Goal: Task Accomplishment & Management: Manage account settings

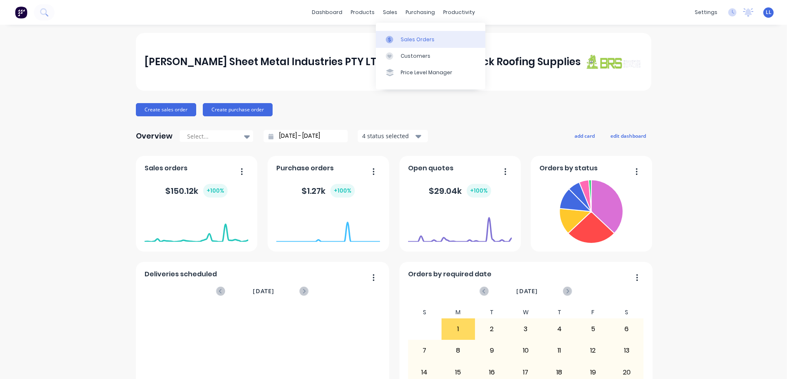
click at [401, 43] on link "Sales Orders" at bounding box center [430, 39] width 109 height 17
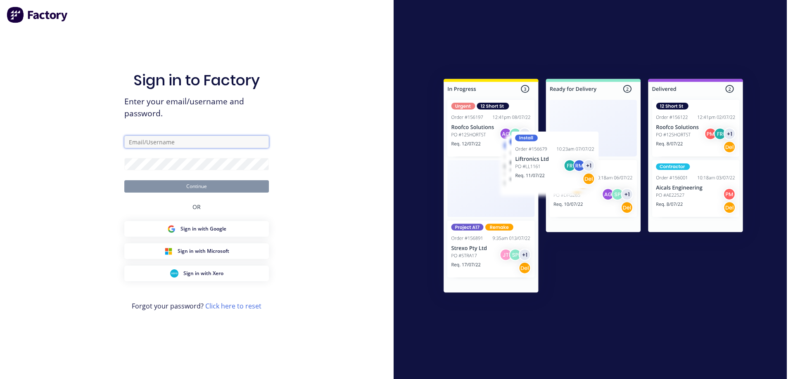
type input "[EMAIL_ADDRESS][DOMAIN_NAME]"
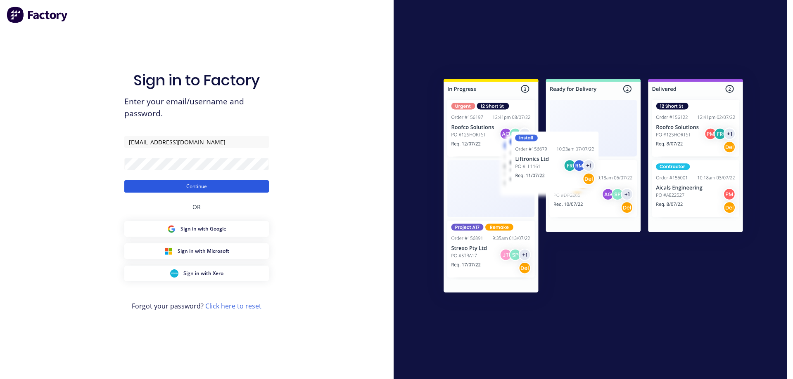
click at [195, 187] on button "Continue" at bounding box center [196, 186] width 145 height 12
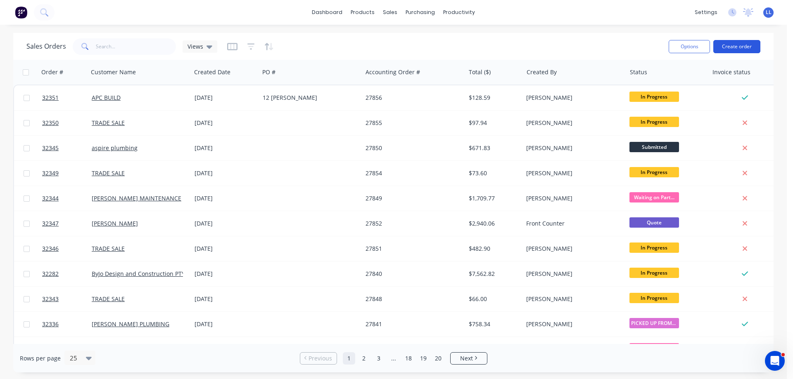
click at [740, 45] on button "Create order" at bounding box center [736, 46] width 47 height 13
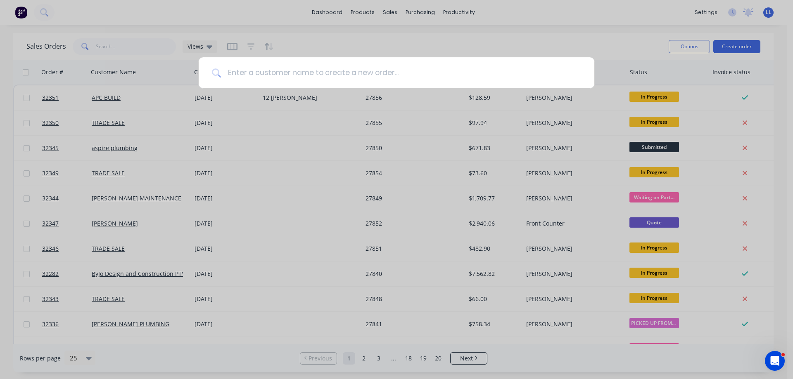
click at [337, 76] on input at bounding box center [401, 72] width 360 height 31
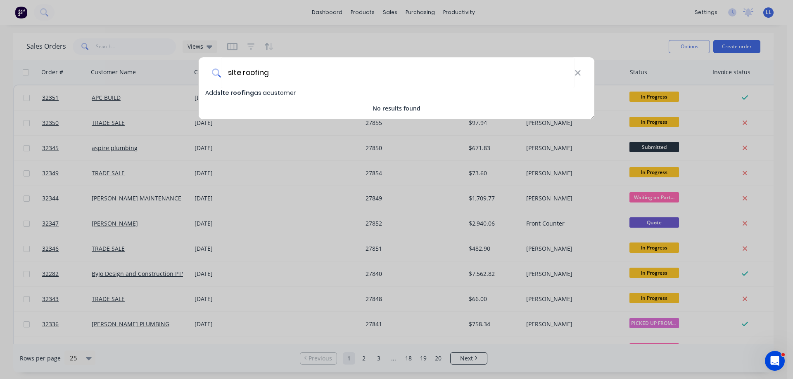
drag, startPoint x: 281, startPoint y: 68, endPoint x: 194, endPoint y: 73, distance: 87.3
click at [194, 73] on div "slte roofing Add slte roofing as a customer No results found" at bounding box center [396, 189] width 793 height 379
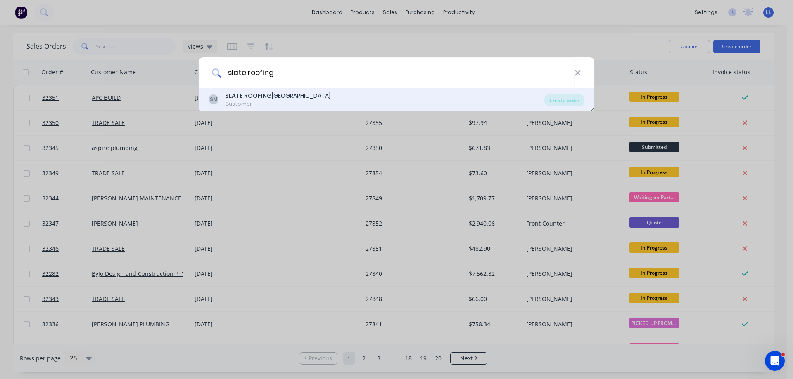
type input "slate roofing"
click at [289, 99] on div "SLATE ROOFING [GEOGRAPHIC_DATA]" at bounding box center [277, 96] width 105 height 9
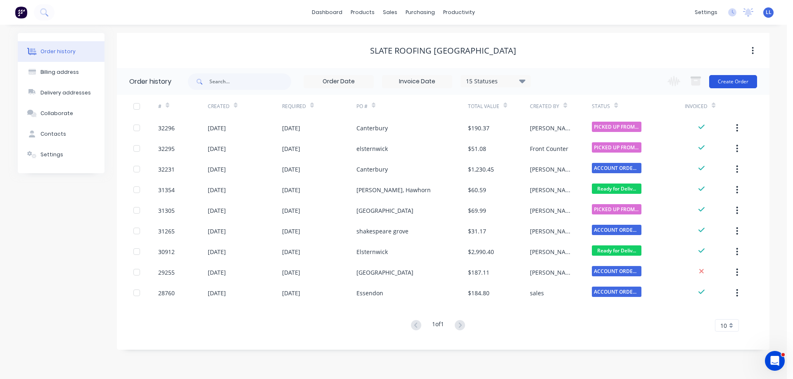
click at [744, 87] on button "Create Order" at bounding box center [733, 81] width 48 height 13
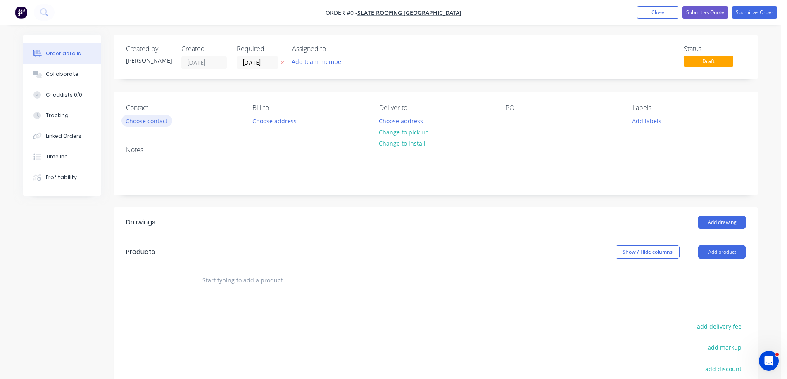
click at [147, 124] on button "Choose contact" at bounding box center [146, 120] width 51 height 11
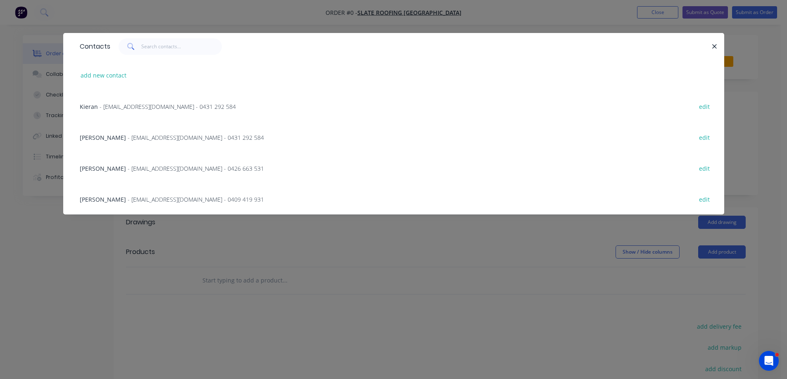
click at [118, 105] on span "- [EMAIL_ADDRESS][DOMAIN_NAME] - 0431 292 584" at bounding box center [168, 107] width 136 height 8
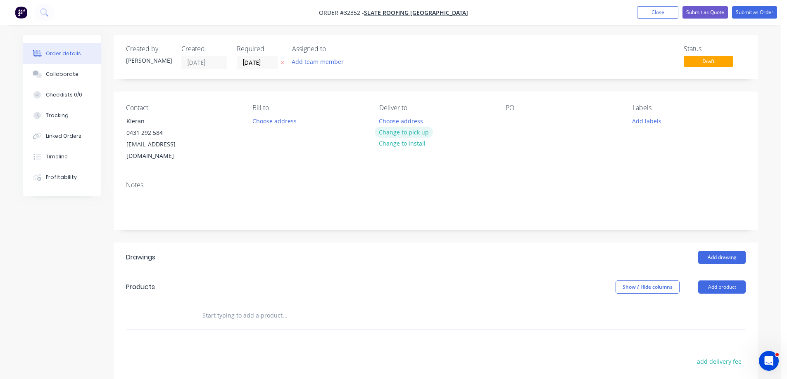
click at [419, 133] on button "Change to pick up" at bounding box center [403, 132] width 59 height 11
click at [512, 121] on div at bounding box center [511, 121] width 13 height 12
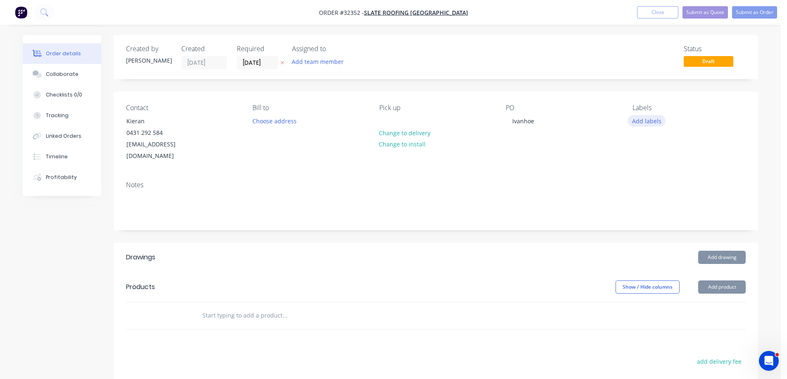
click at [649, 122] on button "Add labels" at bounding box center [646, 120] width 38 height 11
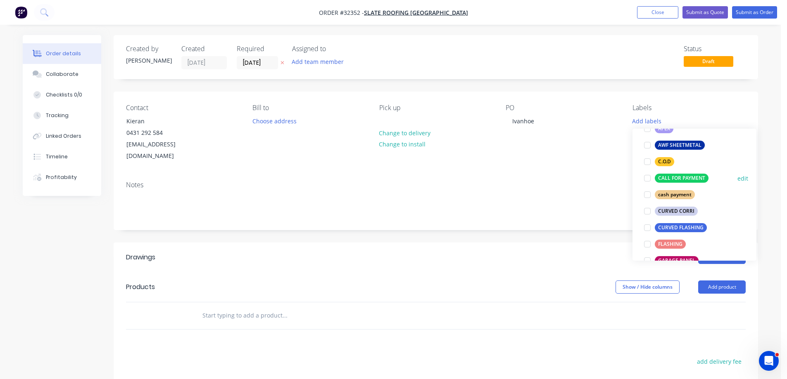
scroll to position [165, 0]
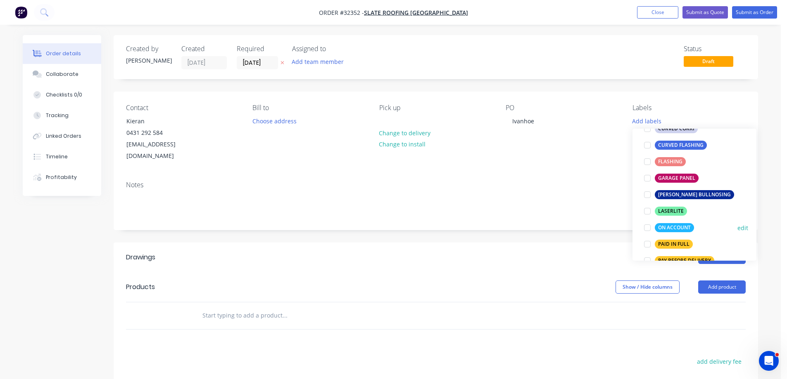
click at [646, 227] on div at bounding box center [647, 228] width 17 height 17
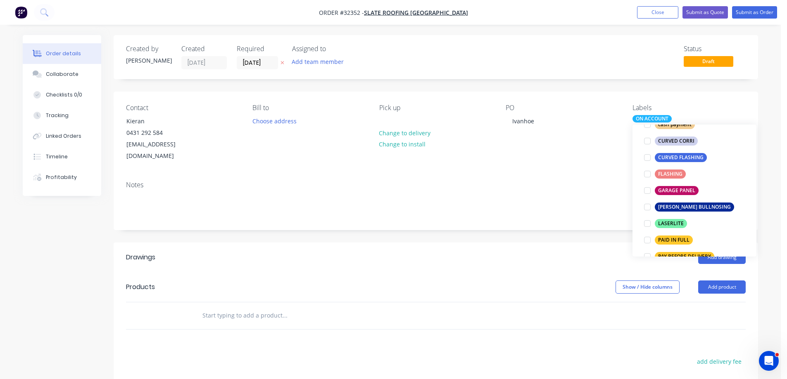
scroll to position [0, 0]
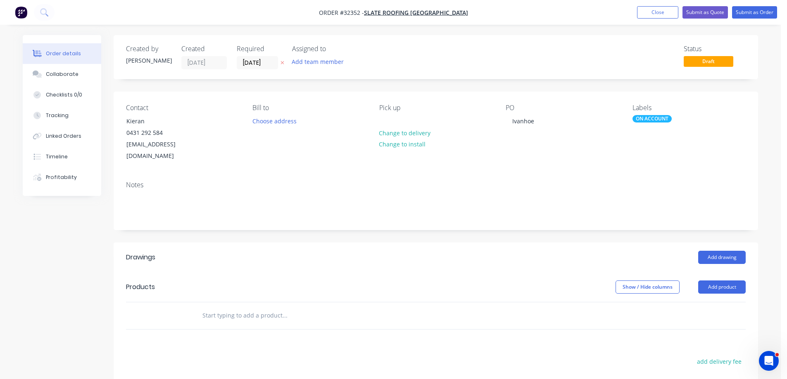
click at [462, 272] on header "Products Show / Hide columns Add product" at bounding box center [436, 287] width 644 height 30
click at [720, 251] on button "Add drawing" at bounding box center [721, 257] width 47 height 13
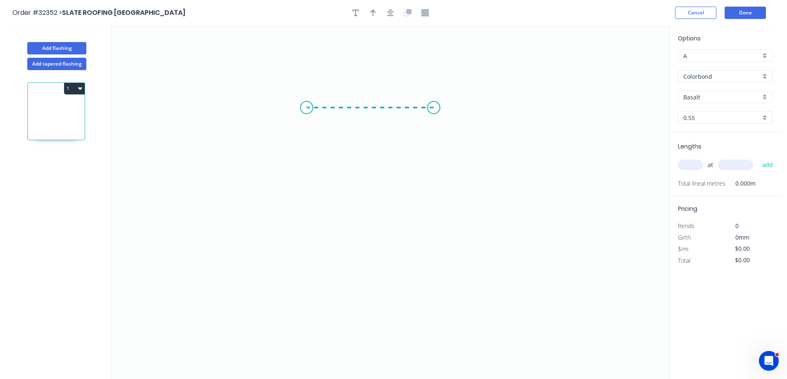
drag, startPoint x: 376, startPoint y: 110, endPoint x: 306, endPoint y: 113, distance: 69.8
click at [306, 113] on icon "0" at bounding box center [389, 203] width 557 height 354
drag, startPoint x: 305, startPoint y: 167, endPoint x: 297, endPoint y: 246, distance: 79.7
click at [297, 246] on icon "0 ?" at bounding box center [389, 203] width 557 height 354
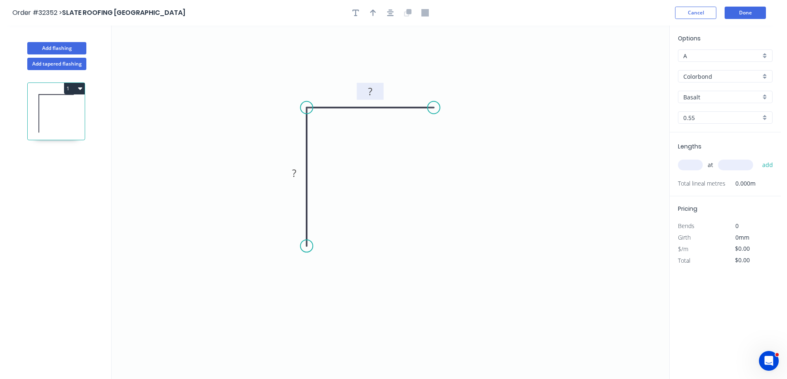
click at [378, 92] on rect at bounding box center [370, 91] width 27 height 17
click at [366, 94] on rect at bounding box center [369, 92] width 17 height 12
click at [372, 94] on tspan "?" at bounding box center [369, 92] width 4 height 14
click at [373, 17] on button "button" at bounding box center [373, 13] width 12 height 12
type input "$6.26"
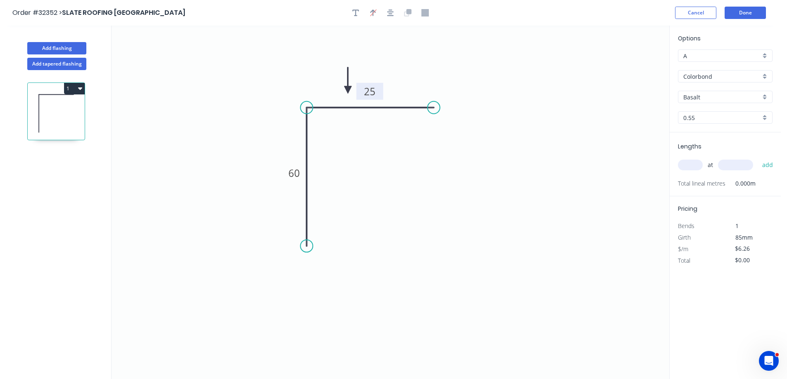
drag, startPoint x: 622, startPoint y: 65, endPoint x: 340, endPoint y: 87, distance: 283.3
click at [344, 87] on icon at bounding box center [347, 80] width 7 height 26
click at [718, 95] on input "Basalt" at bounding box center [721, 97] width 77 height 9
click at [706, 114] on div "Monument" at bounding box center [725, 113] width 94 height 14
type input "Monument"
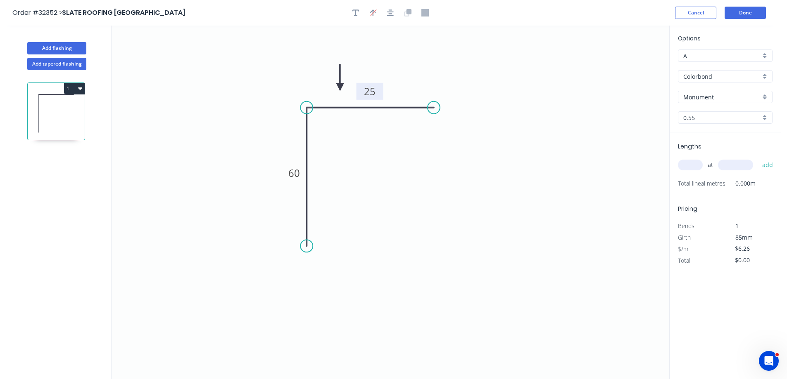
click at [697, 166] on input "text" at bounding box center [690, 165] width 25 height 11
type input "2"
type input "750"
click at [758, 158] on button "add" at bounding box center [767, 165] width 19 height 14
type input "$12.52"
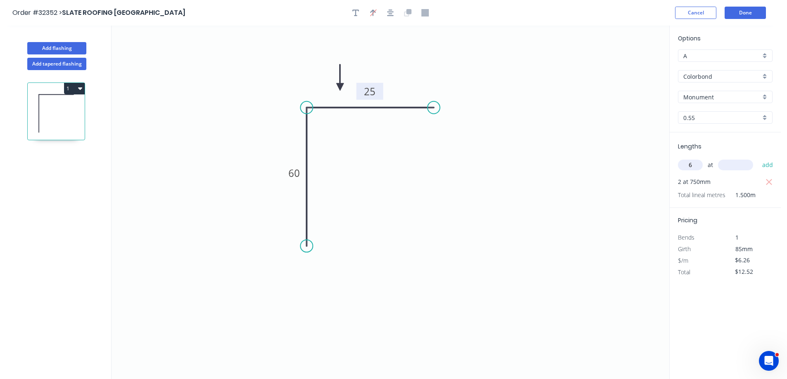
type input "6"
type input "1450"
click at [758, 158] on button "add" at bounding box center [767, 165] width 19 height 14
type input "$66.98"
type input "2"
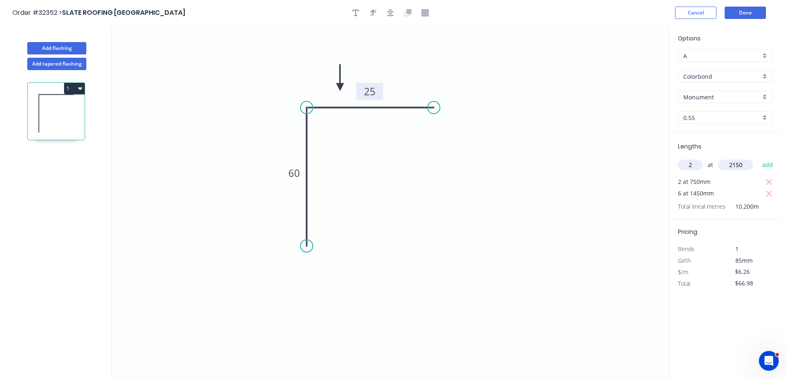
type input "2150"
click at [758, 158] on button "add" at bounding box center [767, 165] width 19 height 14
type input "$93.90"
click at [87, 50] on div "Add flashing" at bounding box center [56, 42] width 109 height 25
click at [72, 50] on button "Add flashing" at bounding box center [56, 48] width 59 height 12
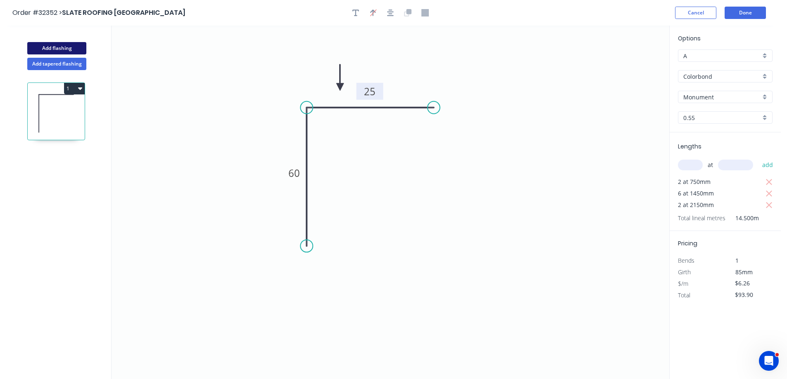
type input "$0.00"
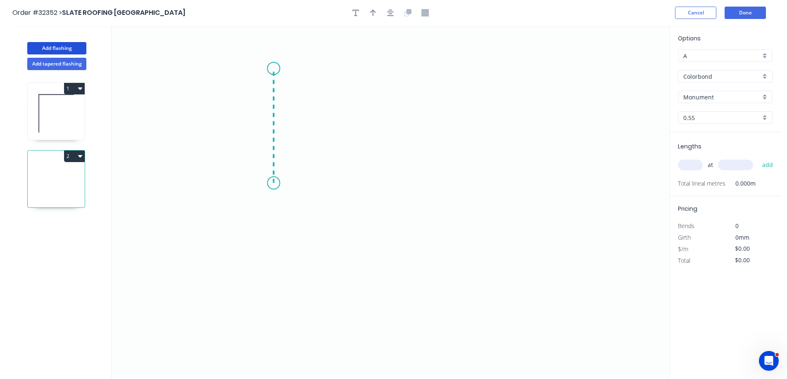
drag, startPoint x: 274, startPoint y: 183, endPoint x: 268, endPoint y: 69, distance: 114.9
click at [268, 69] on icon "0" at bounding box center [389, 203] width 557 height 354
drag, startPoint x: 268, startPoint y: 69, endPoint x: 370, endPoint y: 128, distance: 118.3
click at [370, 128] on icon "0 ?" at bounding box center [389, 203] width 557 height 354
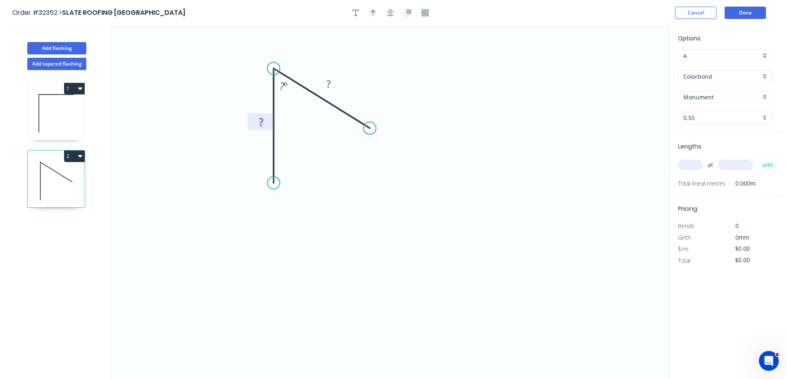
click at [263, 121] on tspan "?" at bounding box center [261, 122] width 4 height 14
click at [374, 15] on icon "button" at bounding box center [373, 12] width 6 height 7
type input "$7.97"
drag, startPoint x: 626, startPoint y: 64, endPoint x: 314, endPoint y: 65, distance: 311.7
click at [315, 65] on icon at bounding box center [318, 58] width 7 height 26
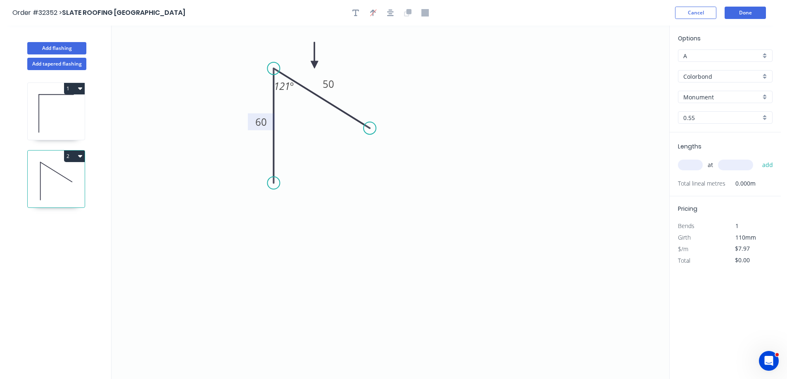
click at [686, 163] on input "text" at bounding box center [690, 165] width 25 height 11
type input "1"
type input "750"
click at [758, 158] on button "add" at bounding box center [767, 165] width 19 height 14
type input "$7.97"
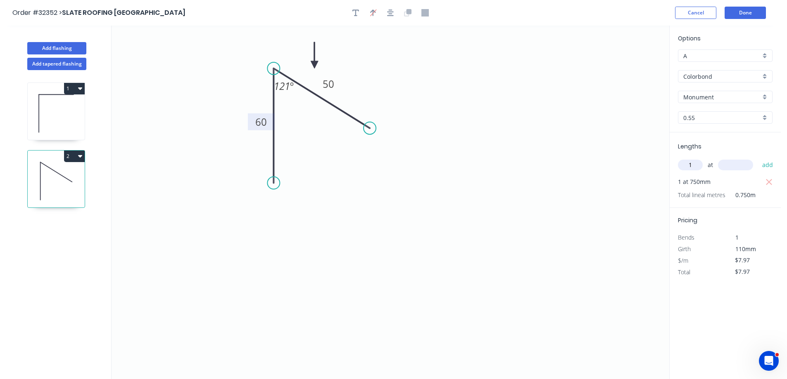
type input "1"
type input "1550"
click at [758, 158] on button "add" at bounding box center [767, 165] width 19 height 14
type input "$20.32"
click at [756, 9] on button "Done" at bounding box center [744, 13] width 41 height 12
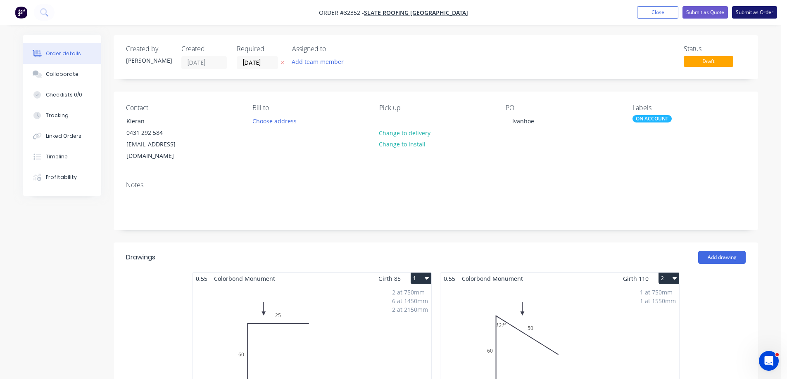
click at [758, 15] on button "Submit as Order" at bounding box center [754, 12] width 45 height 12
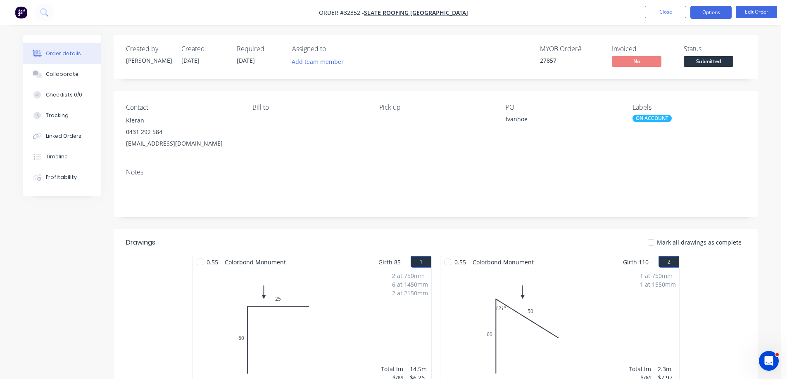
click at [722, 12] on button "Options" at bounding box center [710, 12] width 41 height 13
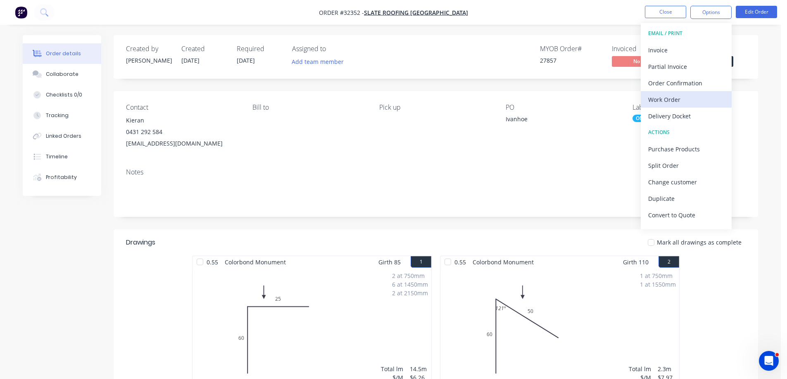
click at [693, 100] on div "Work Order" at bounding box center [686, 100] width 76 height 12
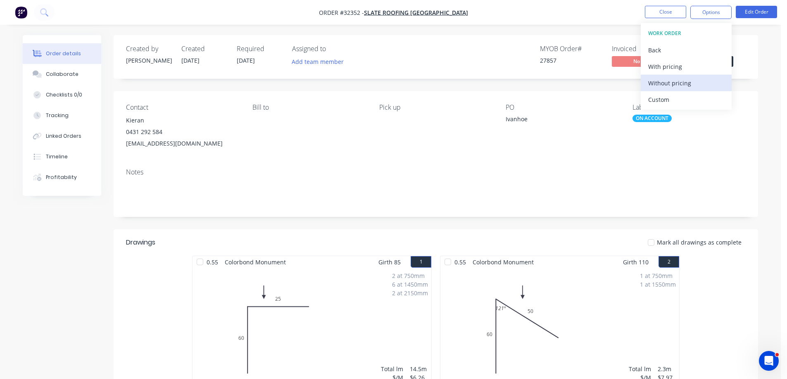
click at [684, 81] on div "Without pricing" at bounding box center [686, 83] width 76 height 12
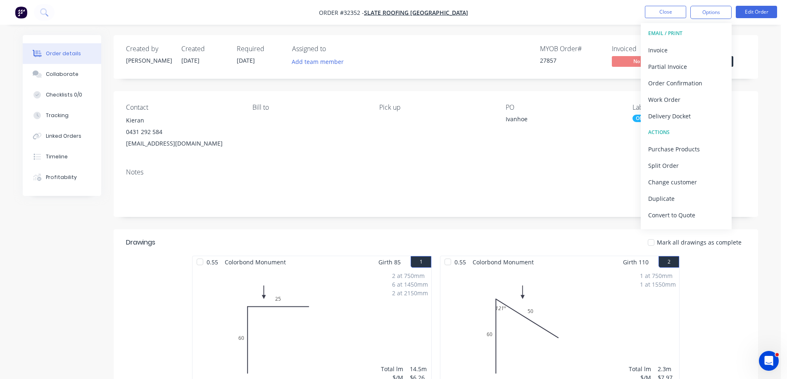
click at [735, 63] on div "Status Submitted" at bounding box center [714, 57] width 62 height 24
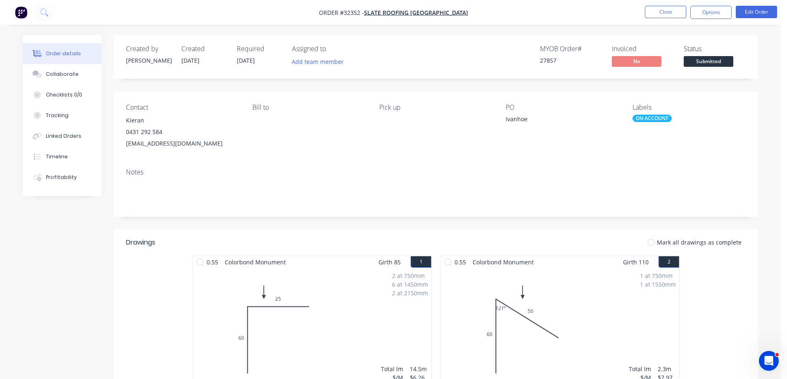
click at [728, 63] on span "Submitted" at bounding box center [708, 61] width 50 height 10
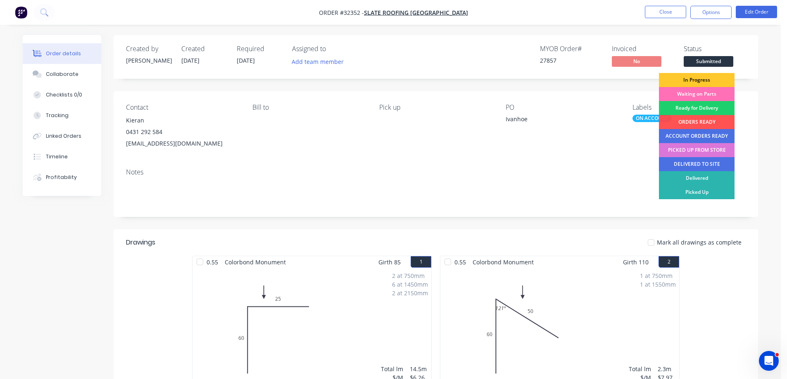
click at [716, 82] on div "In Progress" at bounding box center [697, 80] width 76 height 14
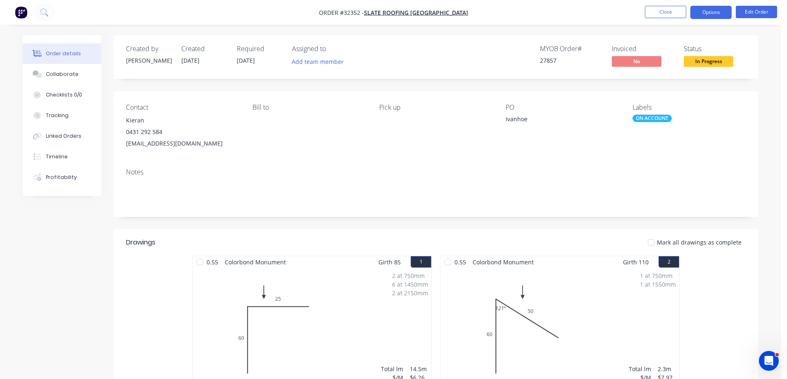
click at [704, 12] on button "Options" at bounding box center [710, 12] width 41 height 13
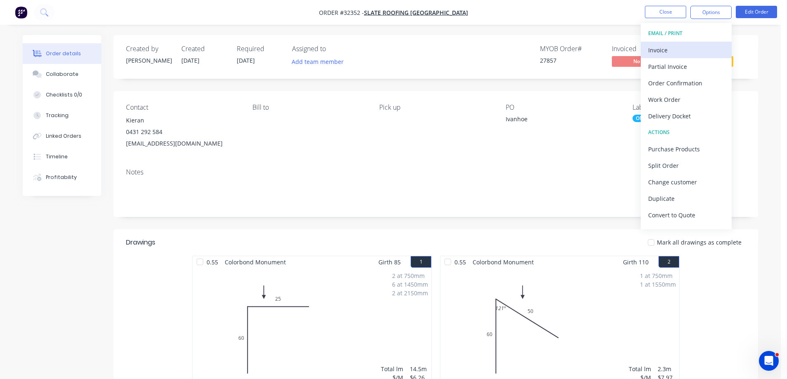
click at [668, 50] on div "Invoice" at bounding box center [686, 50] width 76 height 12
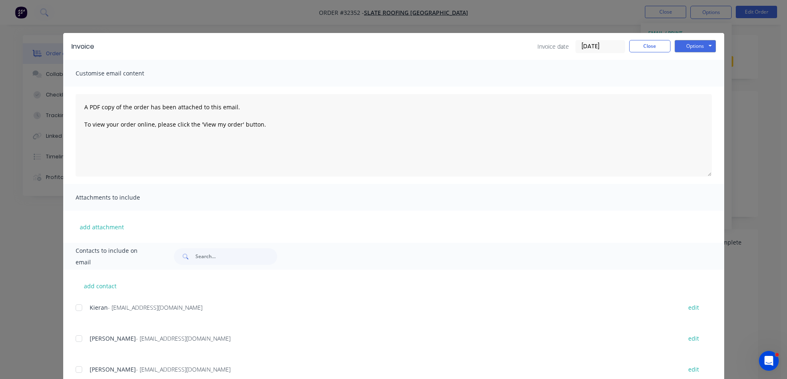
drag, startPoint x: 79, startPoint y: 310, endPoint x: 76, endPoint y: 317, distance: 7.2
click at [78, 310] on div at bounding box center [79, 308] width 17 height 17
drag, startPoint x: 76, startPoint y: 341, endPoint x: 295, endPoint y: 348, distance: 218.9
click at [80, 341] on div at bounding box center [79, 339] width 17 height 17
click at [685, 50] on button "Options" at bounding box center [694, 46] width 41 height 12
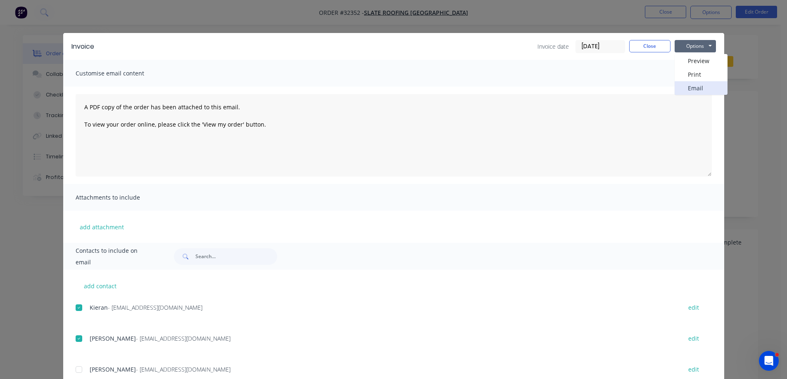
click at [706, 88] on button "Email" at bounding box center [700, 88] width 53 height 14
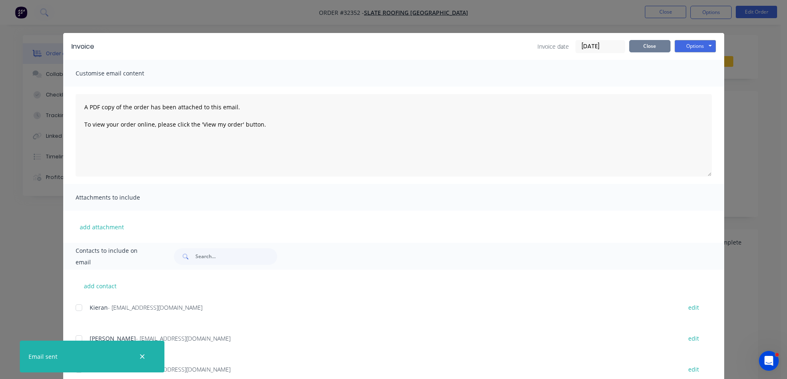
click at [646, 45] on button "Close" at bounding box center [649, 46] width 41 height 12
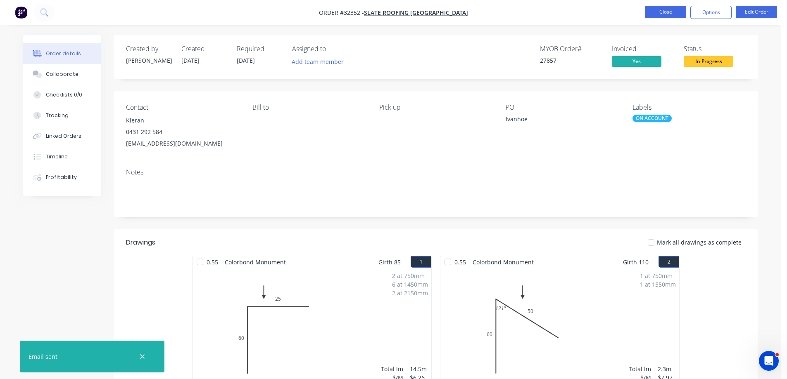
click at [670, 9] on button "Close" at bounding box center [664, 12] width 41 height 12
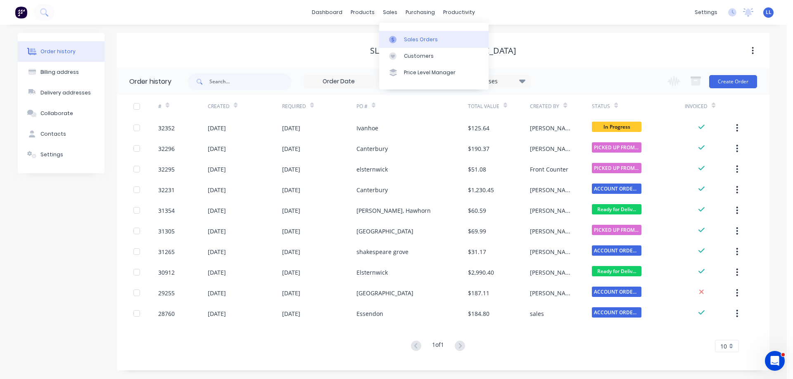
click at [397, 36] on div at bounding box center [395, 39] width 12 height 7
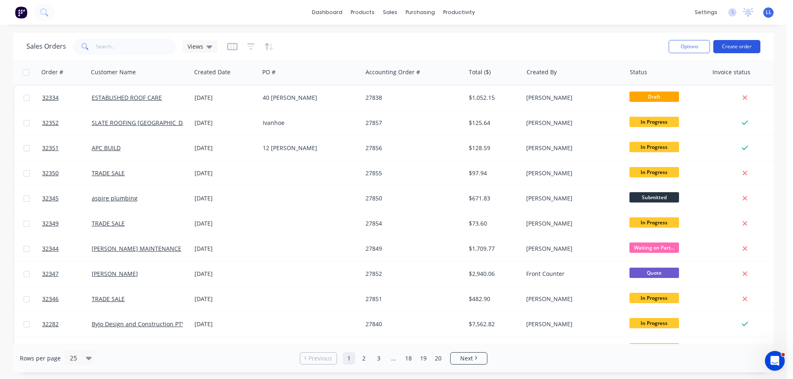
click at [734, 45] on button "Create order" at bounding box center [736, 46] width 47 height 13
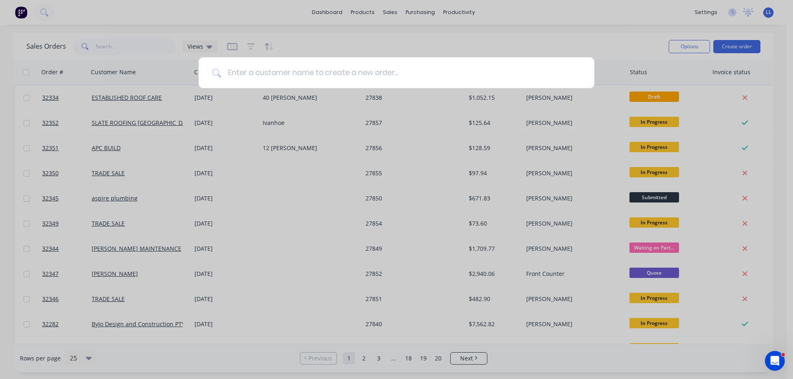
click at [341, 71] on input at bounding box center [401, 72] width 360 height 31
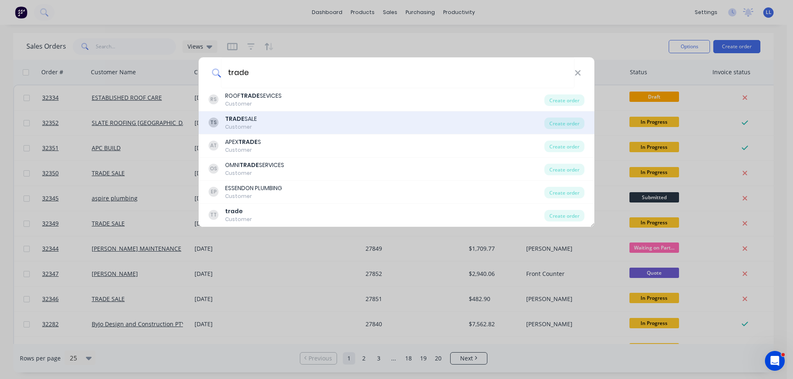
type input "trade"
click at [257, 121] on div "TS TRADE SALE Customer" at bounding box center [376, 123] width 336 height 16
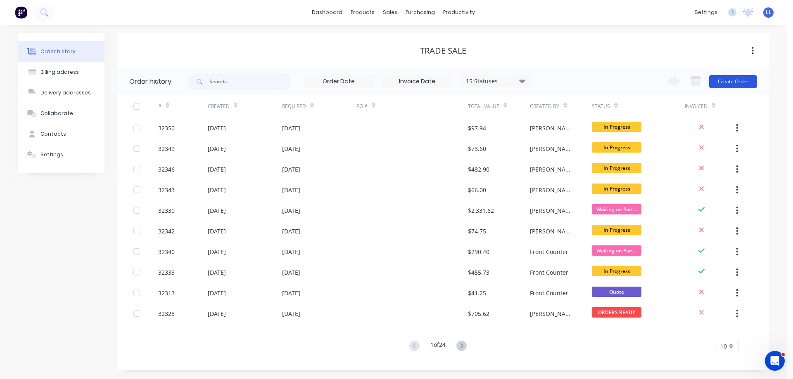
click at [722, 77] on button "Create Order" at bounding box center [733, 81] width 48 height 13
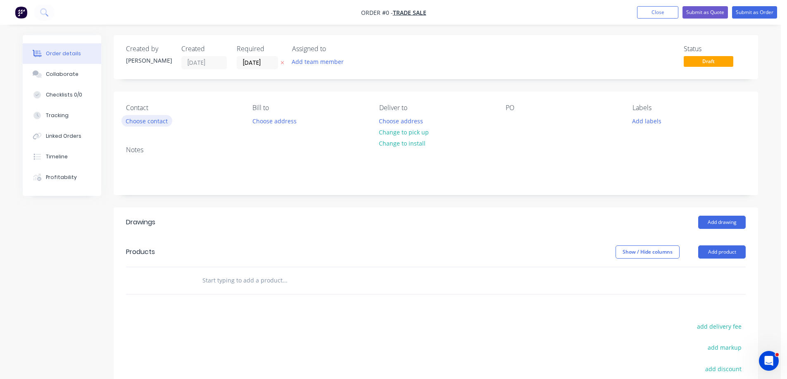
click at [137, 121] on button "Choose contact" at bounding box center [146, 120] width 51 height 11
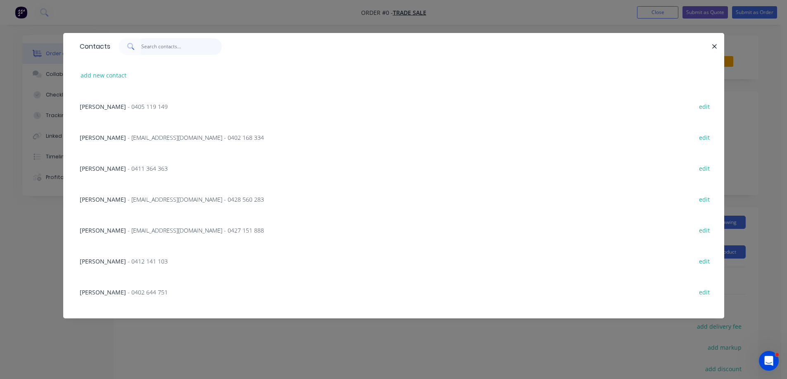
click at [176, 46] on input "text" at bounding box center [181, 46] width 81 height 17
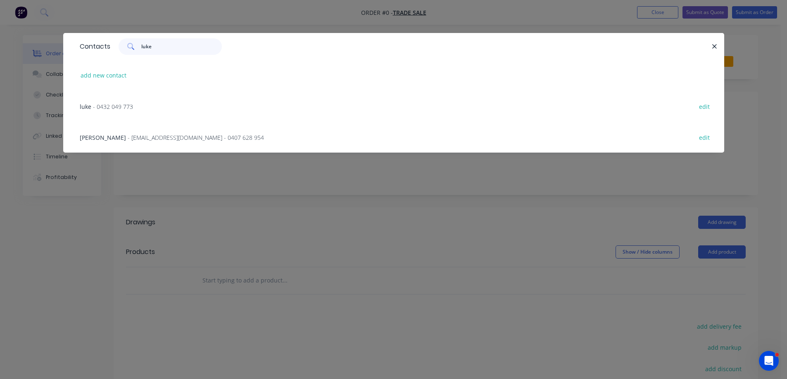
type input "luke"
click at [123, 108] on span "- 0432 049 773" at bounding box center [113, 107] width 40 height 8
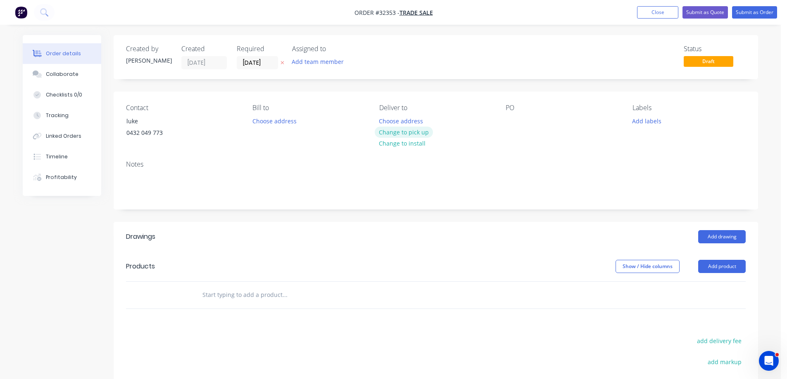
click at [423, 132] on button "Change to pick up" at bounding box center [403, 132] width 59 height 11
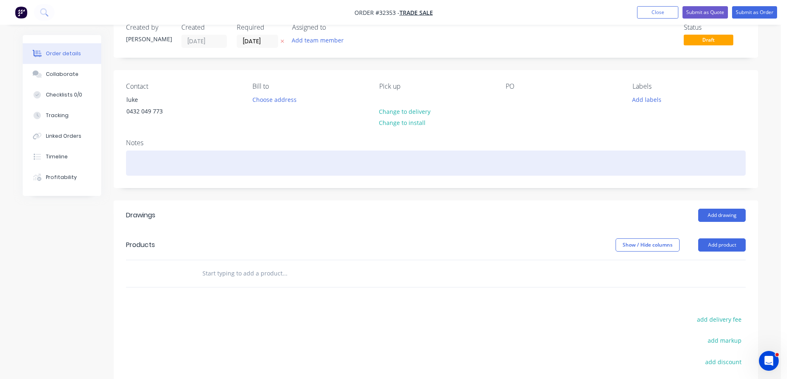
scroll to position [41, 0]
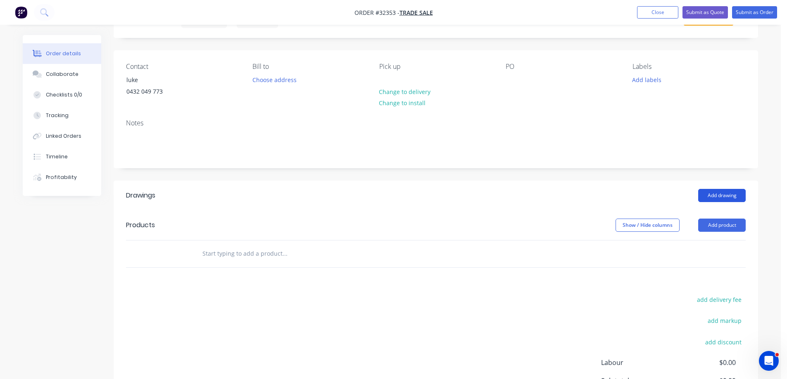
click at [724, 197] on button "Add drawing" at bounding box center [721, 195] width 47 height 13
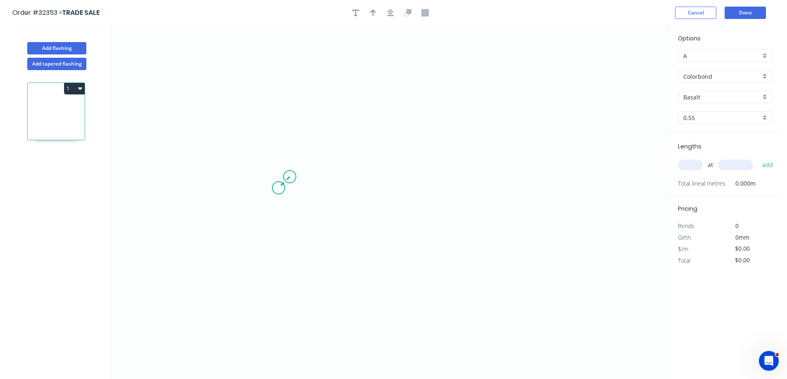
drag, startPoint x: 289, startPoint y: 177, endPoint x: 278, endPoint y: 187, distance: 14.6
click at [278, 187] on icon "0" at bounding box center [389, 203] width 557 height 354
drag, startPoint x: 283, startPoint y: 142, endPoint x: 278, endPoint y: 89, distance: 53.1
click at [278, 89] on icon "0 ?" at bounding box center [389, 203] width 557 height 354
drag, startPoint x: 278, startPoint y: 89, endPoint x: 425, endPoint y: 89, distance: 147.0
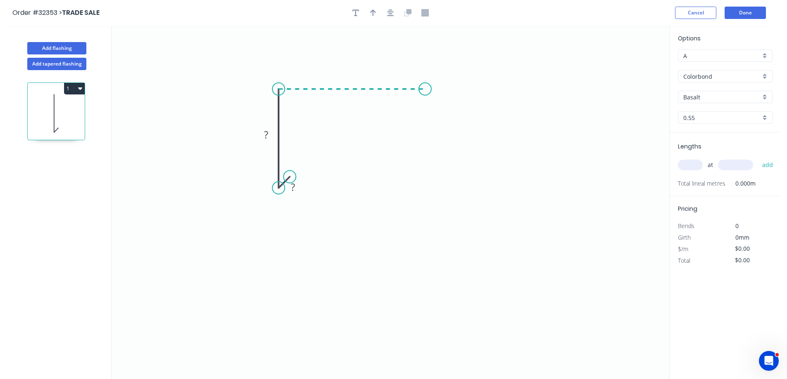
click at [425, 89] on icon "0 ? ?" at bounding box center [389, 203] width 557 height 354
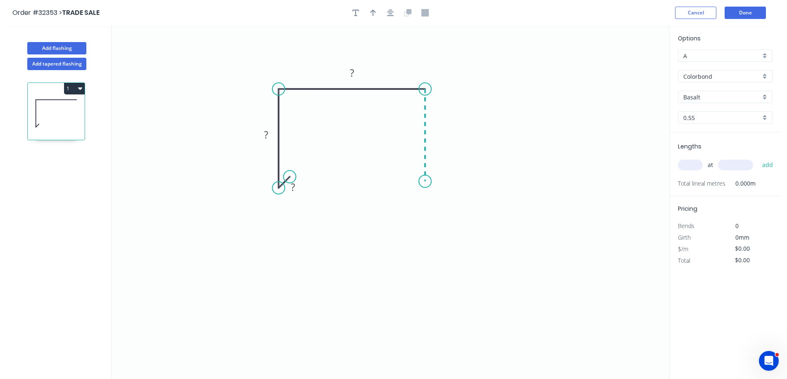
click at [426, 181] on icon "0 ? ? ?" at bounding box center [389, 203] width 557 height 354
drag, startPoint x: 426, startPoint y: 181, endPoint x: 408, endPoint y: 168, distance: 21.9
click at [408, 168] on icon "0 ? ? ? ?" at bounding box center [389, 203] width 557 height 354
drag, startPoint x: 447, startPoint y: 186, endPoint x: 315, endPoint y: 191, distance: 131.8
click at [443, 186] on div "Hide angle" at bounding box center [458, 187] width 83 height 17
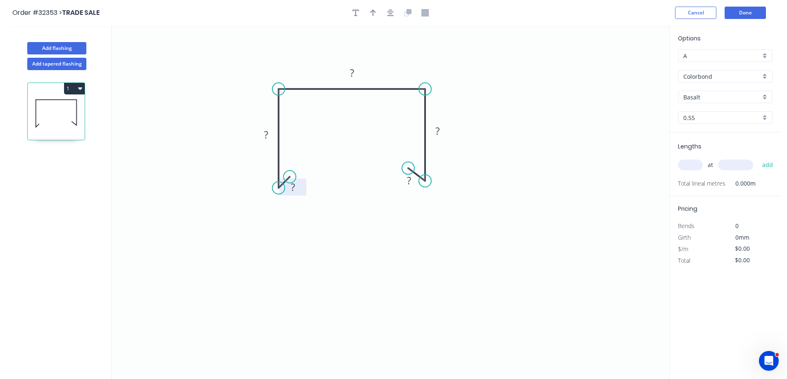
click at [303, 191] on rect at bounding box center [293, 187] width 27 height 17
click at [296, 190] on rect at bounding box center [292, 188] width 17 height 12
drag, startPoint x: 374, startPoint y: 12, endPoint x: 562, endPoint y: 69, distance: 195.9
click at [375, 12] on icon "button" at bounding box center [373, 12] width 6 height 7
type input "$17.73"
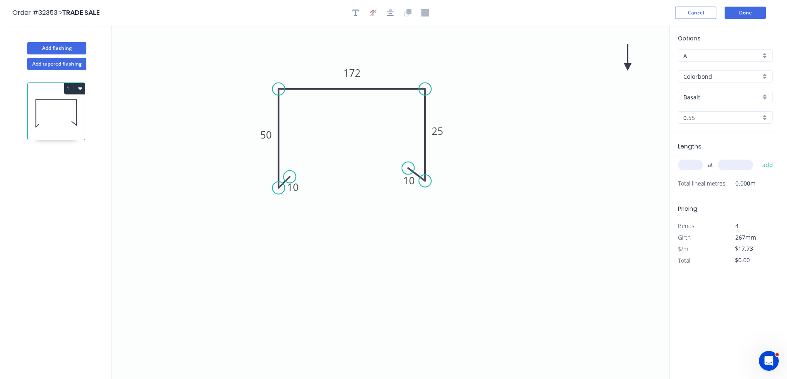
drag, startPoint x: 626, startPoint y: 63, endPoint x: 390, endPoint y: 60, distance: 235.8
click at [390, 60] on icon "0 10 50 172 25 10" at bounding box center [389, 203] width 557 height 354
drag, startPoint x: 627, startPoint y: 64, endPoint x: 388, endPoint y: 70, distance: 239.1
click at [388, 70] on icon at bounding box center [387, 60] width 7 height 26
click at [717, 97] on input "Basalt" at bounding box center [721, 97] width 77 height 9
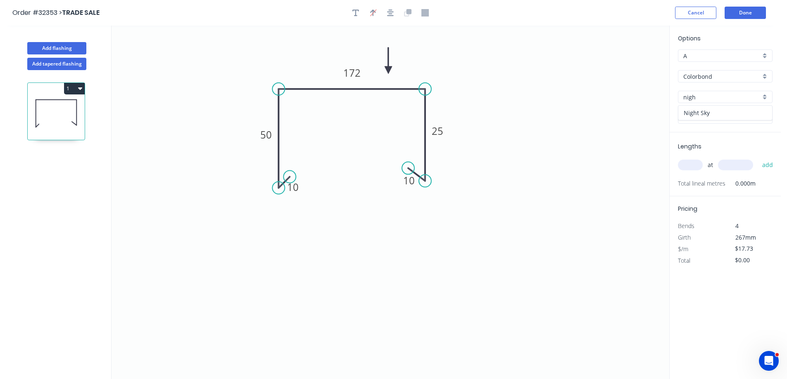
click at [715, 110] on div "Night Sky" at bounding box center [725, 113] width 94 height 14
type input "Night Sky"
click at [692, 163] on input "text" at bounding box center [690, 165] width 25 height 11
type input "1"
type input "3300"
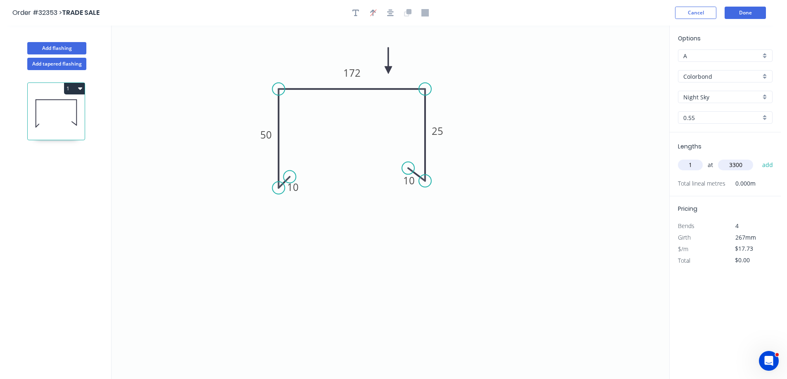
click at [758, 158] on button "add" at bounding box center [767, 165] width 19 height 14
type input "$58.51"
click at [67, 45] on button "Add flashing" at bounding box center [56, 48] width 59 height 12
type input "$0.00"
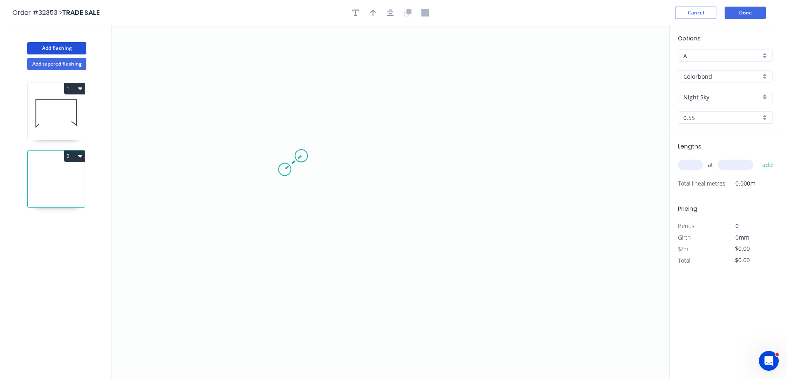
drag, startPoint x: 301, startPoint y: 156, endPoint x: 274, endPoint y: 178, distance: 34.7
click at [274, 178] on icon "0" at bounding box center [389, 203] width 557 height 354
drag, startPoint x: 274, startPoint y: 173, endPoint x: 272, endPoint y: 66, distance: 106.1
click at [272, 66] on icon "0 ?" at bounding box center [389, 203] width 557 height 354
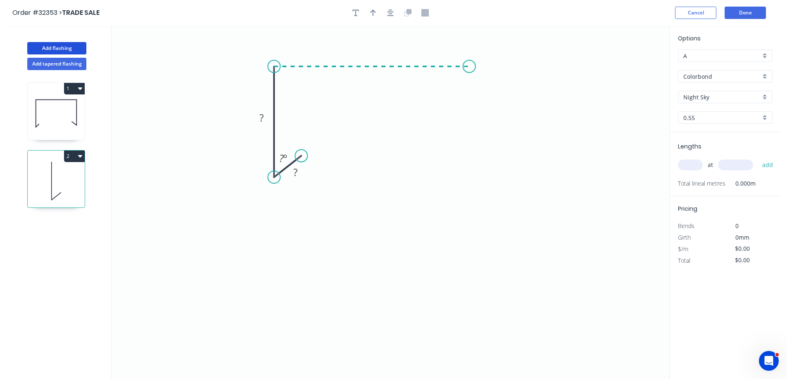
click at [469, 69] on icon "0 ? ? ? º" at bounding box center [389, 203] width 557 height 354
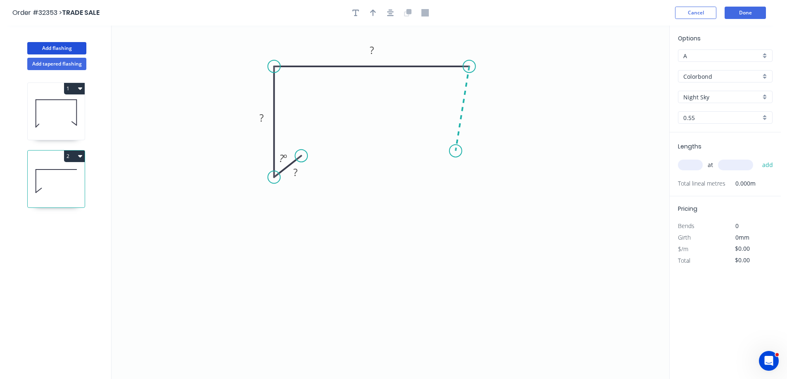
click at [455, 151] on icon "0 ? ? ? ? º" at bounding box center [389, 203] width 557 height 354
drag, startPoint x: 455, startPoint y: 151, endPoint x: 441, endPoint y: 135, distance: 21.3
click at [441, 135] on icon "0 ? ? ? ? ? º ? º" at bounding box center [389, 203] width 557 height 354
drag, startPoint x: 458, startPoint y: 154, endPoint x: 473, endPoint y: 153, distance: 14.5
click at [473, 153] on circle at bounding box center [469, 153] width 12 height 12
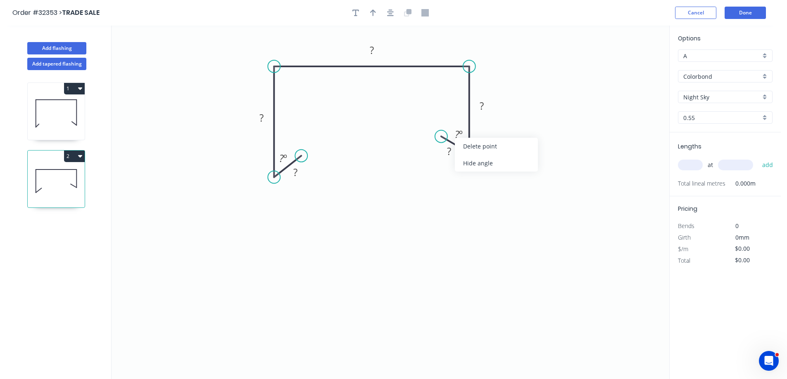
drag, startPoint x: 478, startPoint y: 164, endPoint x: 333, endPoint y: 170, distance: 145.0
click at [477, 164] on div "Hide angle" at bounding box center [496, 163] width 83 height 17
drag, startPoint x: 274, startPoint y: 152, endPoint x: 281, endPoint y: 153, distance: 6.7
drag, startPoint x: 297, startPoint y: 182, endPoint x: 270, endPoint y: 115, distance: 72.5
click at [298, 182] on div "Hide angle" at bounding box center [318, 180] width 83 height 17
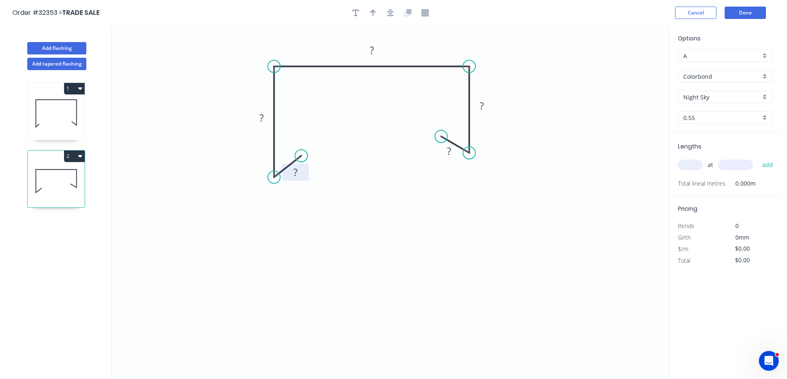
click at [303, 172] on rect at bounding box center [295, 172] width 27 height 17
click at [301, 175] on rect at bounding box center [295, 173] width 17 height 12
click at [377, 12] on button "button" at bounding box center [373, 13] width 12 height 12
type input "$21.96"
drag, startPoint x: 630, startPoint y: 65, endPoint x: 426, endPoint y: 57, distance: 203.7
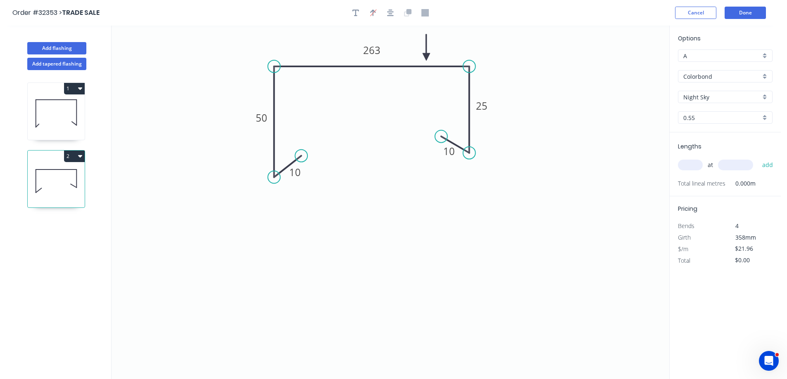
click at [426, 57] on icon at bounding box center [425, 47] width 7 height 26
click at [696, 165] on input "text" at bounding box center [690, 165] width 25 height 11
type input "1"
type input "2200"
click at [758, 158] on button "add" at bounding box center [767, 165] width 19 height 14
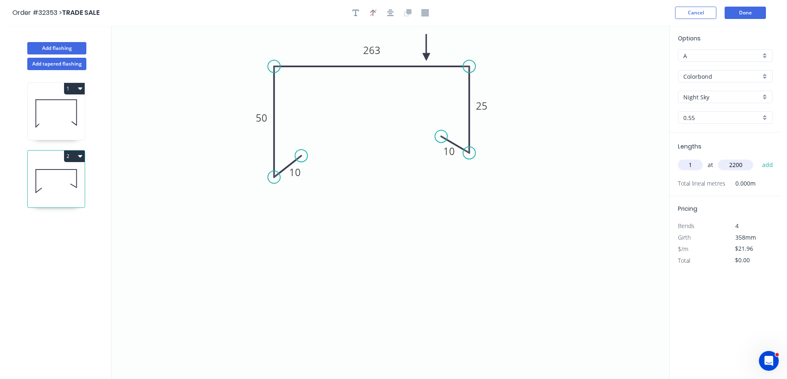
type input "$48.31"
click at [756, 14] on button "Done" at bounding box center [744, 13] width 41 height 12
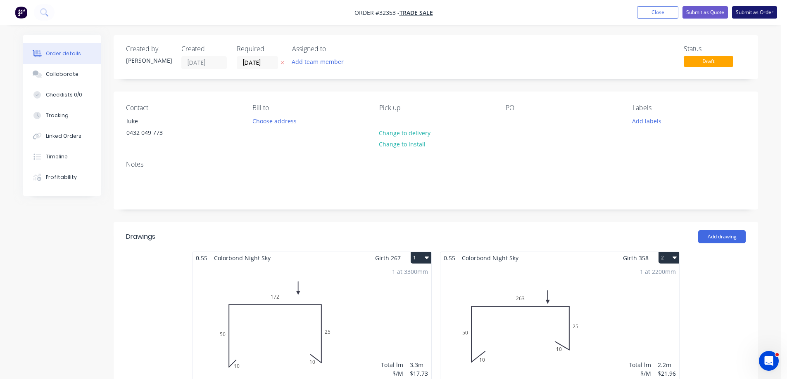
click at [763, 13] on button "Submit as Order" at bounding box center [754, 12] width 45 height 12
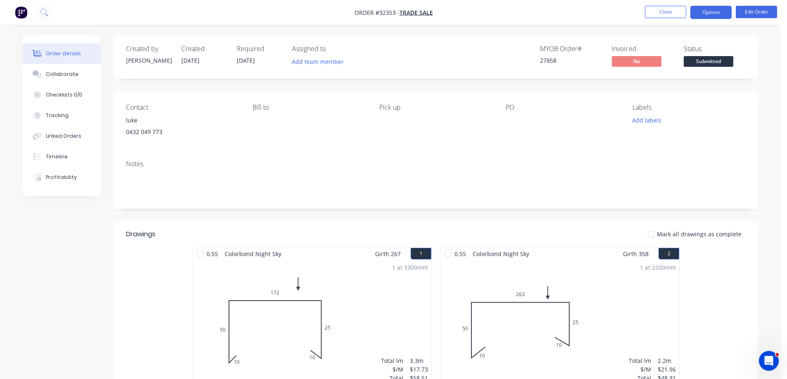
click at [705, 13] on button "Options" at bounding box center [710, 12] width 41 height 13
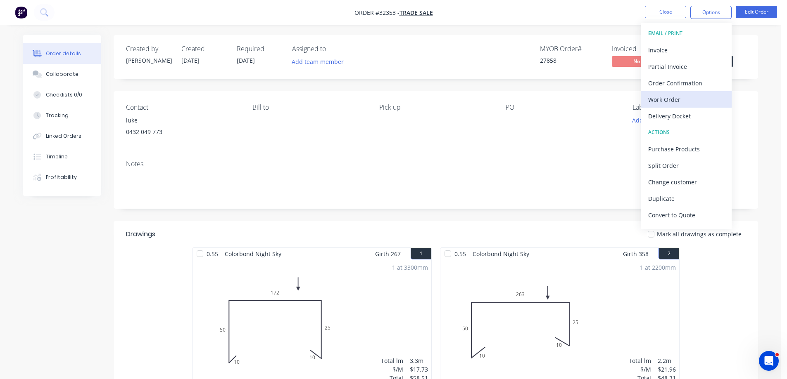
click at [667, 102] on div "Work Order" at bounding box center [686, 100] width 76 height 12
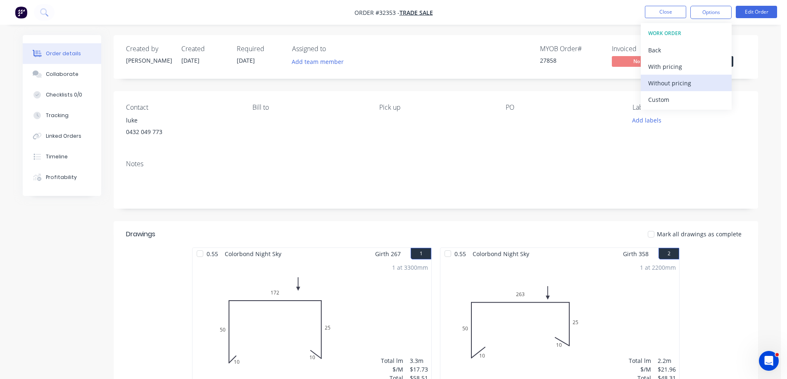
click at [661, 84] on div "Without pricing" at bounding box center [686, 83] width 76 height 12
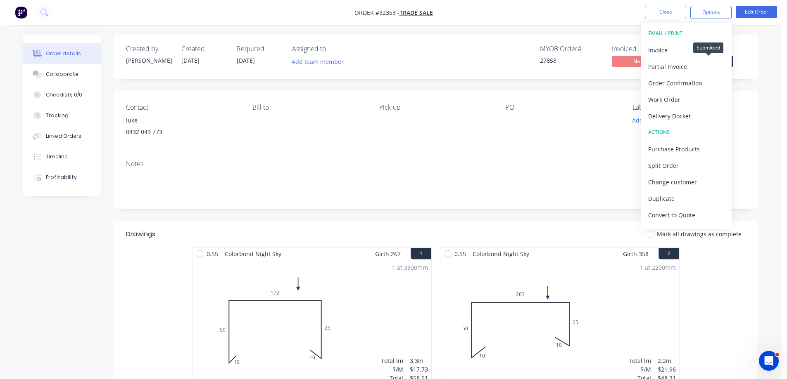
click at [732, 63] on span "Submitted" at bounding box center [708, 61] width 50 height 10
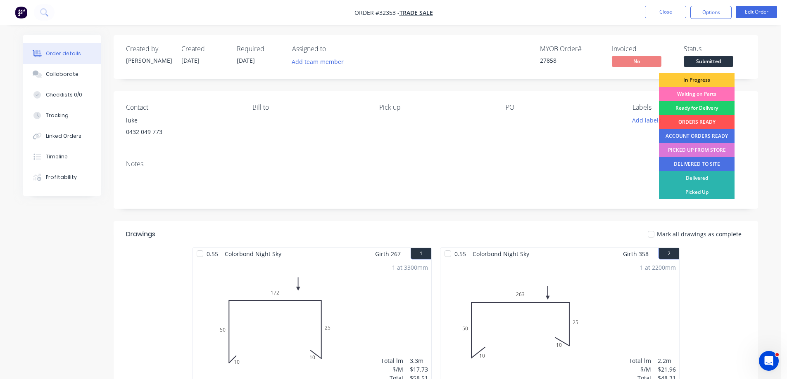
drag, startPoint x: 718, startPoint y: 82, endPoint x: 706, endPoint y: 63, distance: 22.7
click at [718, 82] on div "In Progress" at bounding box center [697, 80] width 76 height 14
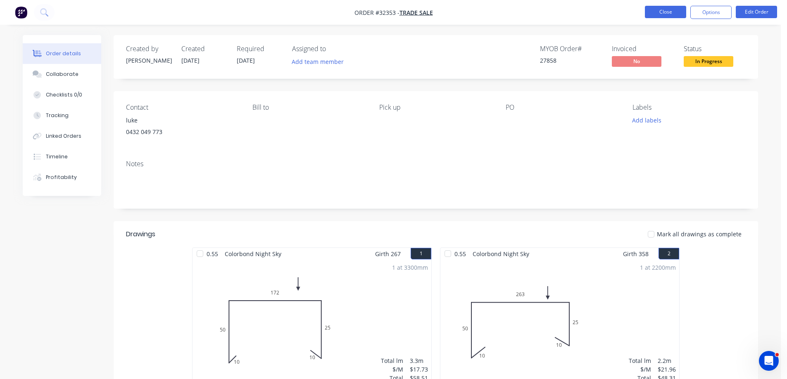
click at [670, 13] on button "Close" at bounding box center [664, 12] width 41 height 12
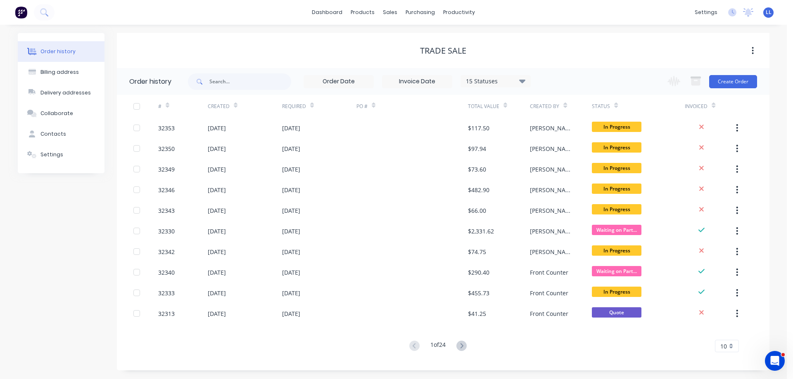
click at [13, 13] on button at bounding box center [20, 12] width 17 height 17
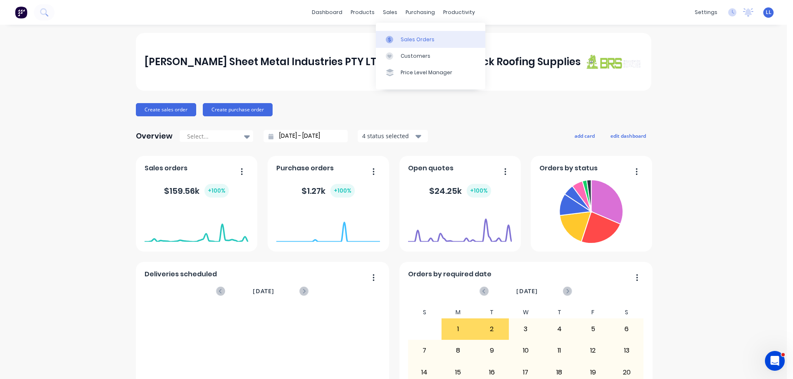
click at [407, 36] on div "Sales Orders" at bounding box center [417, 39] width 34 height 7
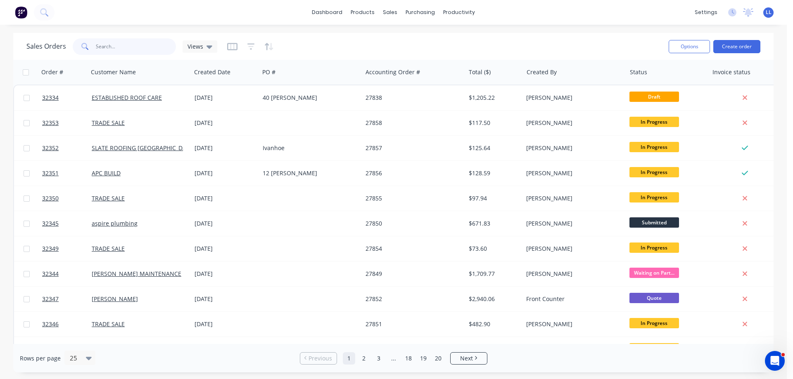
click at [128, 47] on input "text" at bounding box center [136, 46] width 81 height 17
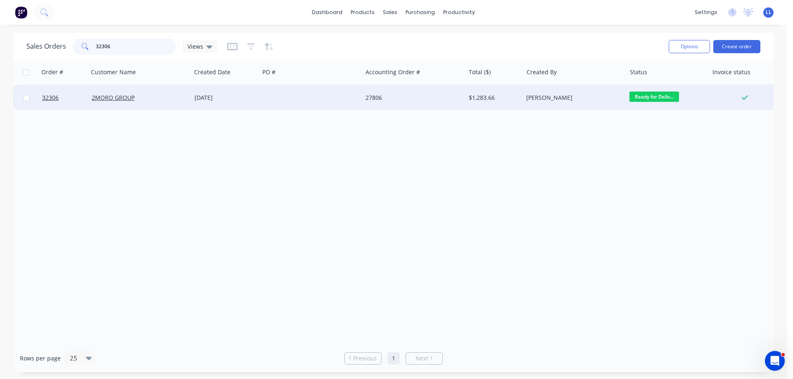
type input "32306"
click at [653, 100] on span "Ready for Deliv..." at bounding box center [654, 97] width 50 height 10
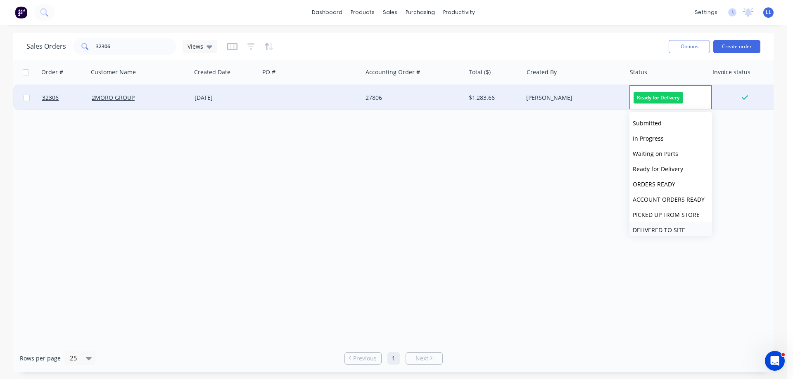
click at [643, 229] on span "DELIVERED TO SITE" at bounding box center [659, 230] width 52 height 8
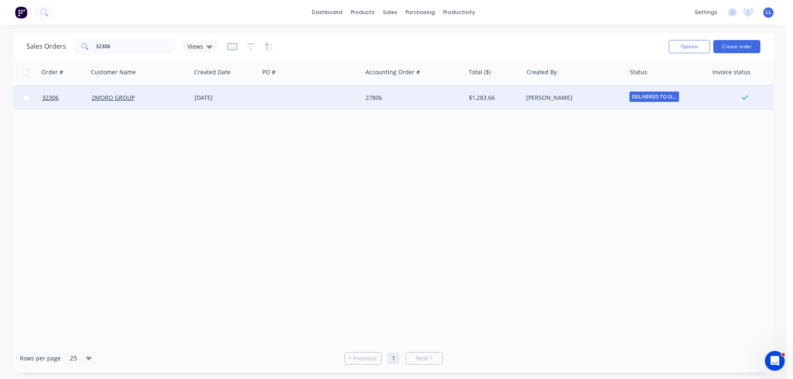
click at [168, 100] on div "2MORO GROUP" at bounding box center [138, 98] width 92 height 8
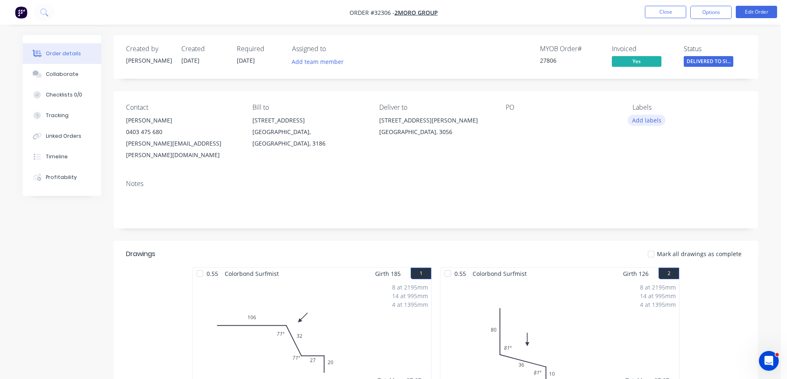
click at [642, 119] on button "Add labels" at bounding box center [646, 120] width 38 height 11
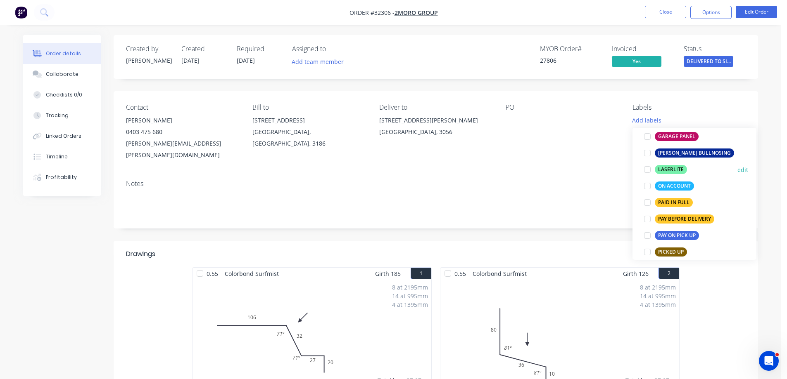
scroll to position [206, 0]
click at [644, 204] on div at bounding box center [647, 202] width 17 height 17
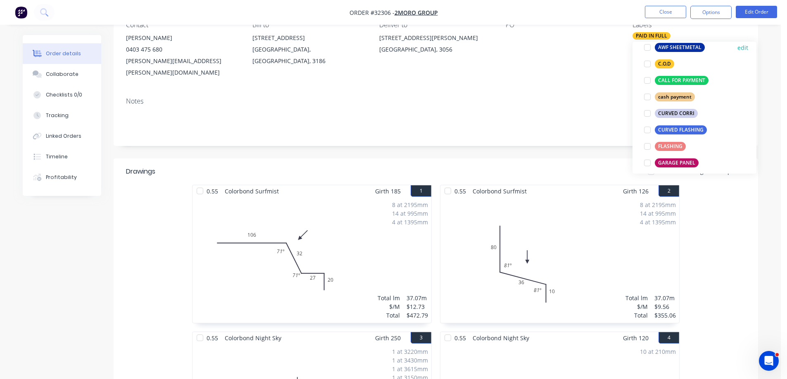
scroll to position [0, 0]
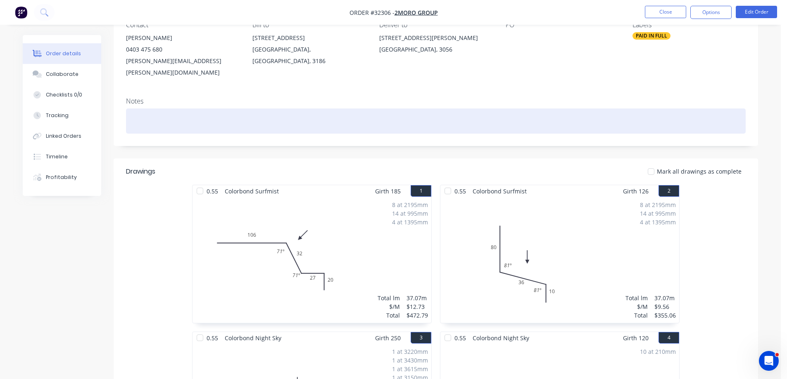
click at [507, 114] on div at bounding box center [435, 121] width 619 height 25
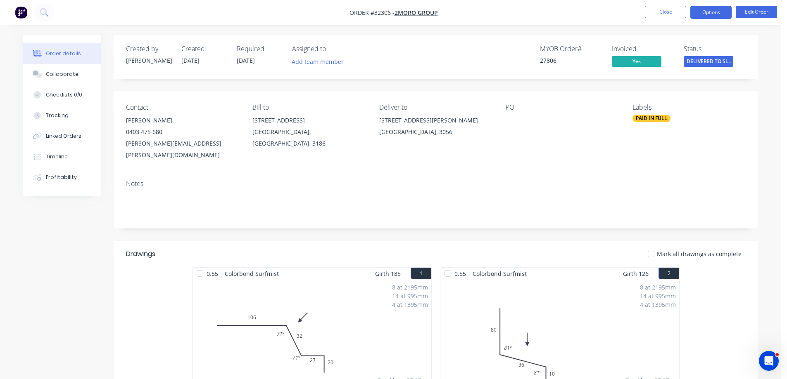
click at [704, 16] on button "Options" at bounding box center [710, 12] width 41 height 13
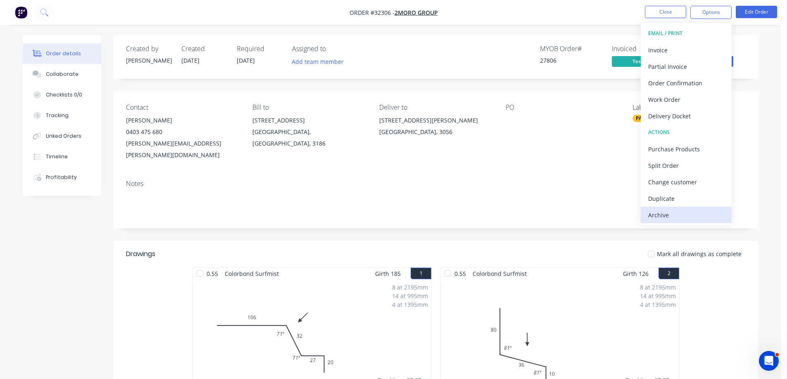
click at [673, 215] on div "Archive" at bounding box center [686, 215] width 76 height 12
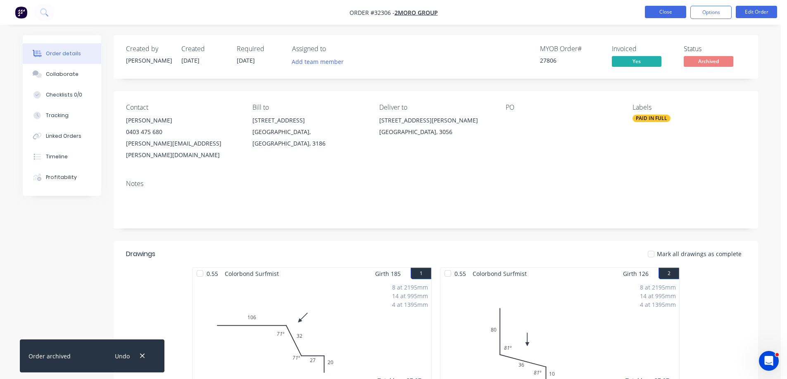
click at [668, 12] on button "Close" at bounding box center [664, 12] width 41 height 12
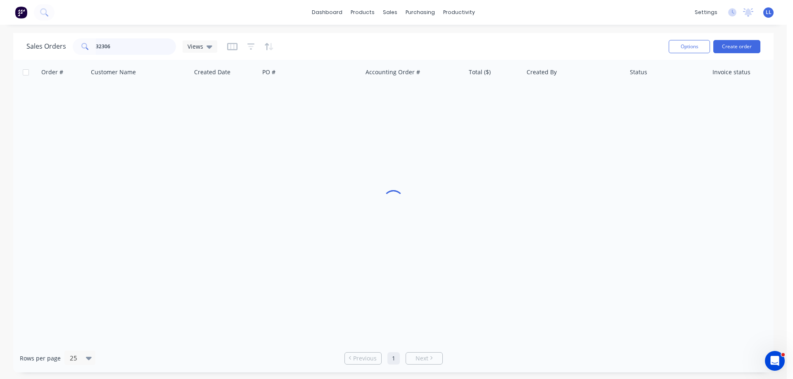
drag, startPoint x: 101, startPoint y: 48, endPoint x: 75, endPoint y: 48, distance: 25.6
click at [75, 48] on div "32306" at bounding box center [124, 46] width 103 height 17
drag, startPoint x: 118, startPoint y: 46, endPoint x: 73, endPoint y: 45, distance: 45.0
click at [73, 45] on div "32331" at bounding box center [124, 46] width 103 height 17
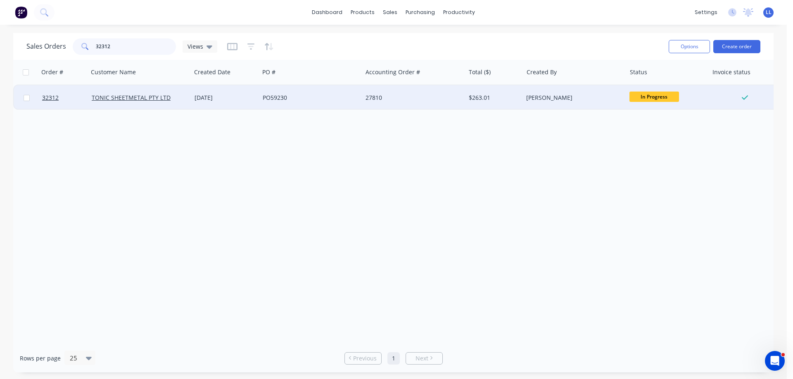
type input "32312"
click at [464, 101] on div "27810" at bounding box center [413, 97] width 103 height 25
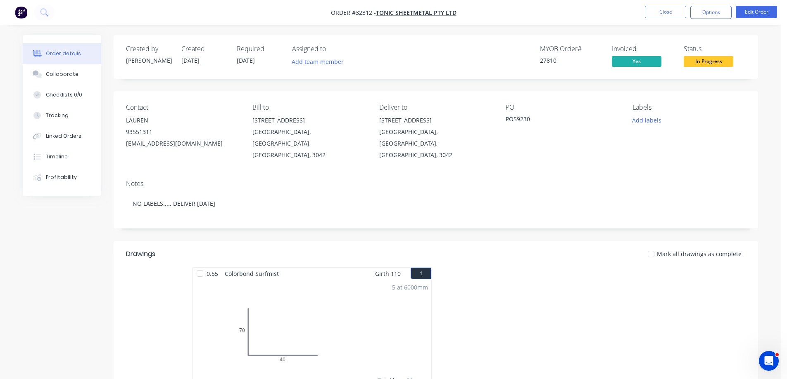
click at [713, 61] on span "In Progress" at bounding box center [708, 61] width 50 height 10
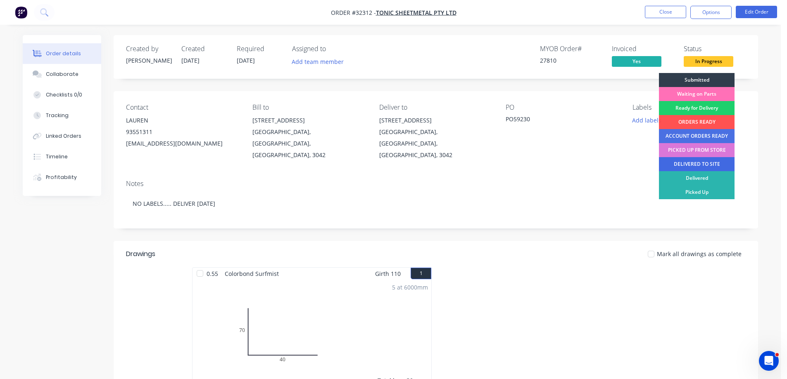
click at [703, 162] on div "DELIVERED TO SITE" at bounding box center [697, 164] width 76 height 14
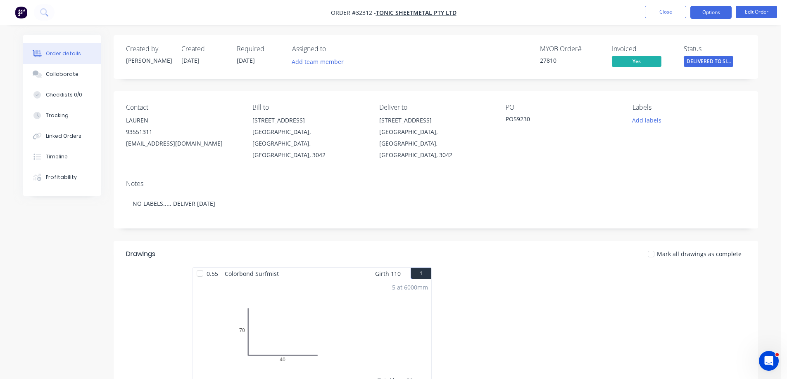
click at [713, 12] on button "Options" at bounding box center [710, 12] width 41 height 13
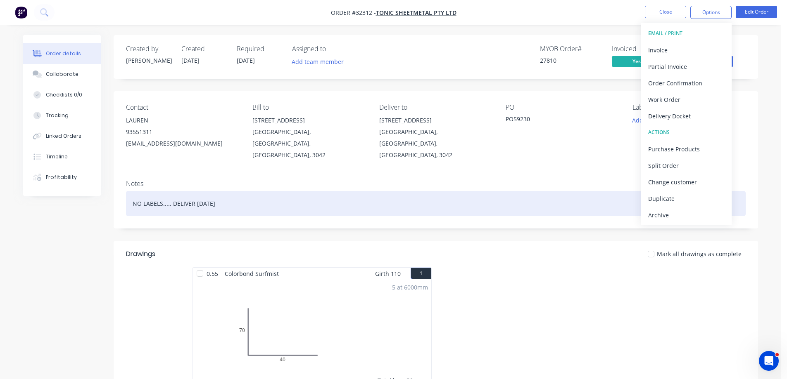
drag, startPoint x: 670, startPoint y: 217, endPoint x: 657, endPoint y: 198, distance: 23.2
click at [669, 216] on div "Archive" at bounding box center [686, 215] width 76 height 12
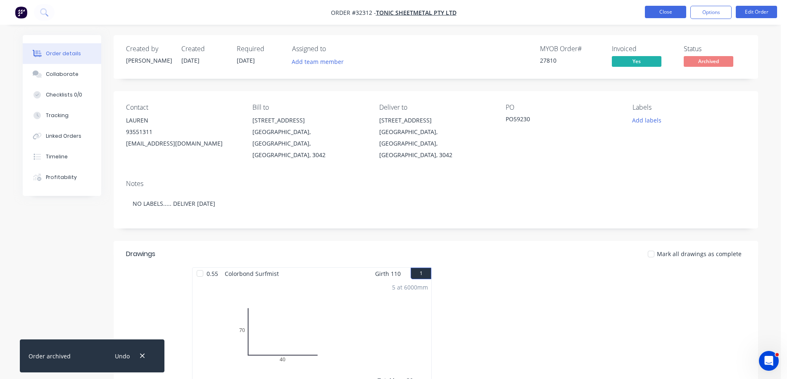
click at [662, 13] on button "Close" at bounding box center [664, 12] width 41 height 12
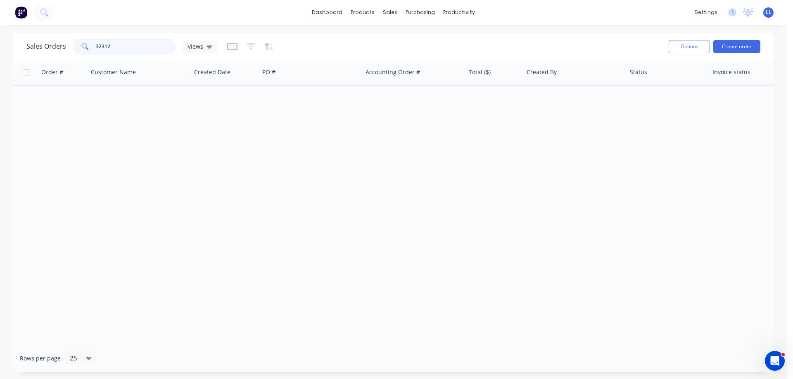
drag, startPoint x: 99, startPoint y: 46, endPoint x: 55, endPoint y: 50, distance: 44.0
click at [55, 50] on div "Sales Orders 32312 Views" at bounding box center [121, 46] width 191 height 17
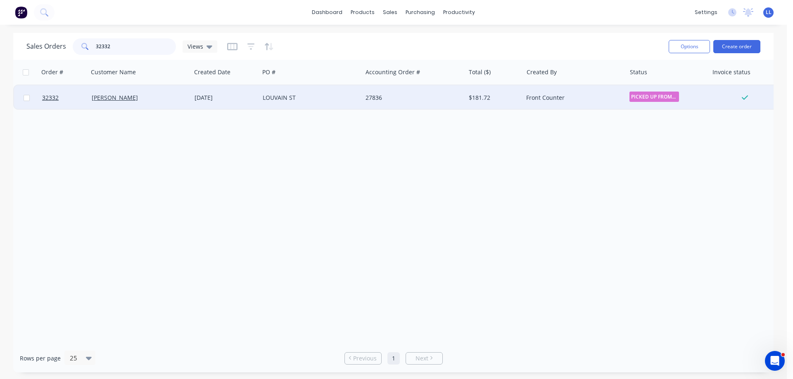
type input "32332"
click at [252, 100] on div "[DATE]" at bounding box center [225, 98] width 62 height 8
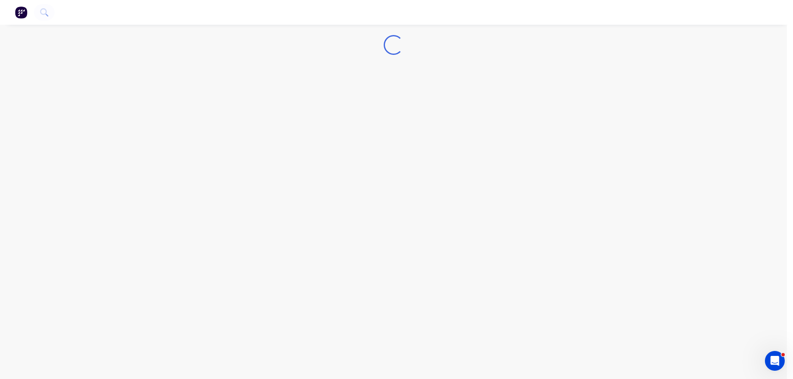
click at [252, 100] on div "Loading..." at bounding box center [393, 189] width 787 height 379
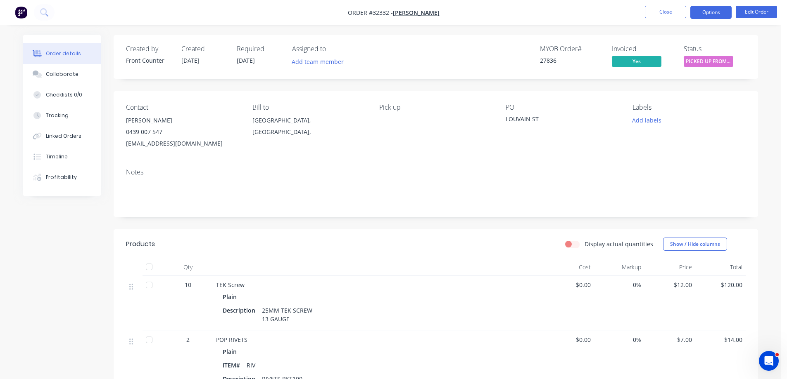
click at [715, 16] on button "Options" at bounding box center [710, 12] width 41 height 13
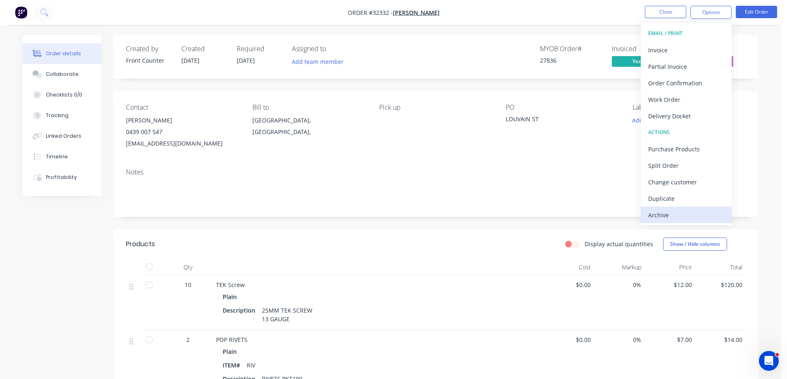
click at [656, 210] on div "Archive" at bounding box center [686, 215] width 76 height 12
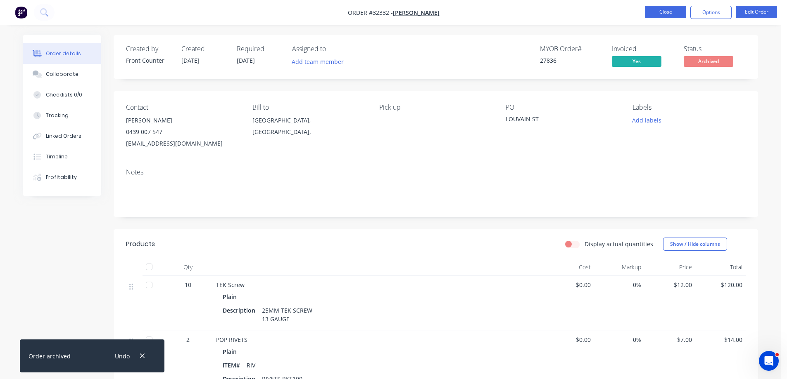
click at [668, 11] on button "Close" at bounding box center [664, 12] width 41 height 12
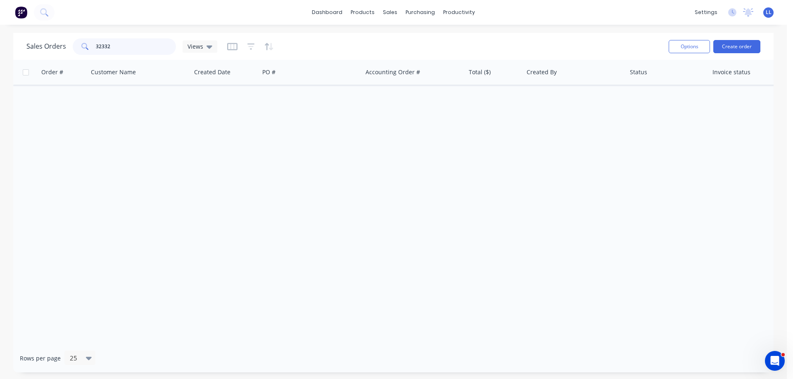
drag, startPoint x: 93, startPoint y: 47, endPoint x: 21, endPoint y: 53, distance: 72.5
click at [21, 53] on div "Sales Orders 32332 Views Options Create order" at bounding box center [393, 46] width 760 height 27
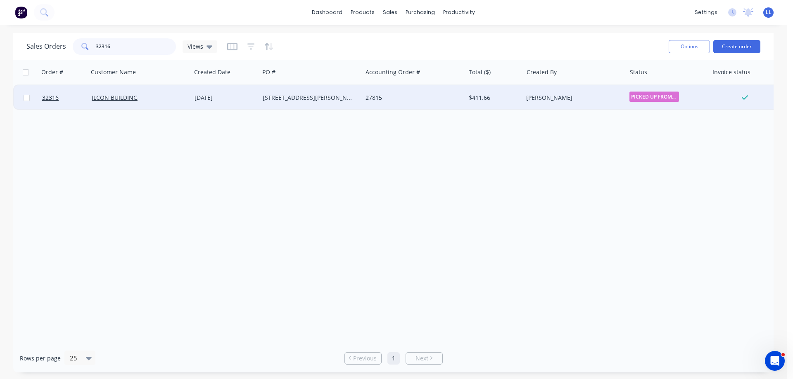
type input "32316"
click at [583, 95] on div "[PERSON_NAME]" at bounding box center [572, 98] width 92 height 8
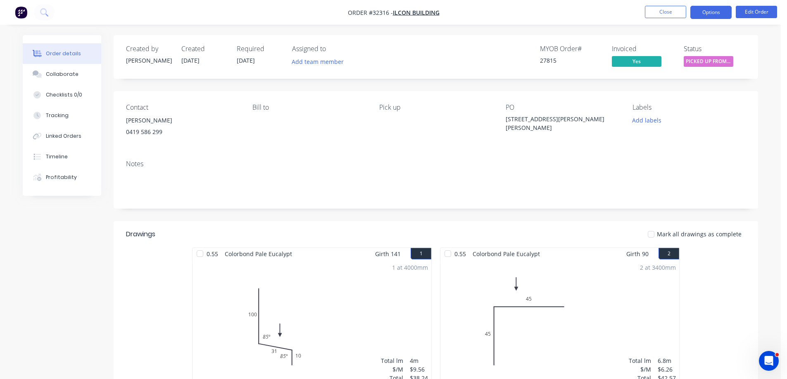
click at [706, 12] on button "Options" at bounding box center [710, 12] width 41 height 13
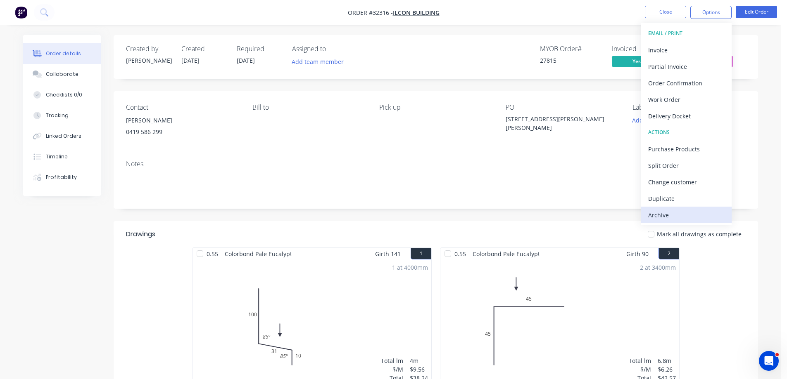
click at [675, 213] on div "Archive" at bounding box center [686, 215] width 76 height 12
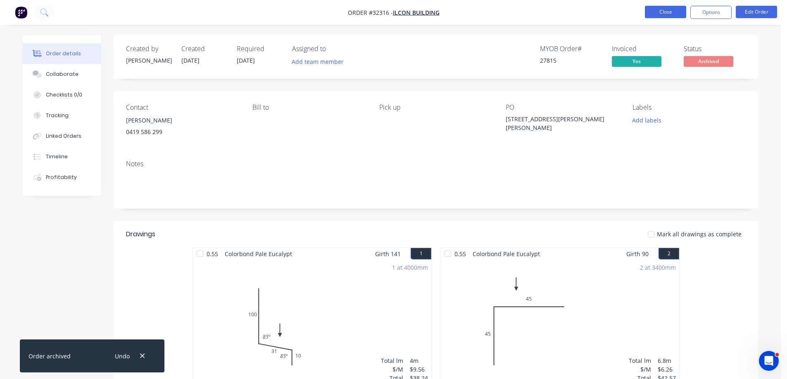
click at [664, 12] on button "Close" at bounding box center [664, 12] width 41 height 12
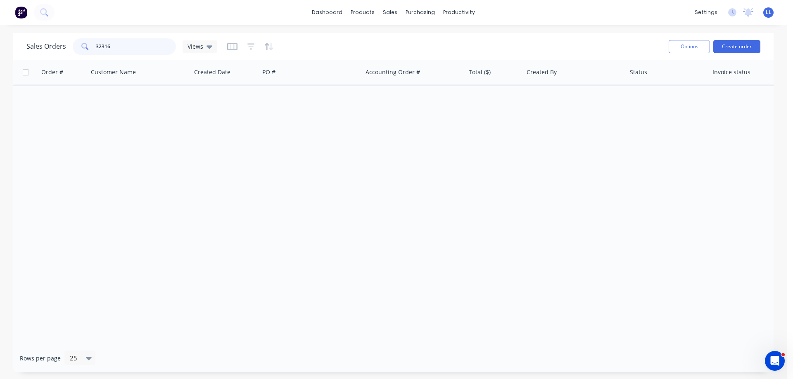
drag, startPoint x: 116, startPoint y: 46, endPoint x: 70, endPoint y: 46, distance: 46.2
click at [70, 46] on div "Sales Orders 32316 Views" at bounding box center [121, 46] width 191 height 17
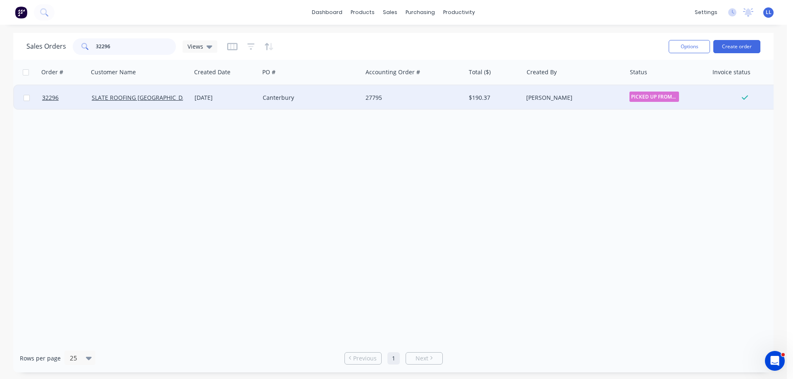
type input "32296"
click at [351, 100] on div "Canterbury" at bounding box center [309, 98] width 92 height 8
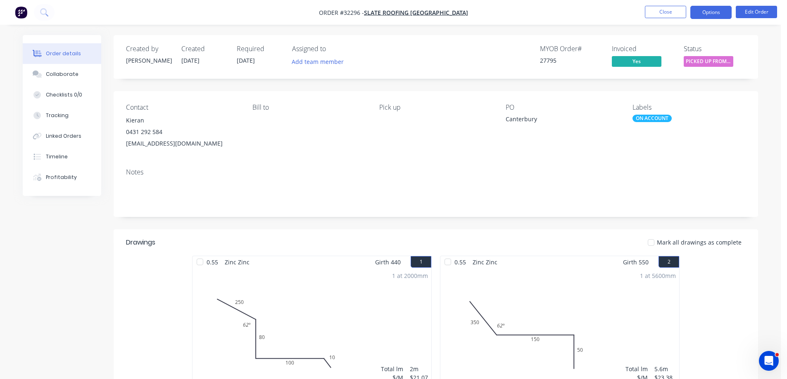
click at [709, 11] on button "Options" at bounding box center [710, 12] width 41 height 13
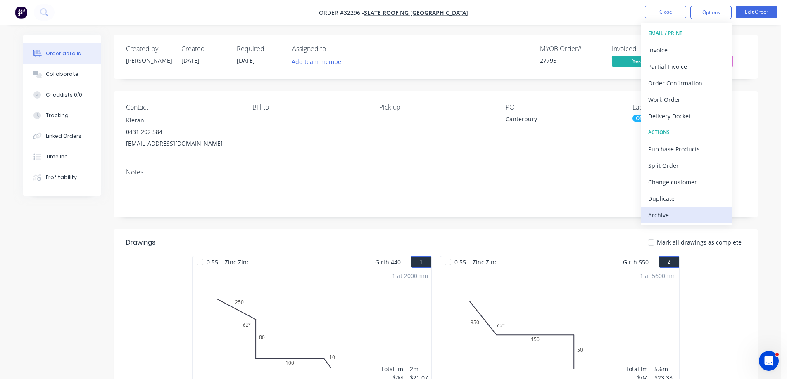
click at [683, 215] on div "Archive" at bounding box center [686, 215] width 76 height 12
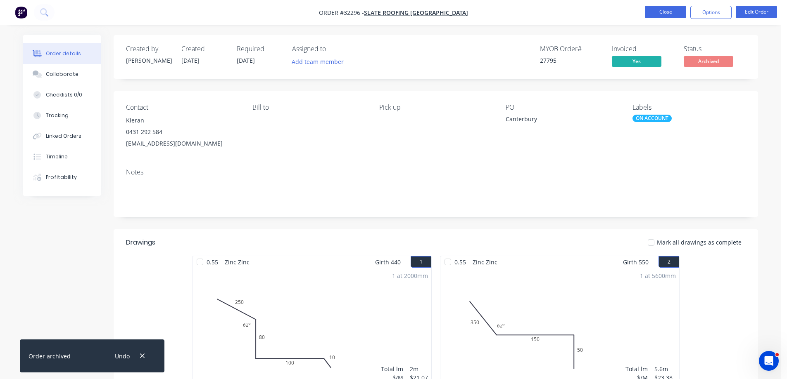
click at [680, 8] on button "Close" at bounding box center [664, 12] width 41 height 12
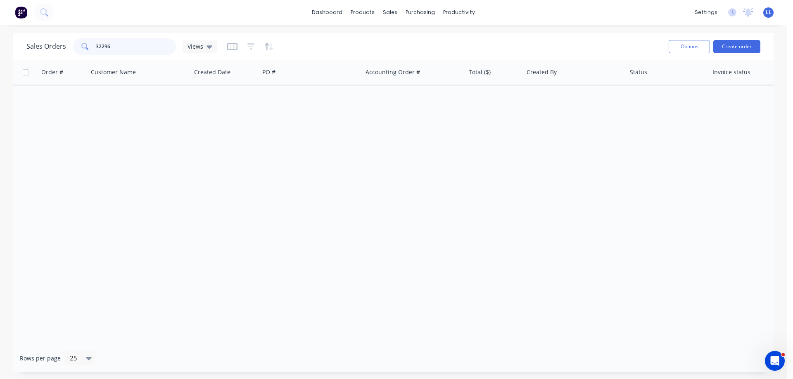
drag, startPoint x: 126, startPoint y: 47, endPoint x: 43, endPoint y: 47, distance: 83.4
click at [43, 47] on div "Sales Orders 32296 Views" at bounding box center [121, 46] width 191 height 17
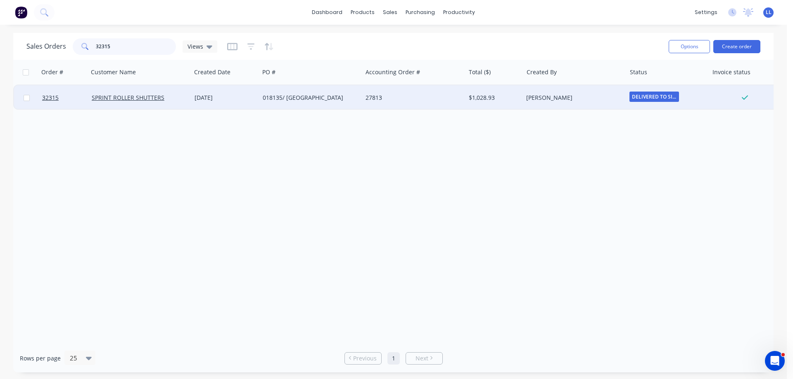
type input "32315"
click at [546, 97] on div "[PERSON_NAME]" at bounding box center [572, 98] width 92 height 8
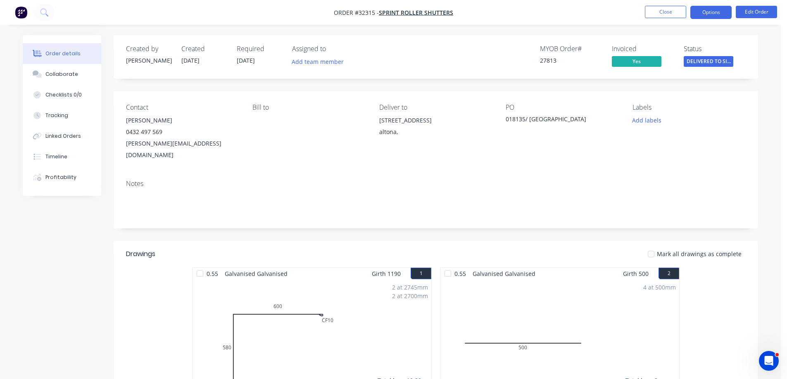
click at [711, 12] on button "Options" at bounding box center [710, 12] width 41 height 13
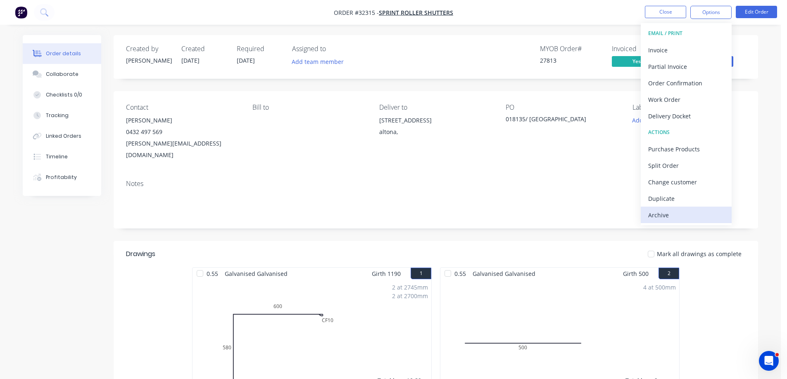
click at [659, 219] on div "Archive" at bounding box center [686, 215] width 76 height 12
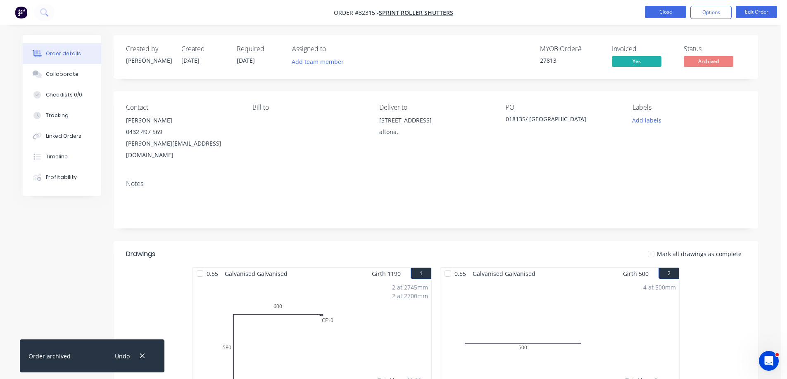
click at [658, 13] on button "Close" at bounding box center [664, 12] width 41 height 12
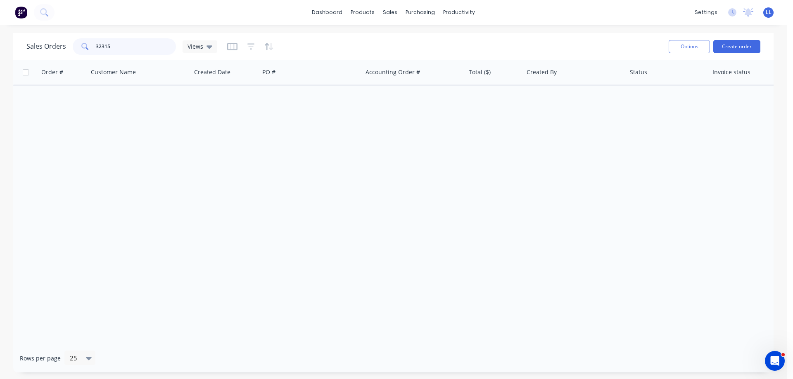
click at [62, 45] on div "Sales Orders 32315 Views" at bounding box center [121, 46] width 191 height 17
type input "2"
type input "32307"
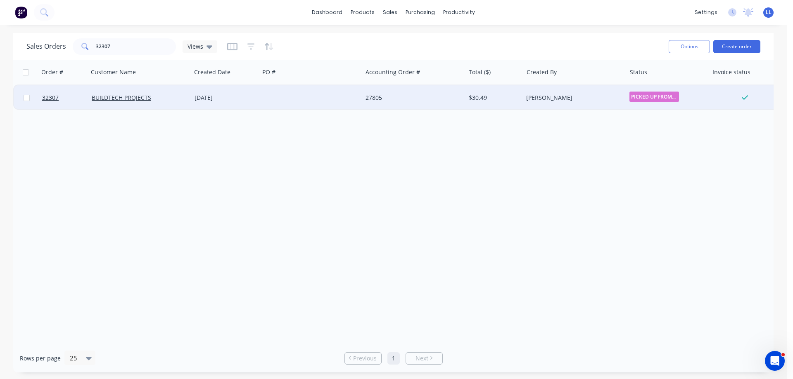
drag, startPoint x: 441, startPoint y: 114, endPoint x: 439, endPoint y: 100, distance: 13.8
click at [439, 102] on div "Order # Customer Name Created Date PO # Accounting Order # Total ($) Created By…" at bounding box center [393, 202] width 760 height 284
click at [567, 99] on div "[PERSON_NAME]" at bounding box center [572, 98] width 92 height 8
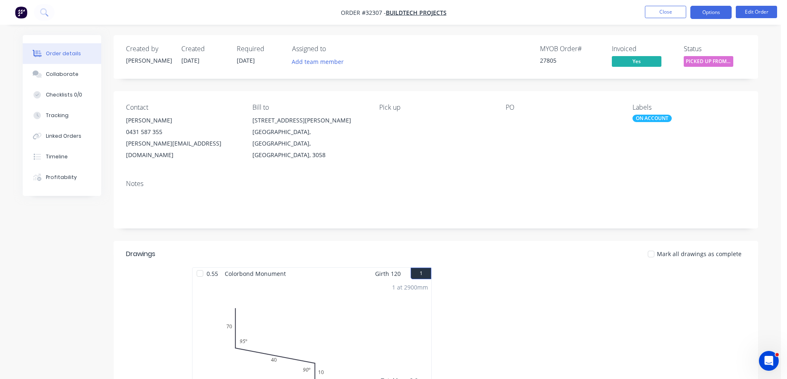
click at [720, 9] on button "Options" at bounding box center [710, 12] width 41 height 13
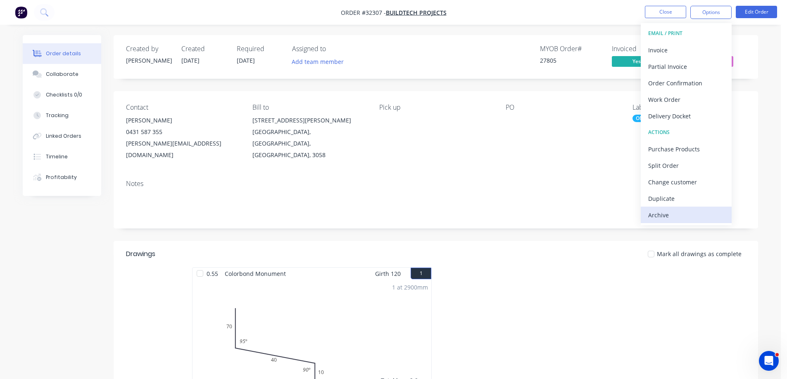
click at [671, 216] on div "Archive" at bounding box center [686, 215] width 76 height 12
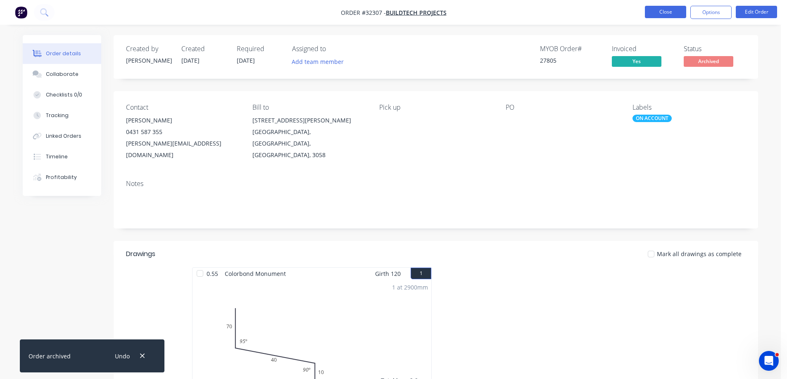
click at [671, 17] on button "Close" at bounding box center [664, 12] width 41 height 12
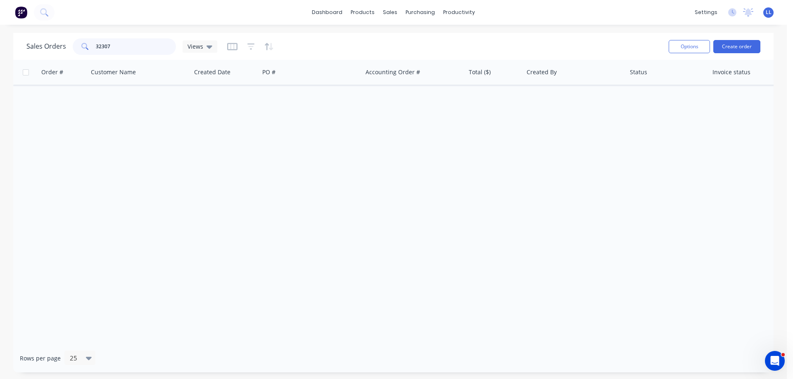
drag, startPoint x: 102, startPoint y: 43, endPoint x: 93, endPoint y: 42, distance: 9.2
click at [94, 42] on div "32307" at bounding box center [124, 46] width 103 height 17
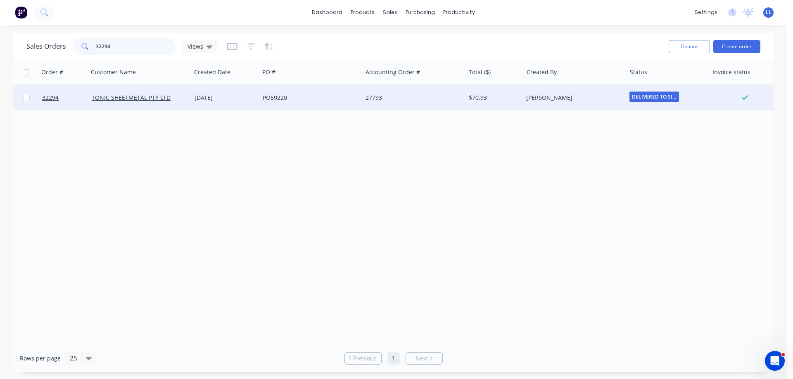
type input "32294"
click at [399, 100] on div "27793" at bounding box center [411, 98] width 92 height 8
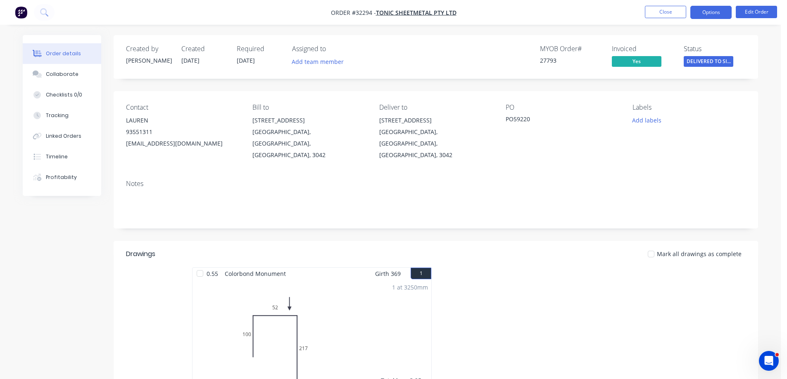
click at [711, 15] on button "Options" at bounding box center [710, 12] width 41 height 13
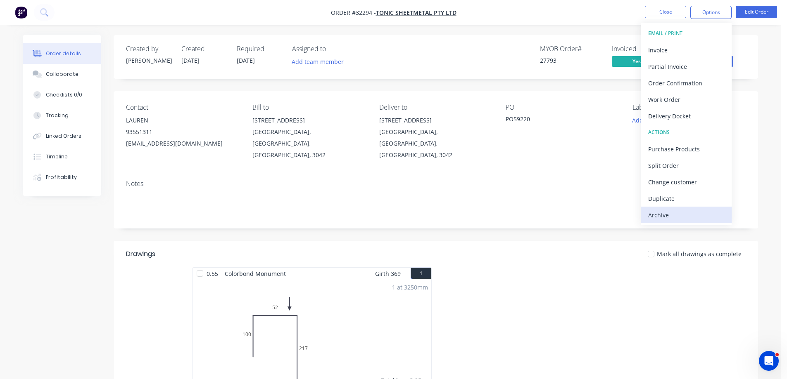
click at [651, 218] on div "Archive" at bounding box center [686, 215] width 76 height 12
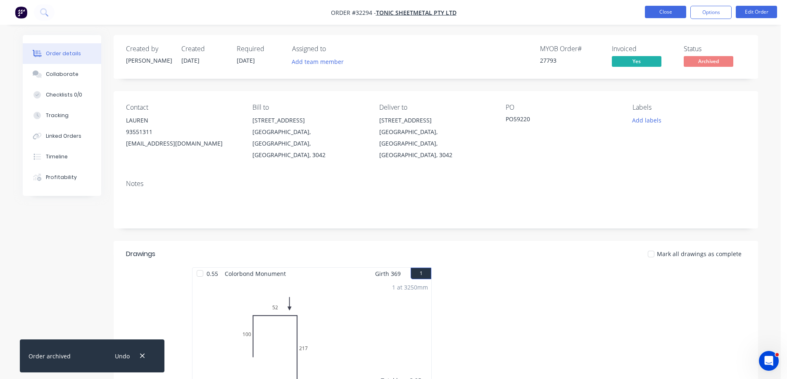
click at [673, 13] on button "Close" at bounding box center [664, 12] width 41 height 12
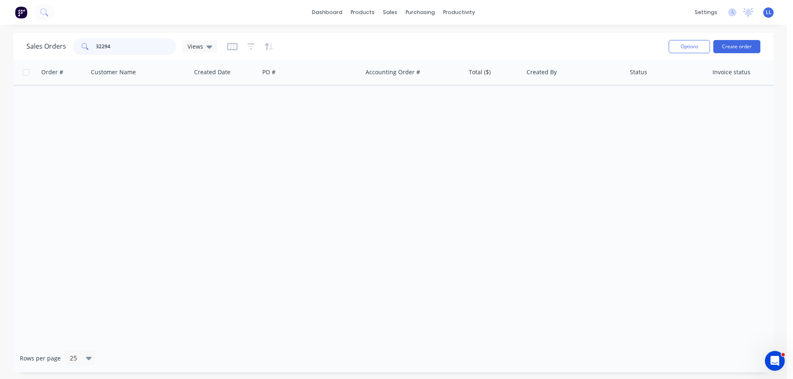
drag, startPoint x: 119, startPoint y: 45, endPoint x: 26, endPoint y: 39, distance: 93.9
click at [25, 41] on div "Sales Orders 32294 Views Options Create order" at bounding box center [393, 46] width 760 height 27
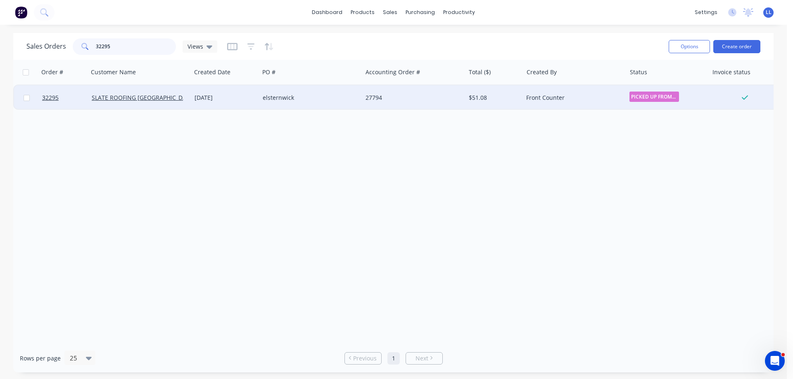
type input "32295"
click at [436, 92] on div "27794" at bounding box center [413, 97] width 103 height 25
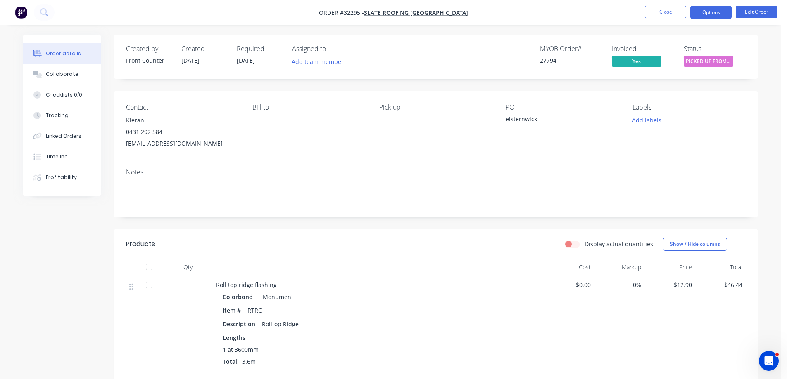
click at [715, 11] on button "Options" at bounding box center [710, 12] width 41 height 13
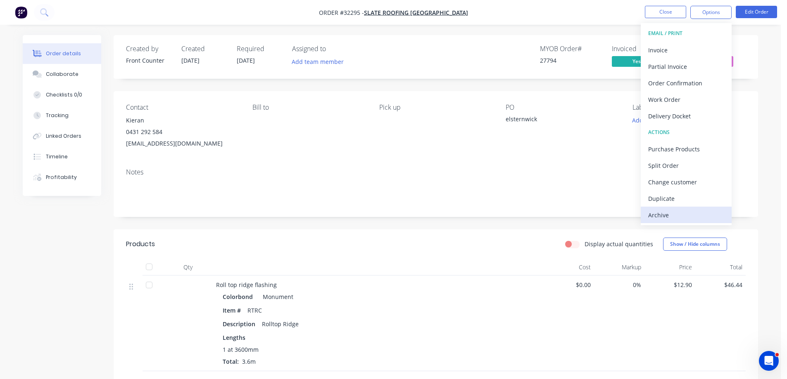
click at [659, 216] on div "Archive" at bounding box center [686, 215] width 76 height 12
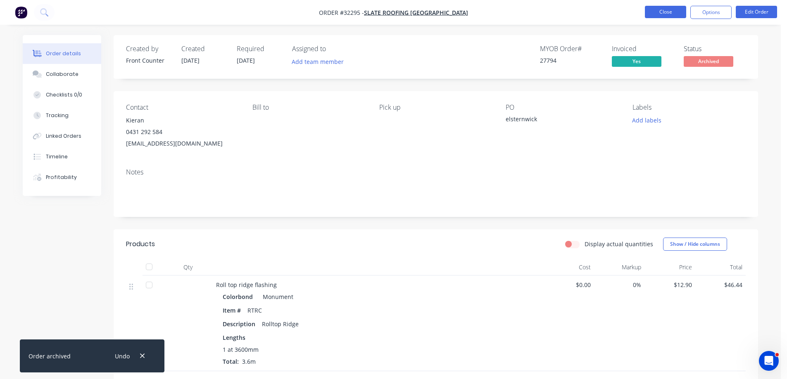
drag, startPoint x: 665, startPoint y: 5, endPoint x: 664, endPoint y: 12, distance: 6.3
click at [664, 10] on nav "Order #32295 - SLATE ROOFING [GEOGRAPHIC_DATA] Close Options Edit Order" at bounding box center [393, 12] width 787 height 25
click at [664, 12] on button "Close" at bounding box center [664, 12] width 41 height 12
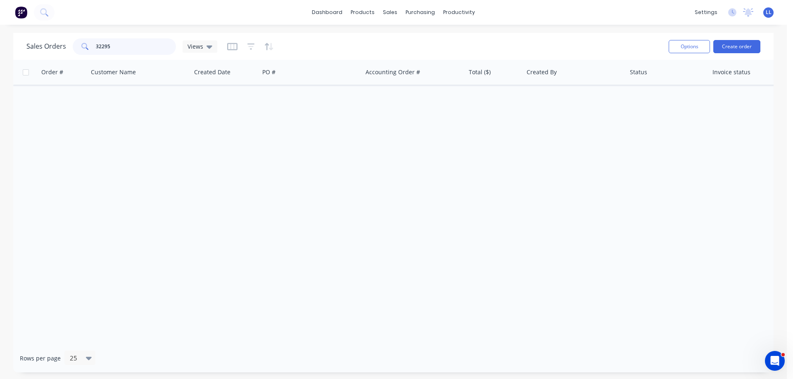
drag, startPoint x: 66, startPoint y: 45, endPoint x: 57, endPoint y: 44, distance: 9.2
click at [57, 44] on div "Sales Orders 32295 Views" at bounding box center [121, 46] width 191 height 17
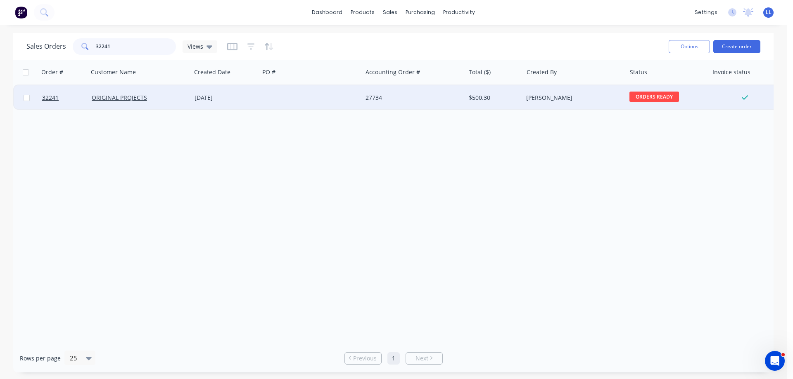
type input "32241"
click at [472, 96] on div "$500.30" at bounding box center [493, 98] width 48 height 8
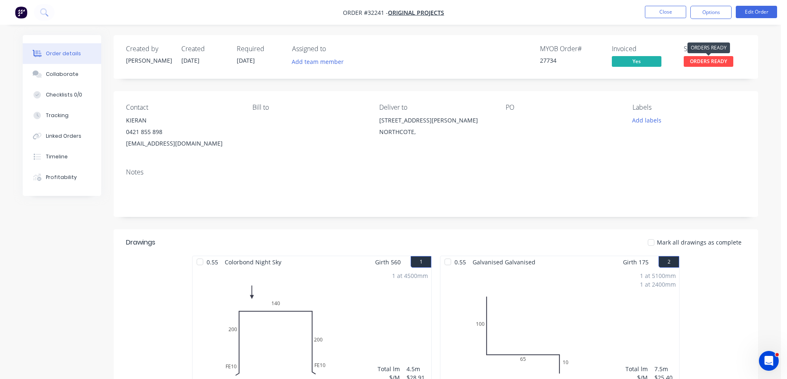
click at [706, 60] on span "ORDERS READY" at bounding box center [708, 61] width 50 height 10
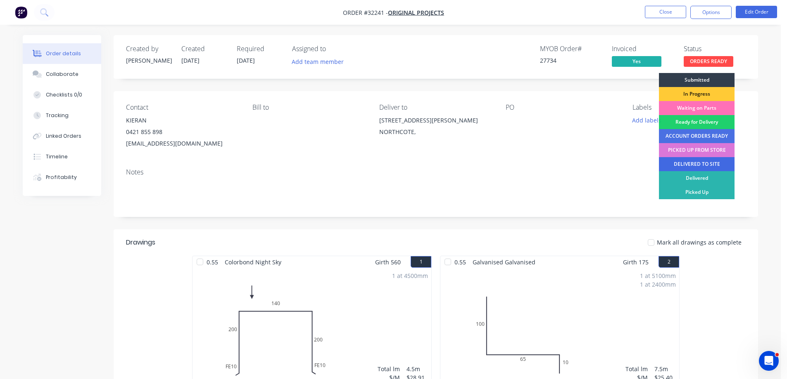
click at [706, 162] on div "DELIVERED TO SITE" at bounding box center [697, 164] width 76 height 14
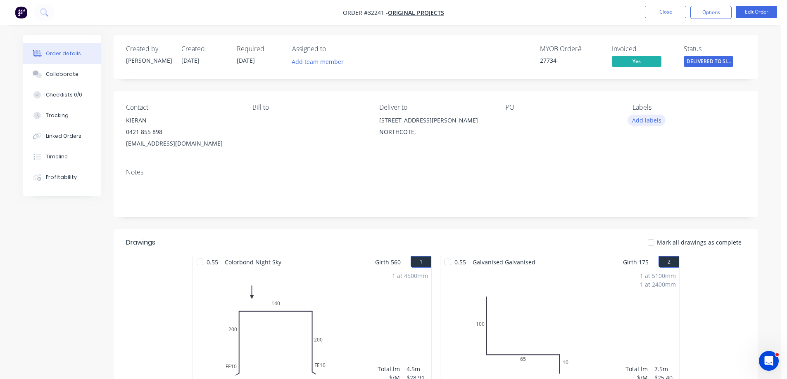
click at [648, 121] on button "Add labels" at bounding box center [646, 120] width 38 height 11
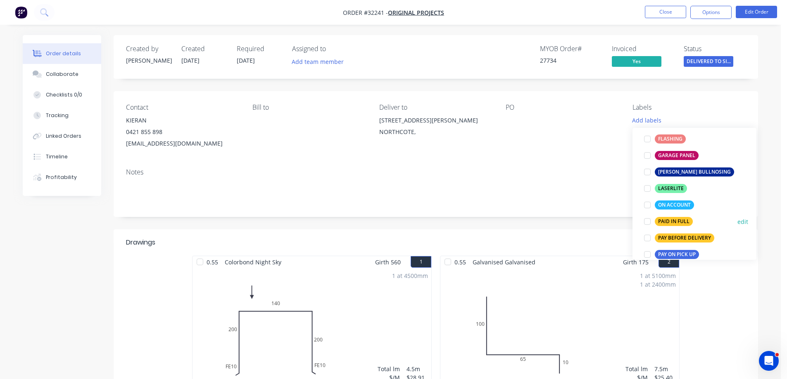
scroll to position [206, 0]
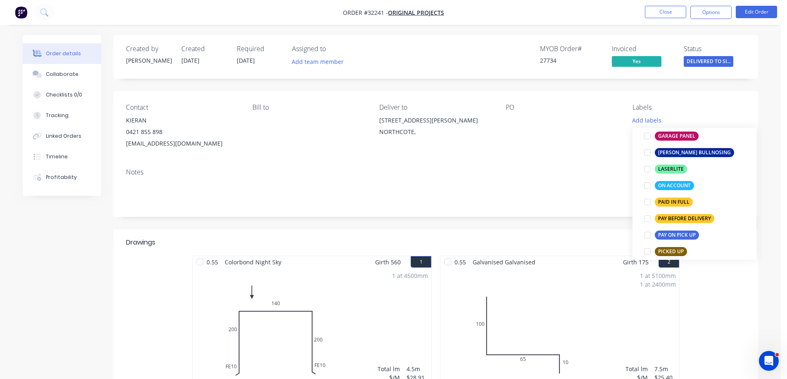
drag, startPoint x: 647, startPoint y: 203, endPoint x: 665, endPoint y: 169, distance: 38.0
click at [647, 202] on div at bounding box center [647, 202] width 17 height 17
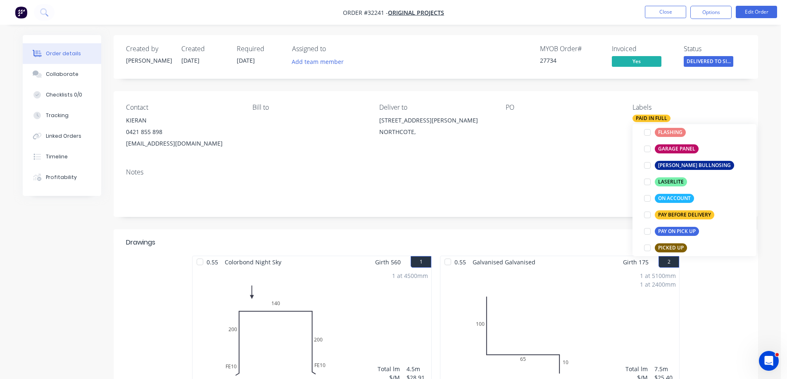
scroll to position [0, 0]
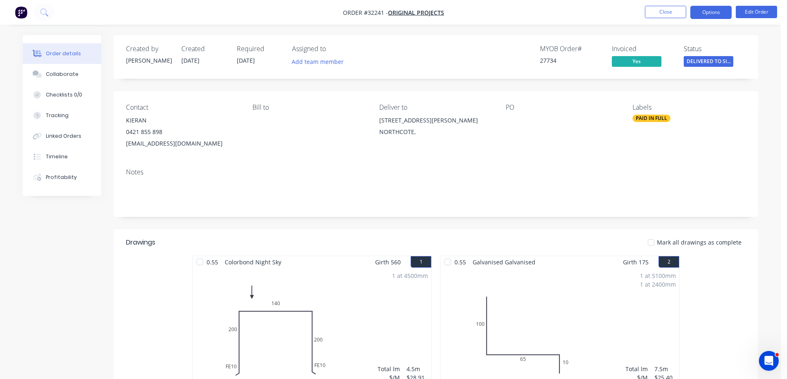
click at [701, 14] on button "Options" at bounding box center [710, 12] width 41 height 13
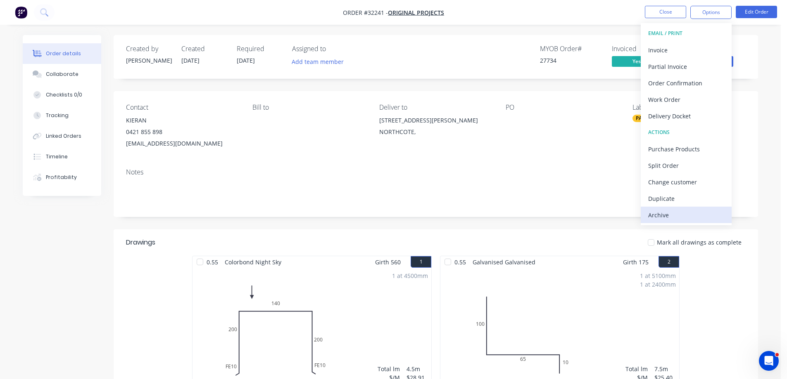
click at [680, 217] on div "Archive" at bounding box center [686, 215] width 76 height 12
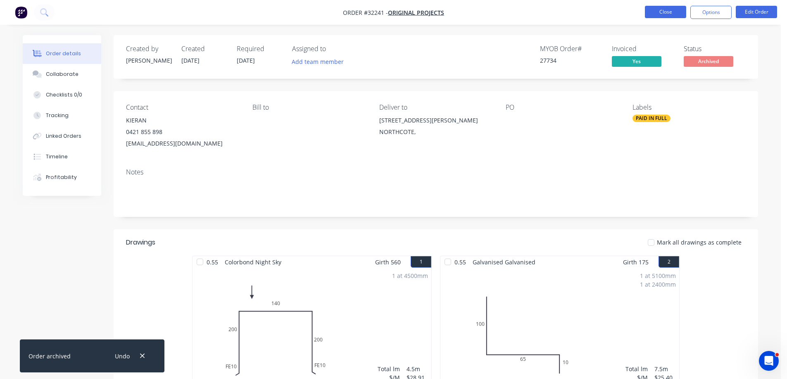
click at [677, 11] on button "Close" at bounding box center [664, 12] width 41 height 12
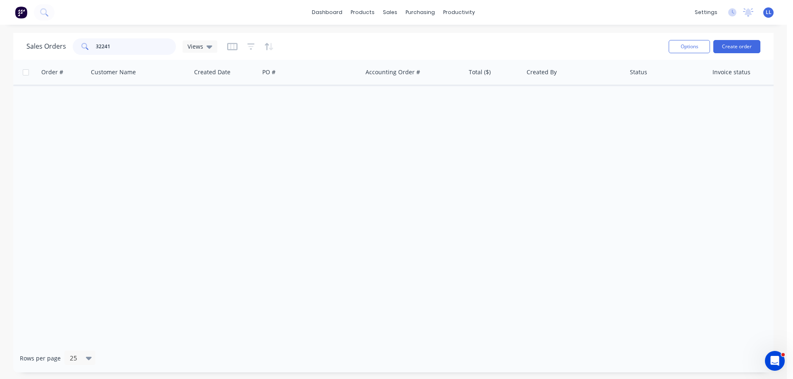
drag, startPoint x: 120, startPoint y: 45, endPoint x: 36, endPoint y: 35, distance: 84.8
click at [39, 38] on div "Sales Orders 32241 Views" at bounding box center [343, 46] width 635 height 20
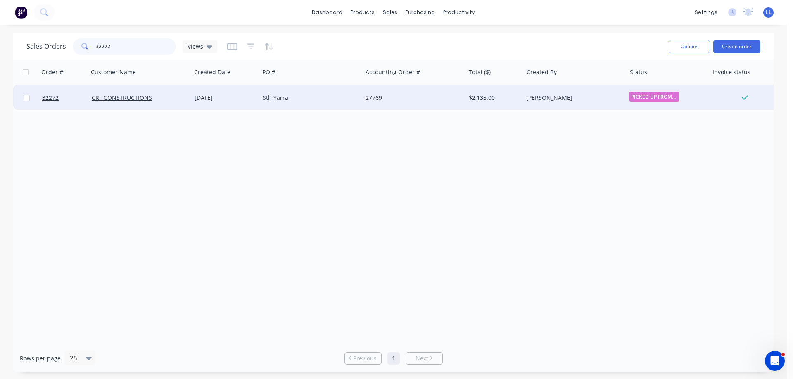
type input "32272"
click at [557, 106] on div "[PERSON_NAME]" at bounding box center [574, 97] width 103 height 25
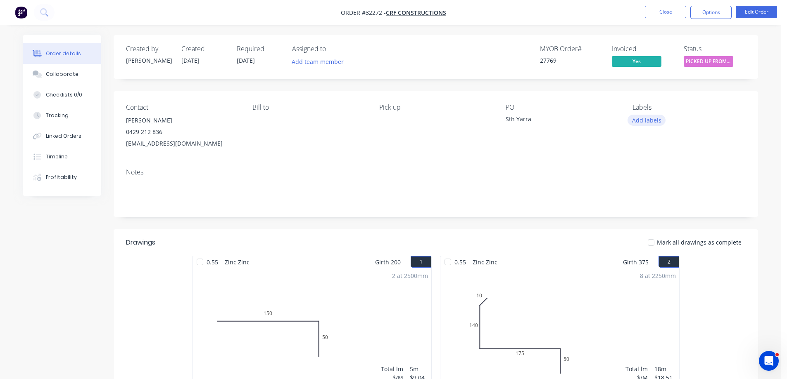
click at [648, 123] on button "Add labels" at bounding box center [646, 120] width 38 height 11
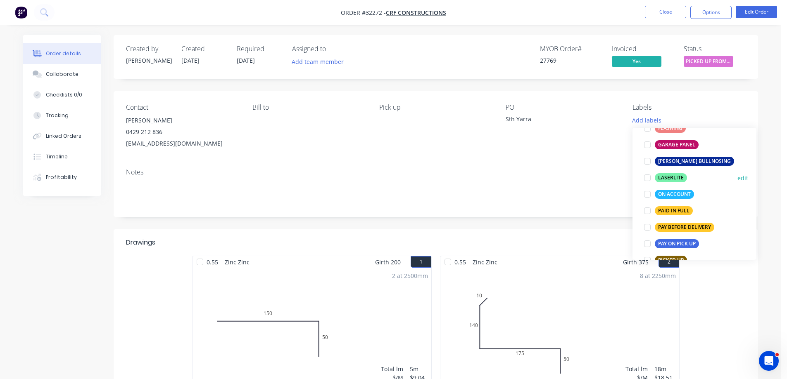
scroll to position [206, 0]
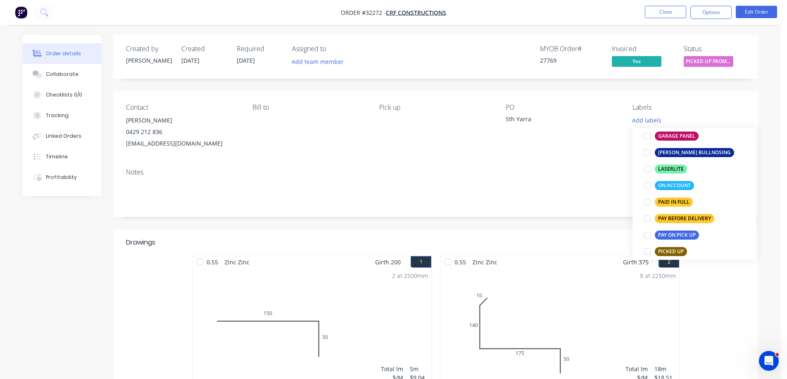
drag, startPoint x: 645, startPoint y: 200, endPoint x: 701, endPoint y: 170, distance: 63.2
click at [648, 198] on div at bounding box center [647, 202] width 17 height 17
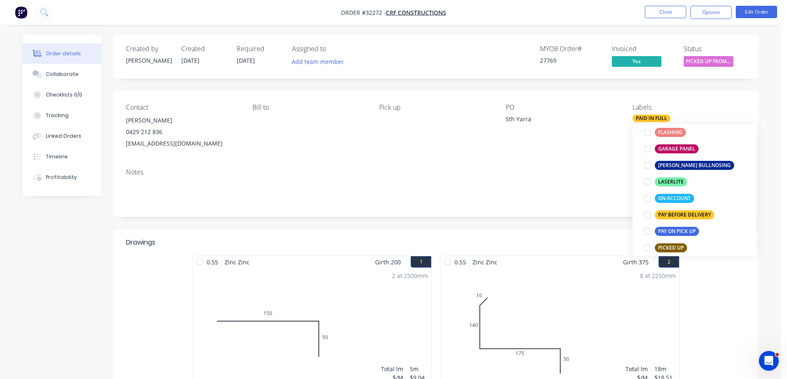
scroll to position [0, 0]
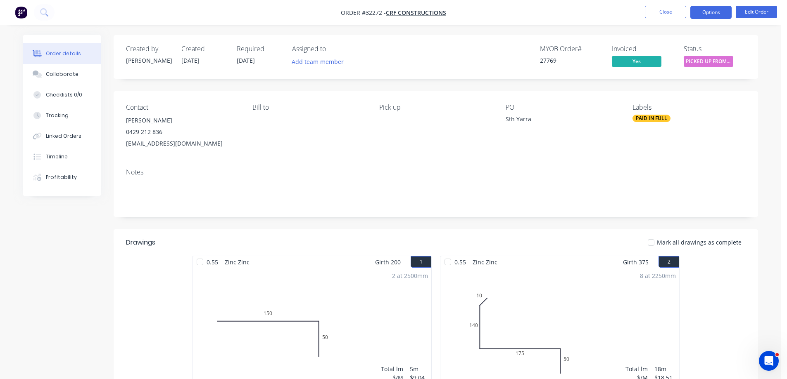
click at [711, 16] on button "Options" at bounding box center [710, 12] width 41 height 13
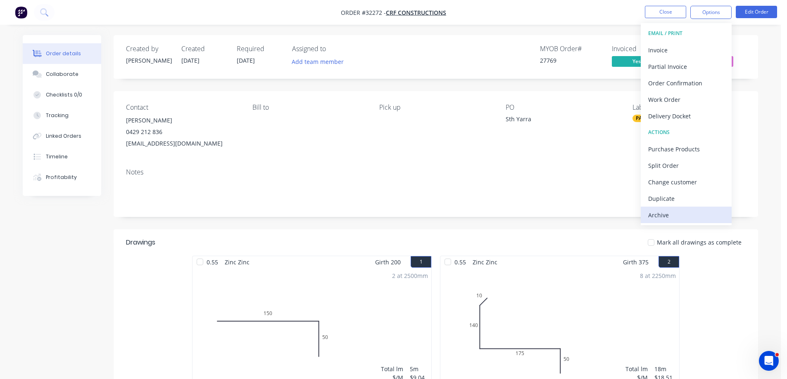
click at [679, 214] on div "Archive" at bounding box center [686, 215] width 76 height 12
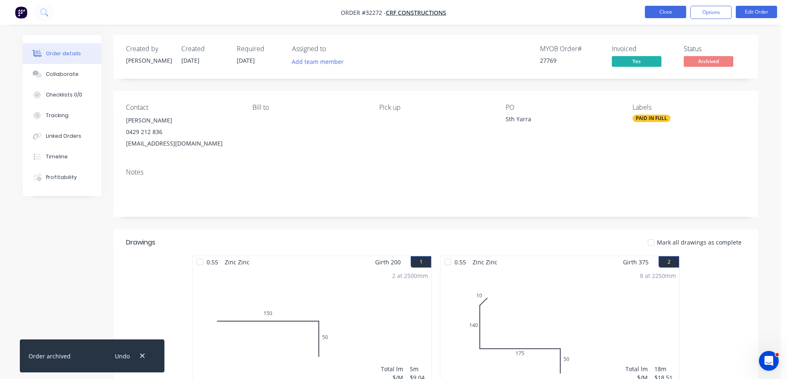
click at [678, 14] on button "Close" at bounding box center [664, 12] width 41 height 12
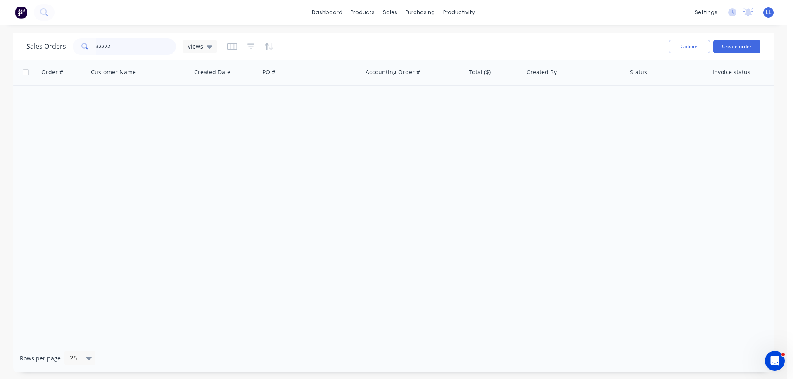
click at [41, 48] on div "Sales Orders 32272 Views" at bounding box center [121, 46] width 191 height 17
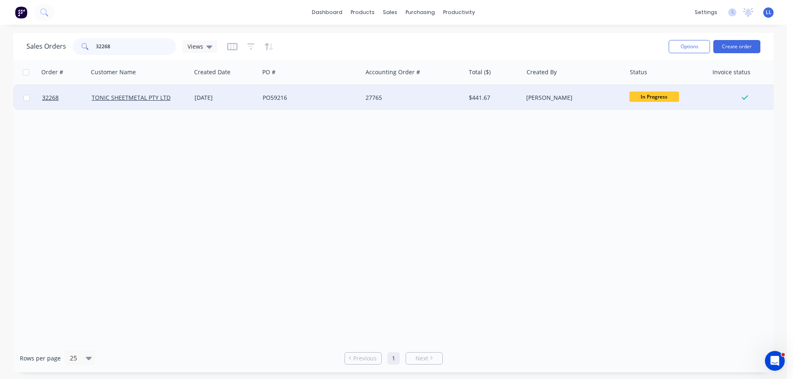
type input "32268"
click at [474, 94] on div "$441.67" at bounding box center [493, 98] width 48 height 8
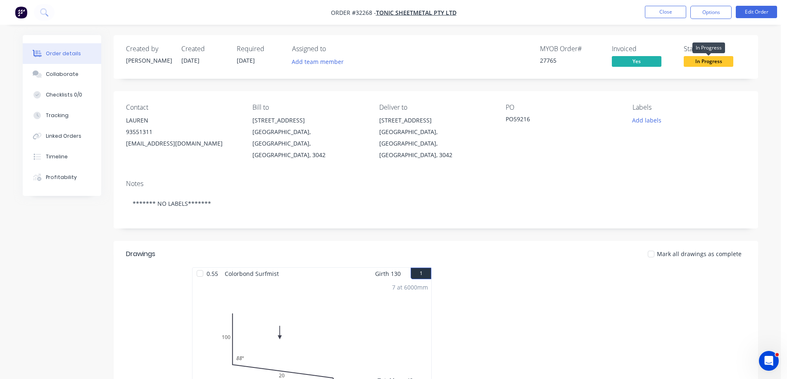
click at [689, 59] on span "In Progress" at bounding box center [708, 61] width 50 height 10
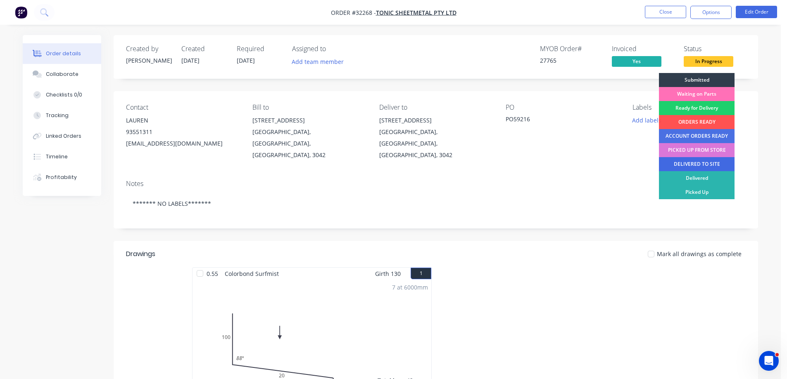
click at [694, 161] on div "DELIVERED TO SITE" at bounding box center [697, 164] width 76 height 14
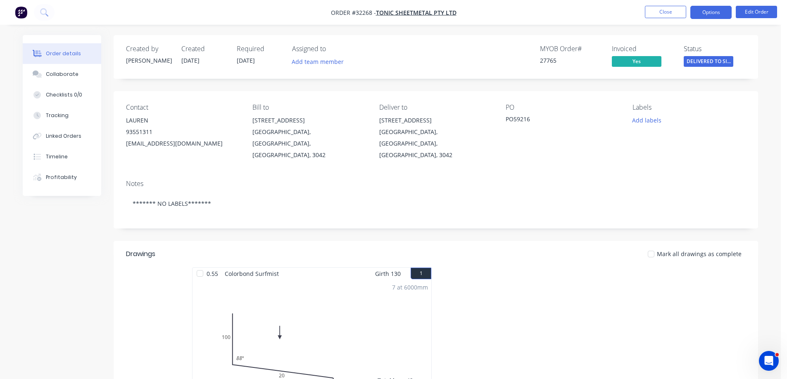
click at [713, 14] on button "Options" at bounding box center [710, 12] width 41 height 13
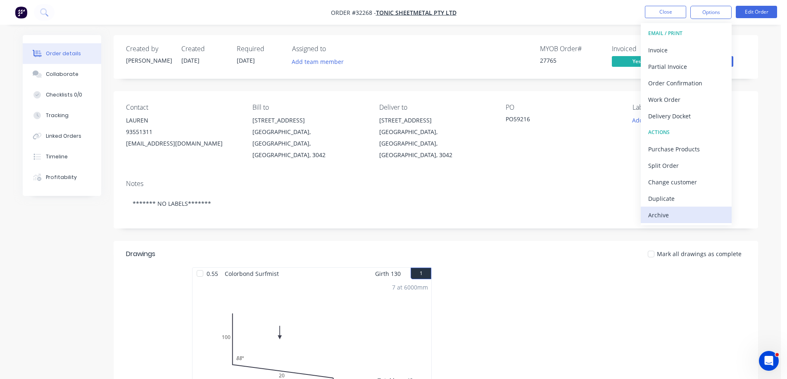
click at [654, 218] on div "Archive" at bounding box center [686, 215] width 76 height 12
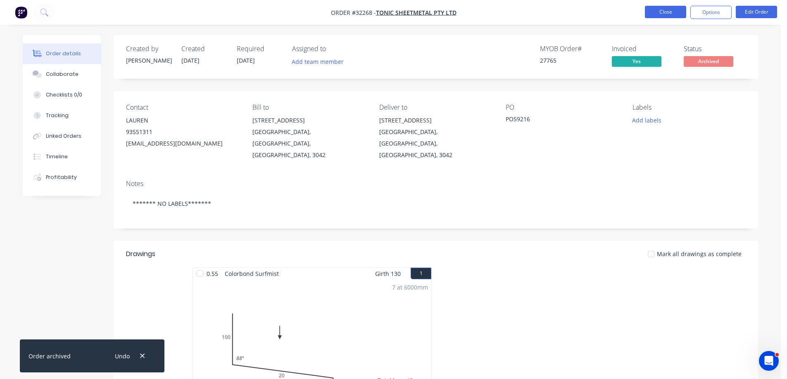
click at [675, 13] on button "Close" at bounding box center [664, 12] width 41 height 12
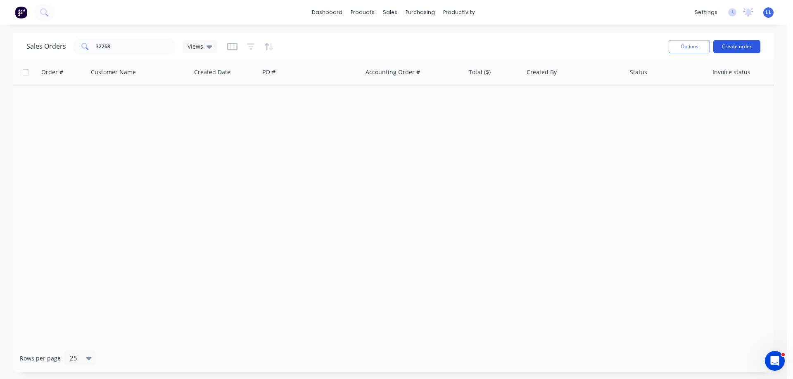
click at [744, 47] on button "Create order" at bounding box center [736, 46] width 47 height 13
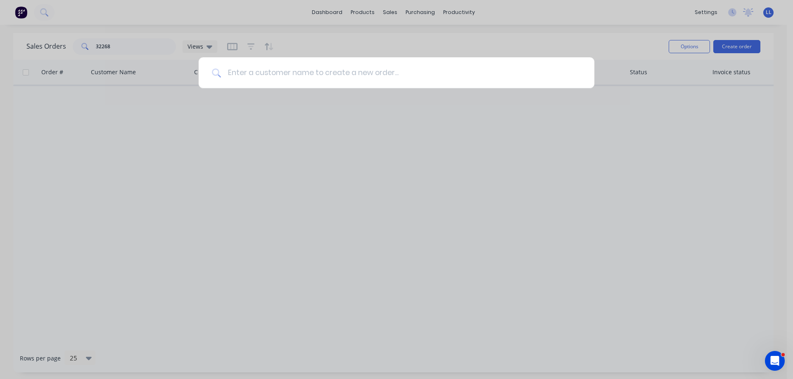
click at [267, 70] on input at bounding box center [401, 72] width 360 height 31
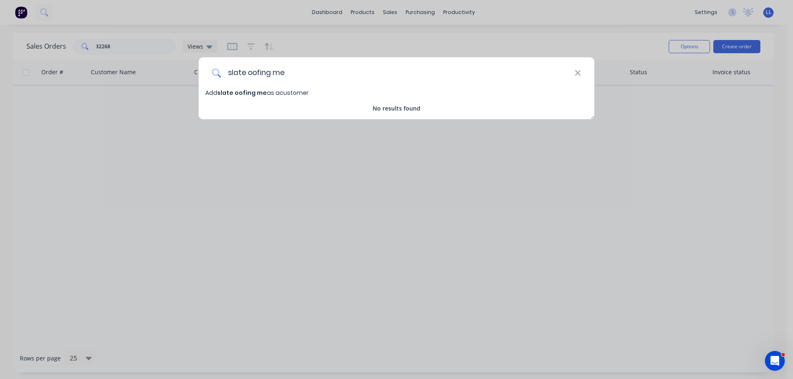
click at [251, 74] on input "slate oofing me" at bounding box center [397, 72] width 353 height 31
click at [247, 74] on input "slate oofing me" at bounding box center [397, 72] width 353 height 31
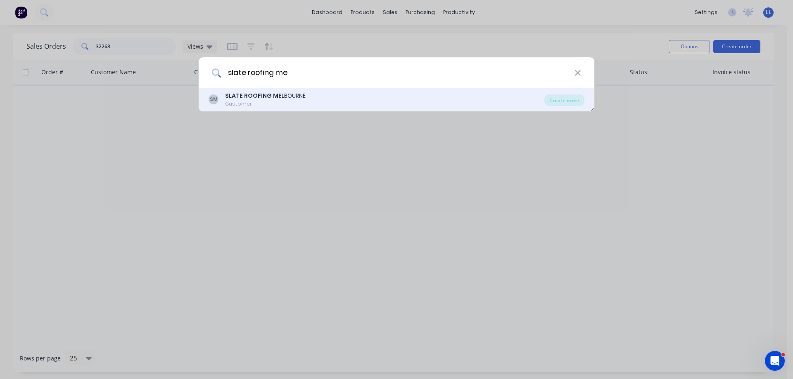
type input "slate roofing me"
click at [271, 101] on div "Customer" at bounding box center [265, 103] width 81 height 7
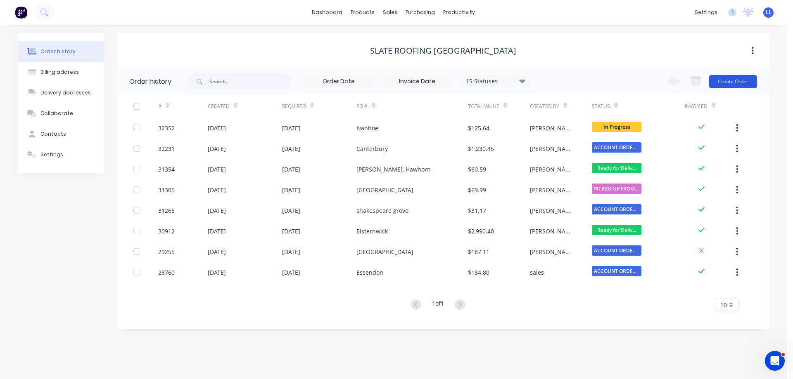
click at [749, 83] on button "Create Order" at bounding box center [733, 81] width 48 height 13
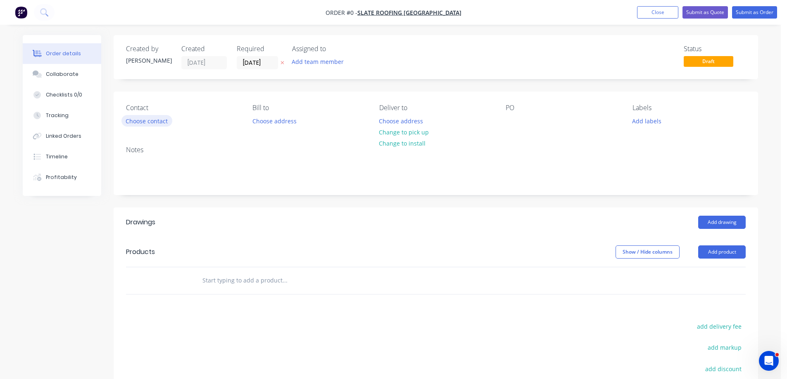
click at [142, 121] on button "Choose contact" at bounding box center [146, 120] width 51 height 11
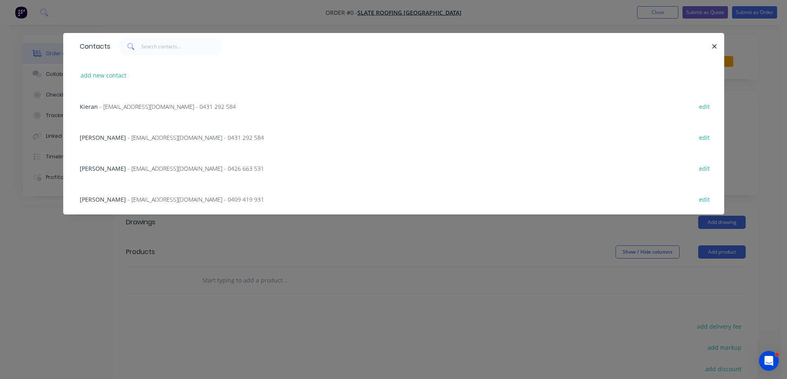
click at [104, 107] on span "- [EMAIL_ADDRESS][DOMAIN_NAME] - 0431 292 584" at bounding box center [168, 107] width 136 height 8
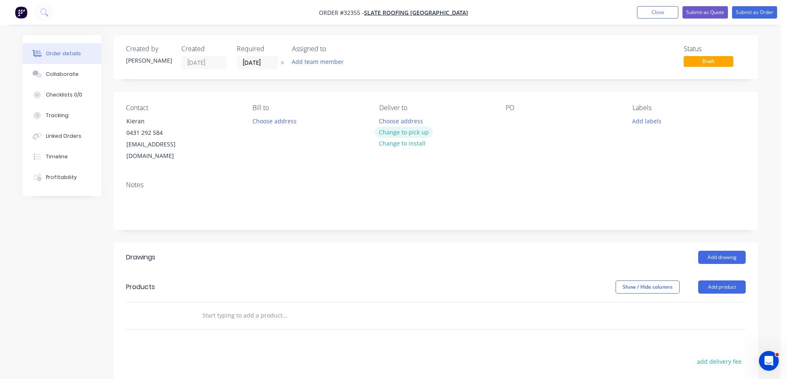
click at [397, 133] on button "Change to pick up" at bounding box center [403, 132] width 59 height 11
click at [502, 126] on div "Contact Kieran [PHONE_NUMBER] [EMAIL_ADDRESS][DOMAIN_NAME] Bill to Choose addre…" at bounding box center [436, 133] width 644 height 83
click at [507, 123] on div at bounding box center [511, 121] width 13 height 12
drag, startPoint x: 658, startPoint y: 114, endPoint x: 649, endPoint y: 121, distance: 12.0
click at [654, 118] on div "Labels Add labels" at bounding box center [688, 133] width 113 height 58
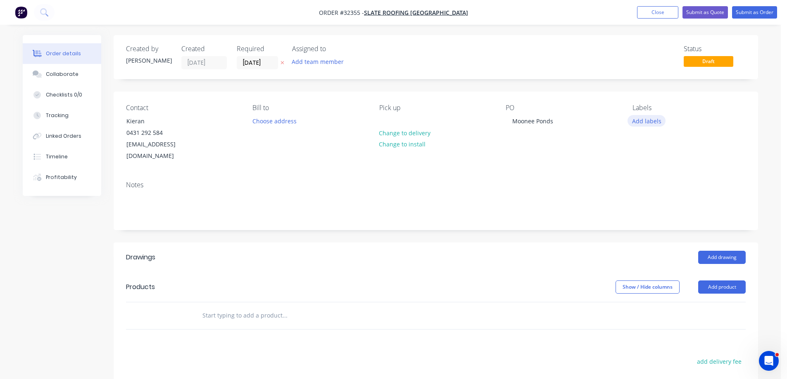
click at [649, 121] on button "Add labels" at bounding box center [646, 120] width 38 height 11
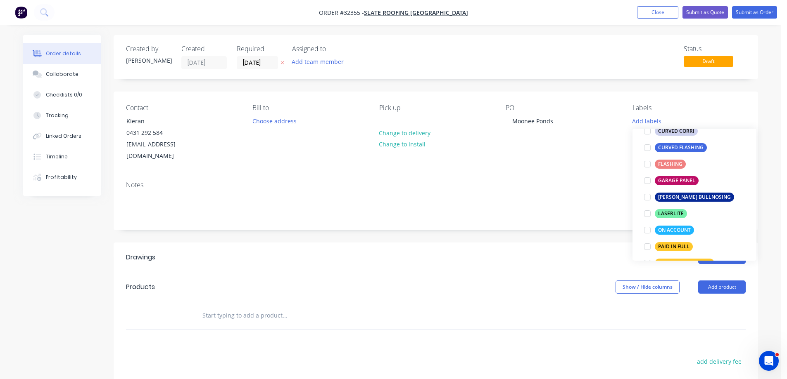
scroll to position [165, 0]
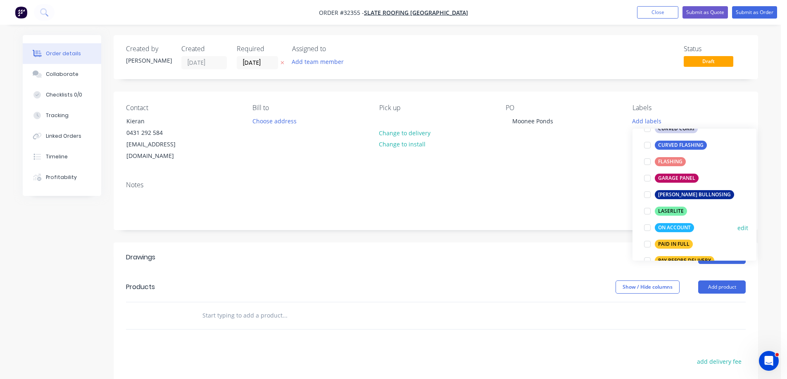
click at [647, 229] on div at bounding box center [647, 228] width 17 height 17
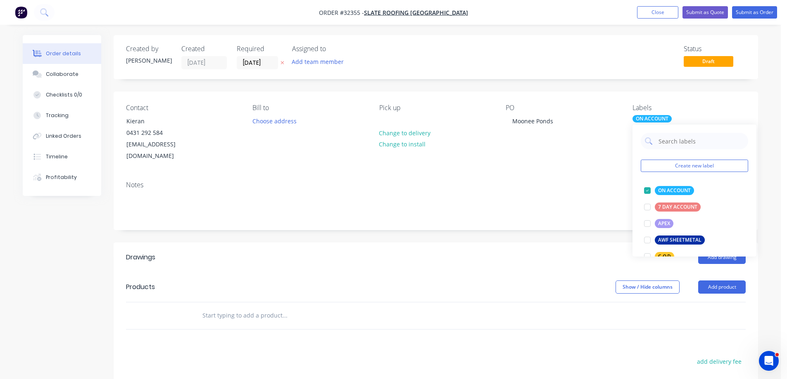
click at [533, 255] on header "Drawings Add drawing" at bounding box center [436, 258] width 644 height 30
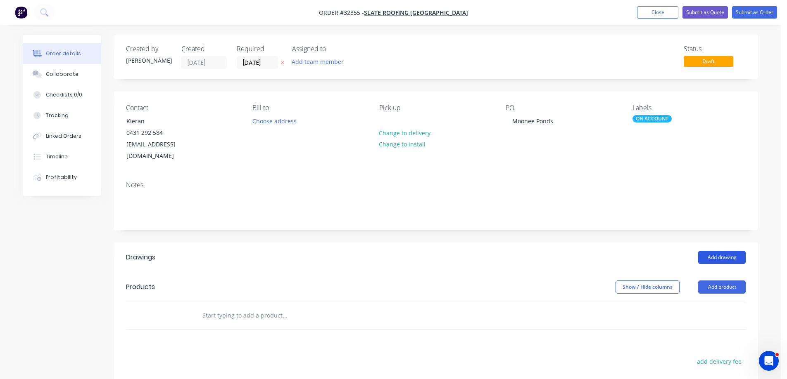
click at [730, 251] on button "Add drawing" at bounding box center [721, 257] width 47 height 13
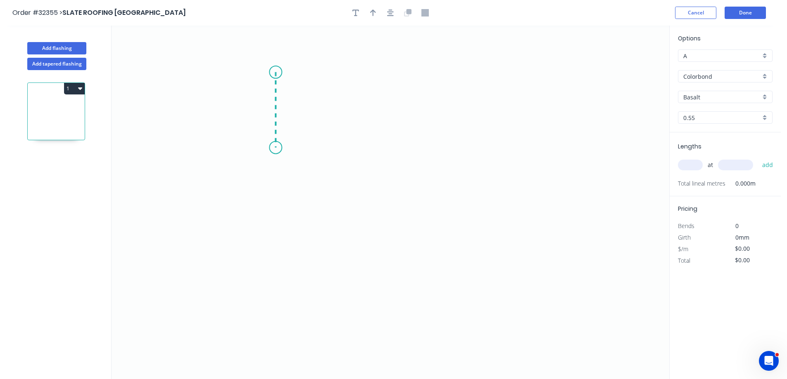
drag, startPoint x: 275, startPoint y: 72, endPoint x: 271, endPoint y: 155, distance: 83.1
click at [271, 155] on icon "0" at bounding box center [389, 203] width 557 height 354
drag, startPoint x: 271, startPoint y: 155, endPoint x: 386, endPoint y: 163, distance: 115.4
click at [386, 163] on icon "0 ?" at bounding box center [389, 203] width 557 height 354
click at [266, 110] on rect at bounding box center [263, 110] width 17 height 12
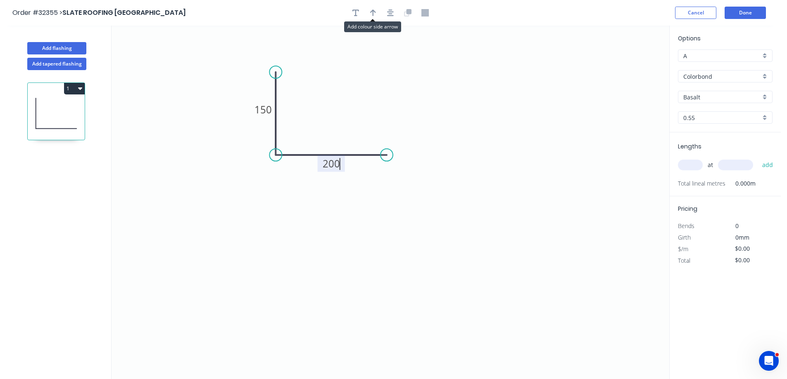
drag, startPoint x: 373, startPoint y: 11, endPoint x: 540, endPoint y: 62, distance: 175.1
click at [373, 11] on icon "button" at bounding box center [373, 12] width 6 height 7
type input "$17.37"
drag, startPoint x: 628, startPoint y: 62, endPoint x: 320, endPoint y: 97, distance: 309.5
click at [320, 97] on icon "0 150 200" at bounding box center [389, 203] width 557 height 354
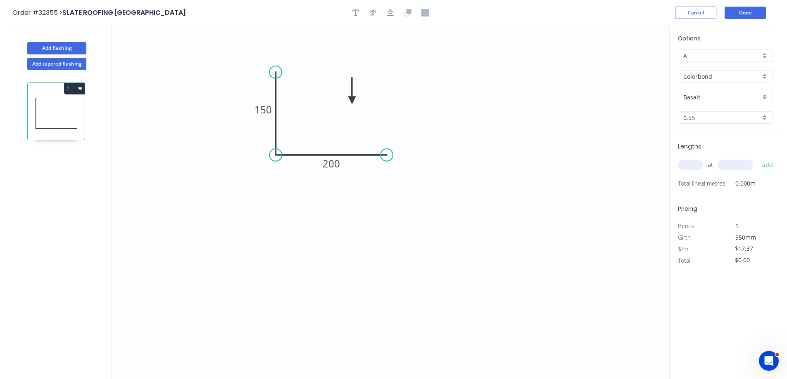
drag, startPoint x: 625, startPoint y: 65, endPoint x: 352, endPoint y: 100, distance: 275.2
click at [352, 100] on icon at bounding box center [351, 91] width 7 height 26
click at [715, 96] on input "Basalt" at bounding box center [721, 97] width 77 height 9
click at [704, 114] on div "Monument" at bounding box center [725, 113] width 94 height 14
type input "Monument"
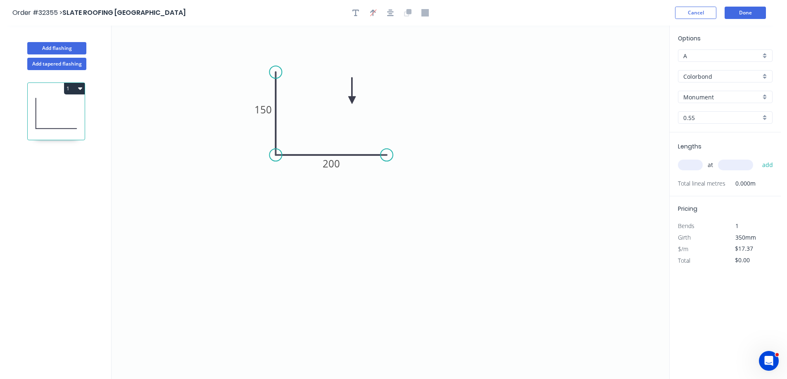
click at [696, 167] on input "text" at bounding box center [690, 165] width 25 height 11
type input "4"
type input "1300"
click at [758, 158] on button "add" at bounding box center [767, 165] width 19 height 14
type input "$90.32"
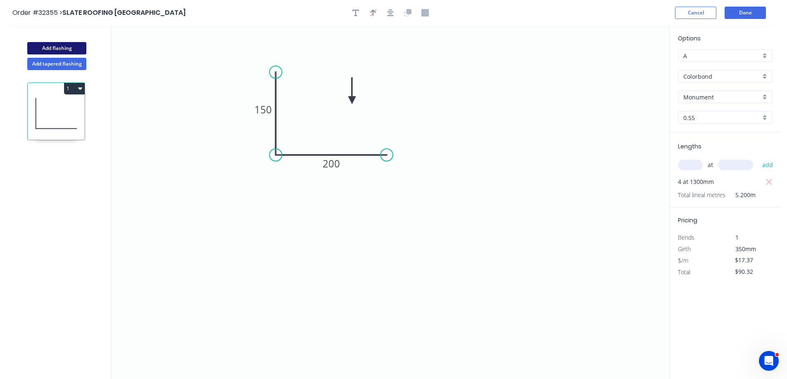
click at [73, 47] on button "Add flashing" at bounding box center [56, 48] width 59 height 12
type input "$0.00"
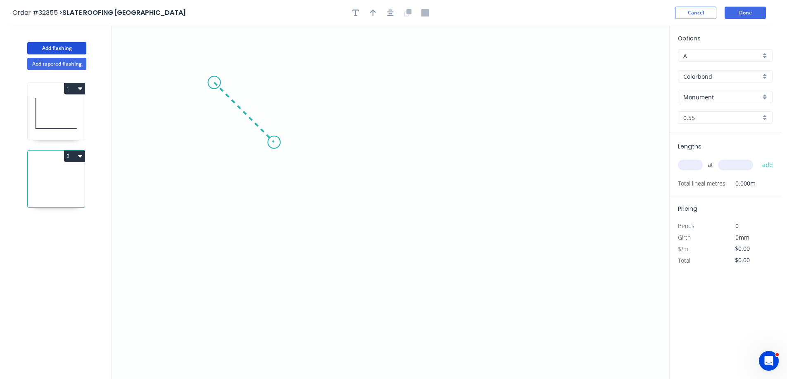
drag, startPoint x: 244, startPoint y: 108, endPoint x: 274, endPoint y: 152, distance: 53.2
click at [274, 152] on icon "0" at bounding box center [389, 203] width 557 height 354
drag, startPoint x: 274, startPoint y: 152, endPoint x: 403, endPoint y: 151, distance: 128.8
click at [403, 151] on icon "0 ?" at bounding box center [389, 203] width 557 height 354
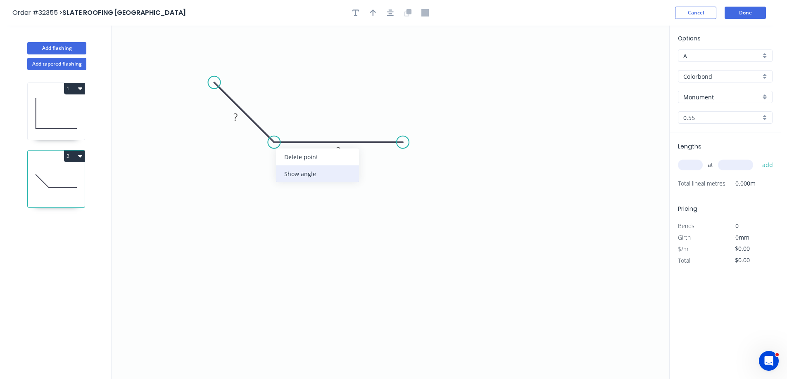
click at [289, 173] on div "Show angle" at bounding box center [317, 174] width 83 height 17
click at [239, 121] on rect at bounding box center [235, 118] width 17 height 12
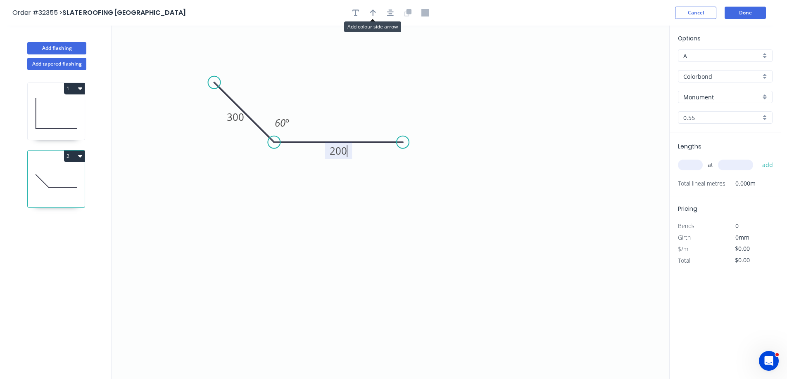
drag, startPoint x: 373, startPoint y: 12, endPoint x: 495, endPoint y: 64, distance: 133.0
click at [374, 12] on icon "button" at bounding box center [373, 12] width 6 height 7
type input "$23.17"
drag, startPoint x: 626, startPoint y: 65, endPoint x: 315, endPoint y: 110, distance: 314.6
click at [315, 110] on icon at bounding box center [314, 101] width 7 height 26
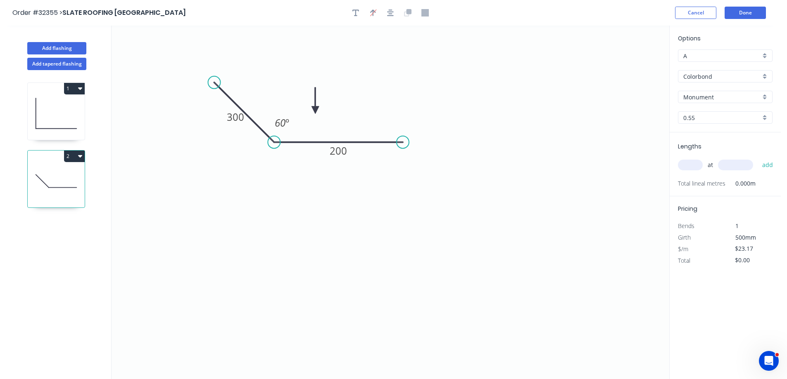
click at [690, 163] on input "text" at bounding box center [690, 165] width 25 height 11
type input "2"
type input "1200"
click at [758, 158] on button "add" at bounding box center [767, 165] width 19 height 14
type input "$55.61"
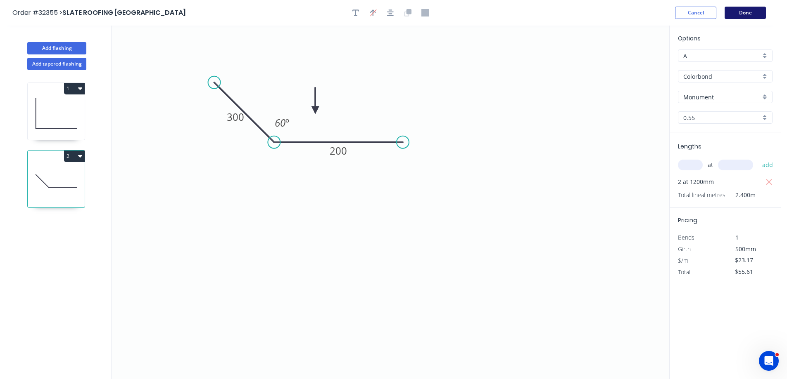
click at [751, 10] on button "Done" at bounding box center [744, 13] width 41 height 12
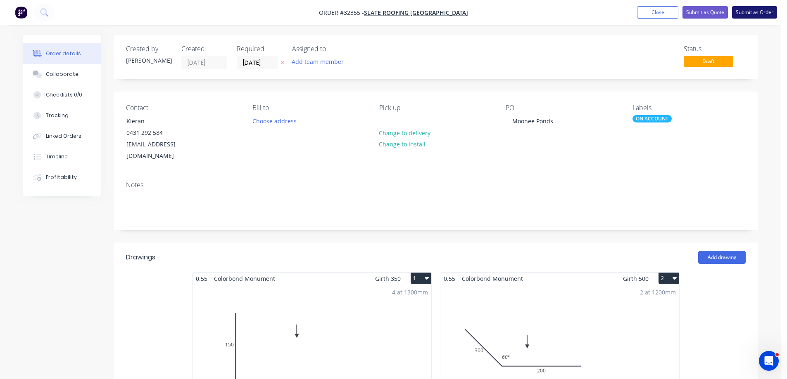
click at [758, 16] on button "Submit as Order" at bounding box center [754, 12] width 45 height 12
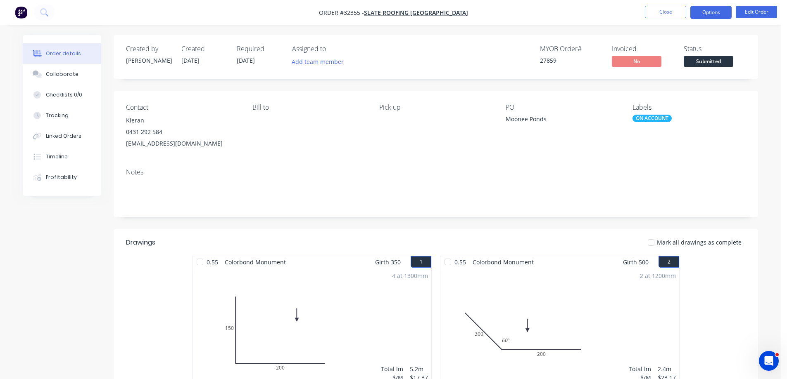
click at [711, 16] on button "Options" at bounding box center [710, 12] width 41 height 13
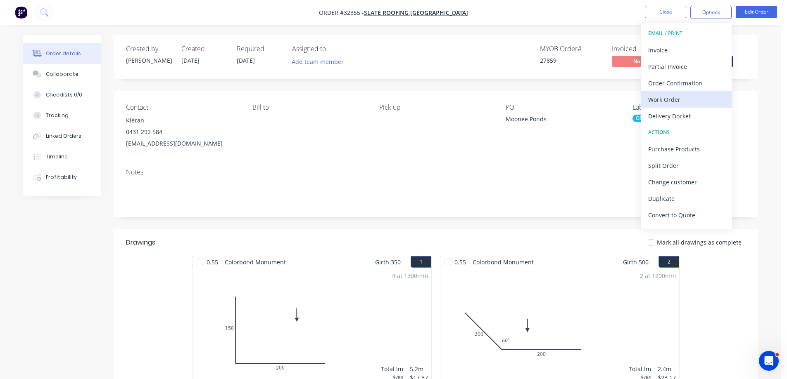
click at [678, 103] on div "Work Order" at bounding box center [686, 100] width 76 height 12
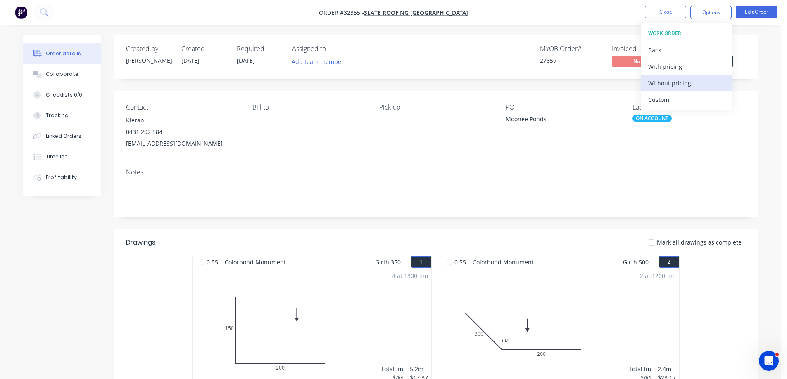
click at [669, 84] on div "Without pricing" at bounding box center [686, 83] width 76 height 12
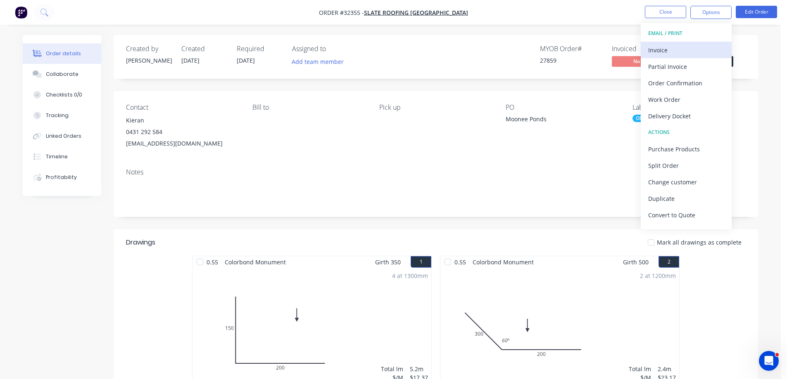
click at [668, 52] on div "Invoice" at bounding box center [686, 50] width 76 height 12
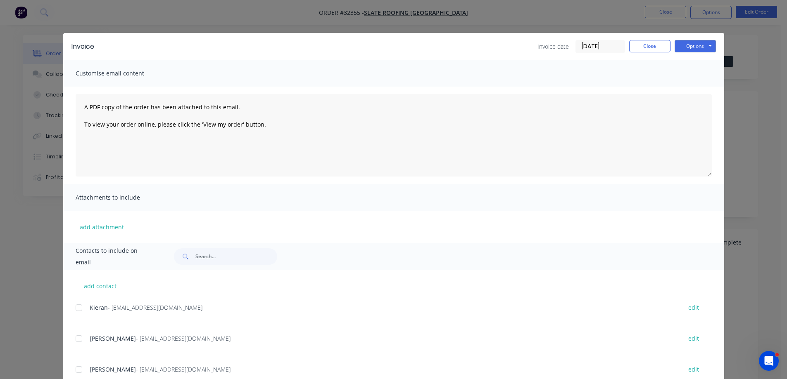
click at [83, 306] on div at bounding box center [79, 308] width 17 height 17
click at [75, 338] on div at bounding box center [79, 339] width 17 height 17
click at [697, 46] on button "Options" at bounding box center [694, 46] width 41 height 12
click at [689, 92] on button "Email" at bounding box center [700, 88] width 53 height 14
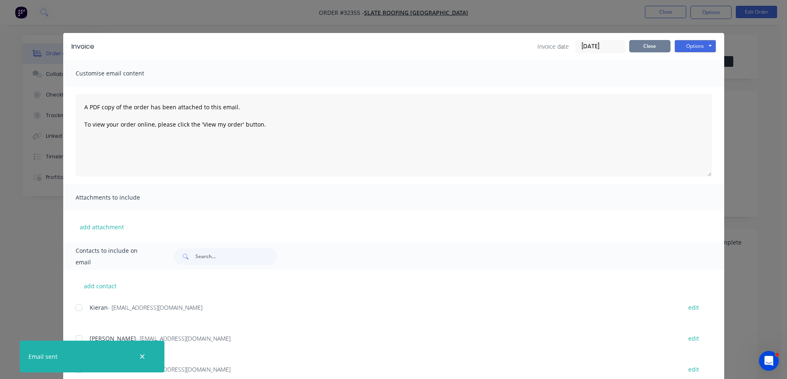
click at [653, 50] on button "Close" at bounding box center [649, 46] width 41 height 12
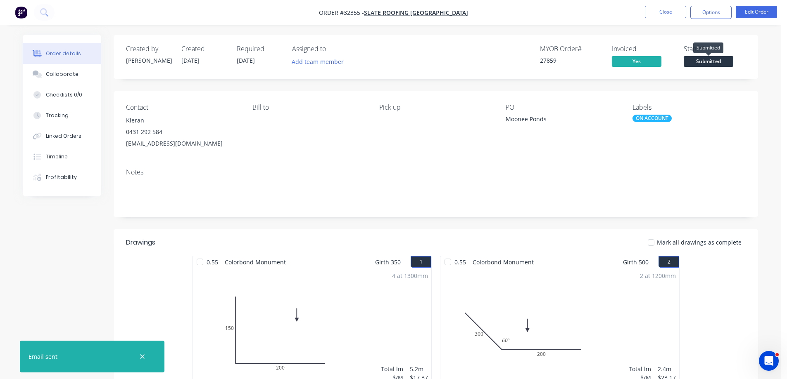
drag, startPoint x: 716, startPoint y: 57, endPoint x: 711, endPoint y: 66, distance: 10.7
click at [716, 57] on span "Submitted" at bounding box center [708, 61] width 50 height 10
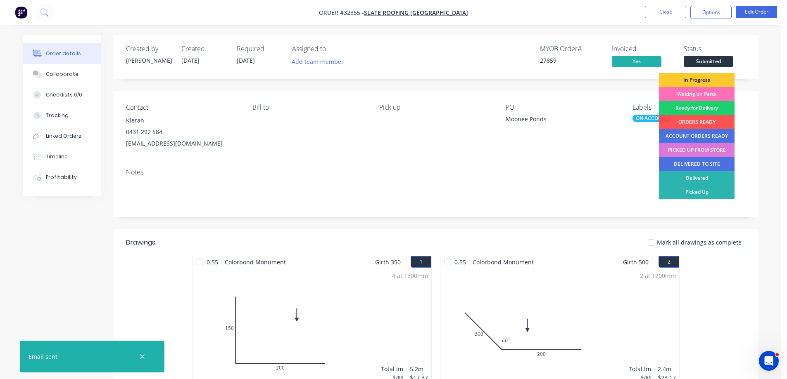
click at [694, 80] on div "In Progress" at bounding box center [697, 80] width 76 height 14
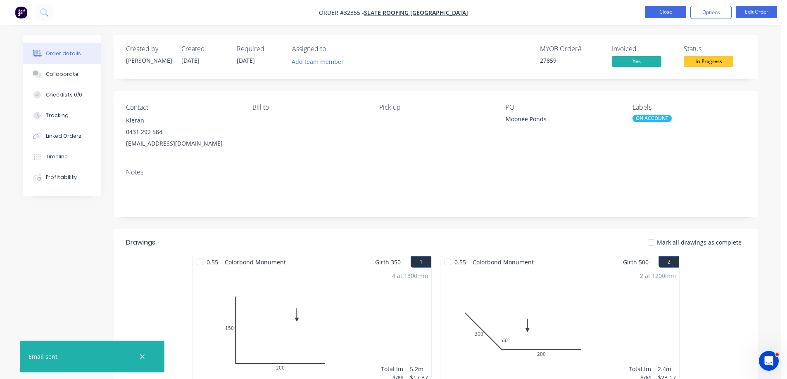
click at [665, 12] on button "Close" at bounding box center [664, 12] width 41 height 12
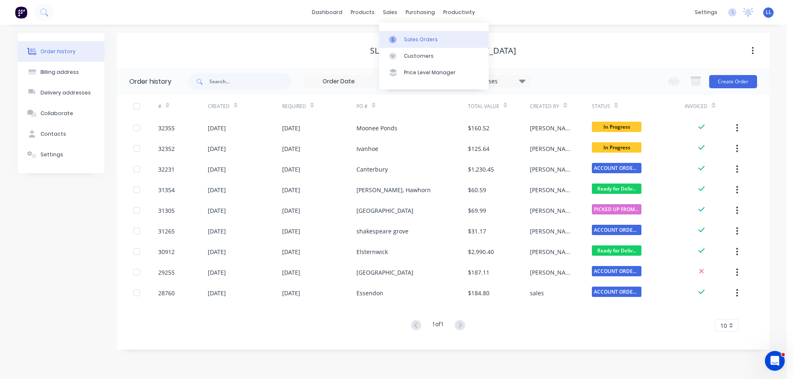
click at [410, 40] on div "Sales Orders" at bounding box center [421, 39] width 34 height 7
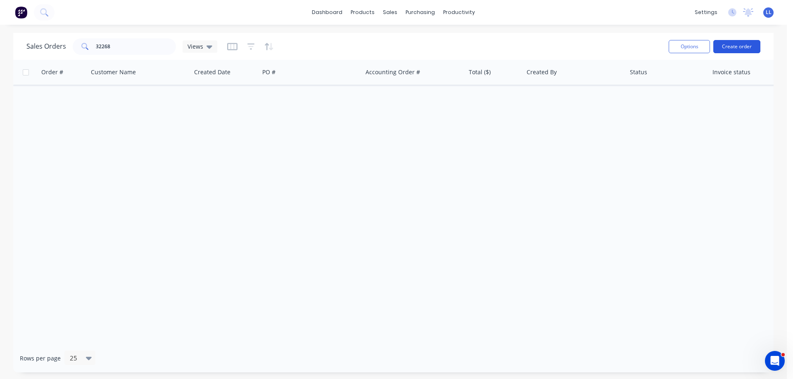
click at [751, 45] on button "Create order" at bounding box center [736, 46] width 47 height 13
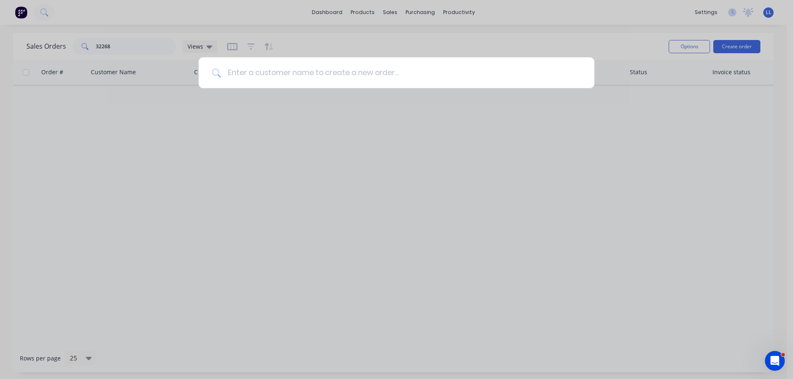
drag, startPoint x: 270, startPoint y: 70, endPoint x: 275, endPoint y: 66, distance: 6.1
click at [275, 66] on input at bounding box center [401, 72] width 360 height 31
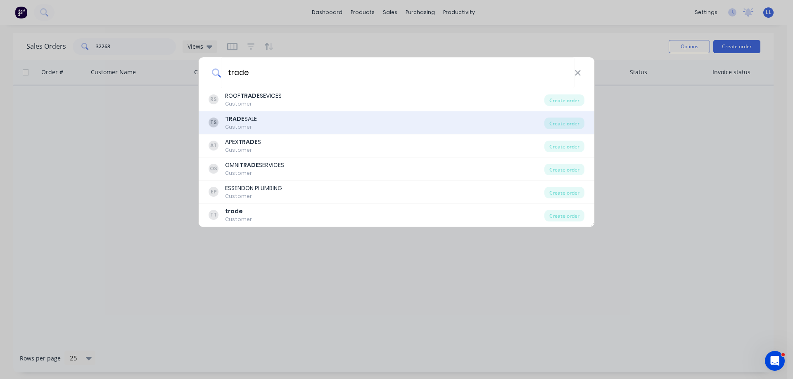
type input "trade"
click at [249, 119] on div "TRADE SALE" at bounding box center [241, 119] width 32 height 9
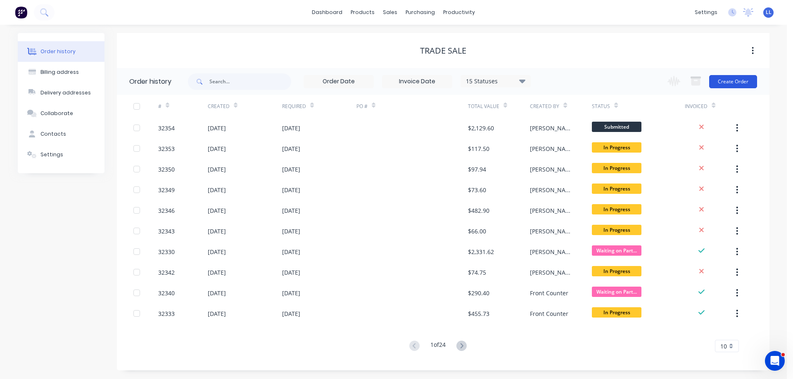
click at [740, 87] on button "Create Order" at bounding box center [733, 81] width 48 height 13
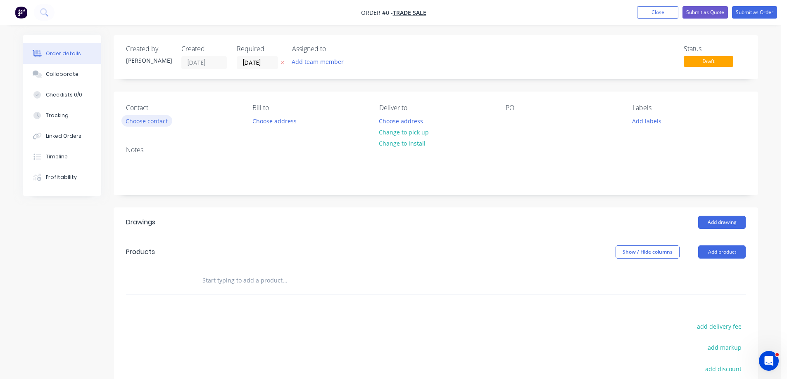
click at [142, 123] on button "Choose contact" at bounding box center [146, 120] width 51 height 11
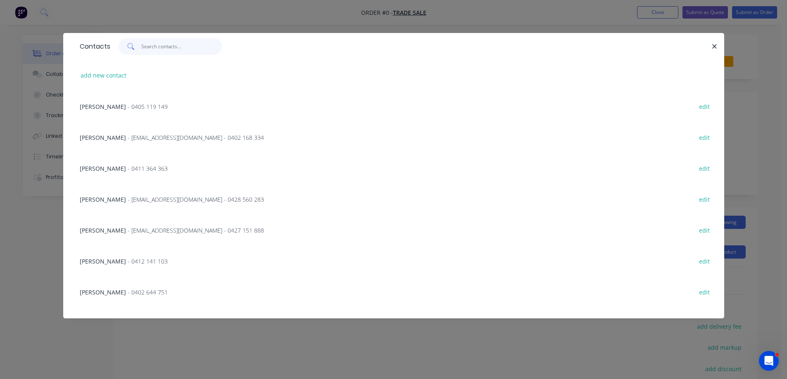
click at [180, 41] on input "text" at bounding box center [181, 46] width 81 height 17
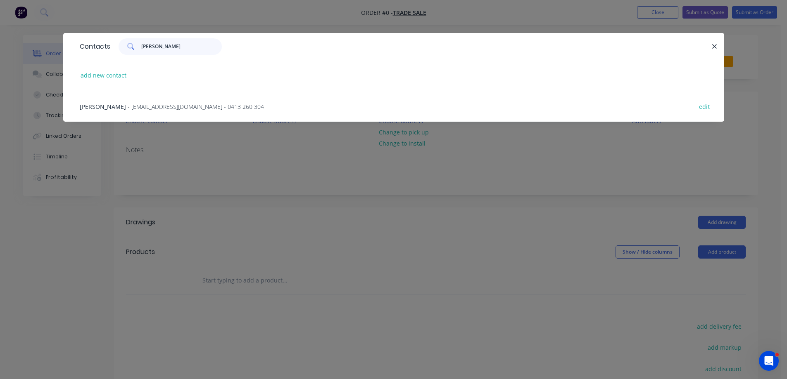
type input "[PERSON_NAME]"
click at [193, 106] on span "- [EMAIL_ADDRESS][DOMAIN_NAME] - 0413 260 304" at bounding box center [196, 107] width 136 height 8
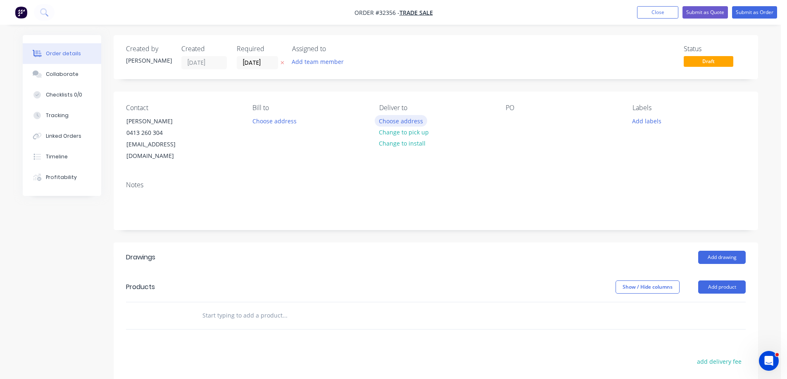
click at [391, 120] on button "Choose address" at bounding box center [400, 120] width 53 height 11
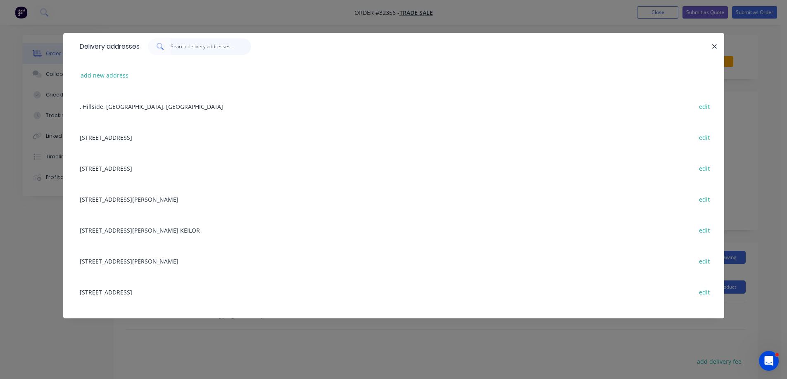
click at [213, 50] on input "text" at bounding box center [211, 46] width 81 height 17
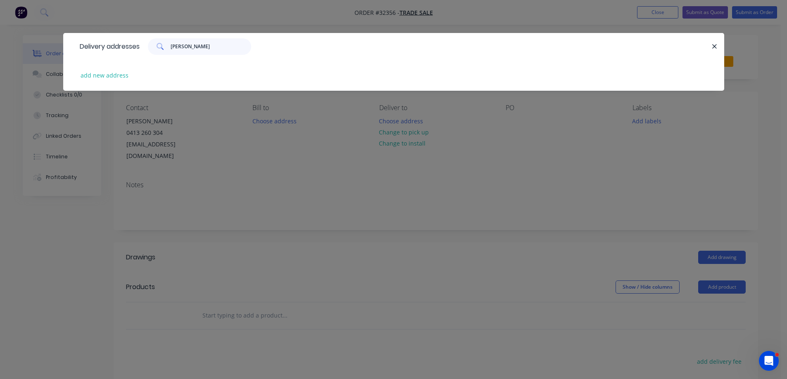
type input "macedon"
drag, startPoint x: 199, startPoint y: 48, endPoint x: 97, endPoint y: 43, distance: 102.1
click at [97, 43] on div "Delivery addresses macedon" at bounding box center [393, 46] width 661 height 27
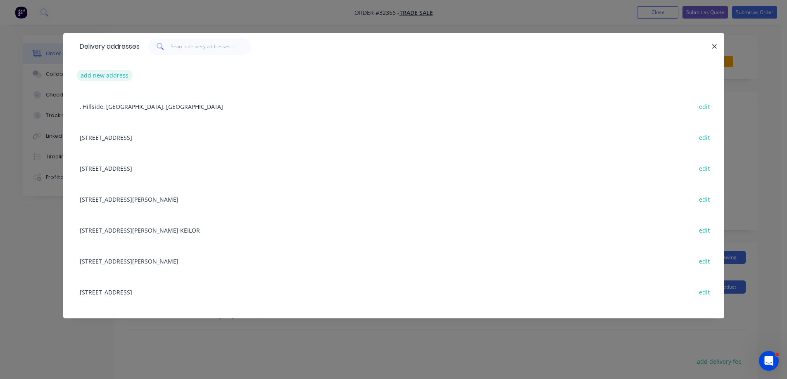
click at [115, 74] on button "add new address" at bounding box center [104, 75] width 57 height 11
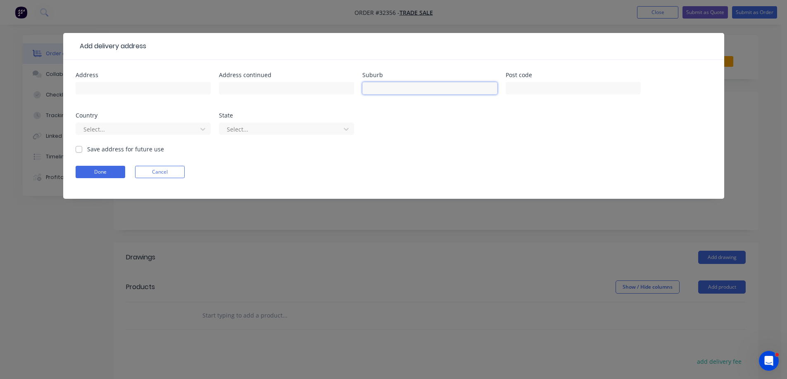
click at [384, 86] on input "text" at bounding box center [429, 88] width 135 height 12
type input "Macedon"
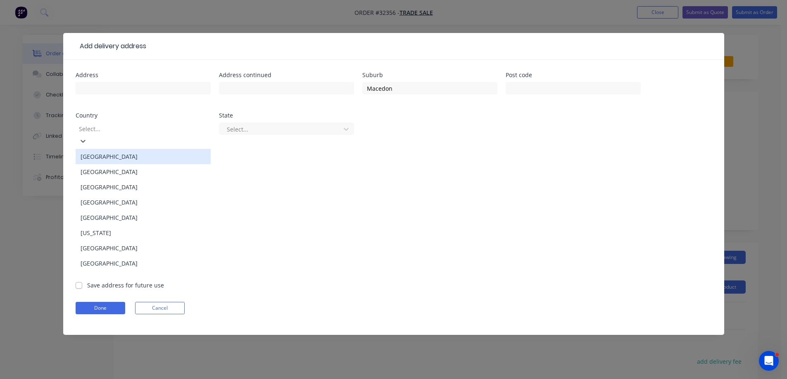
drag, startPoint x: 106, startPoint y: 149, endPoint x: 116, endPoint y: 147, distance: 10.6
click at [107, 149] on div "[GEOGRAPHIC_DATA]" at bounding box center [143, 156] width 135 height 15
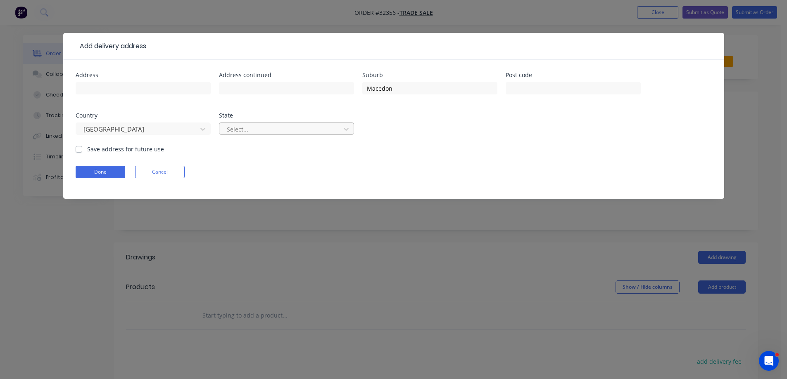
click at [261, 132] on div at bounding box center [281, 129] width 110 height 10
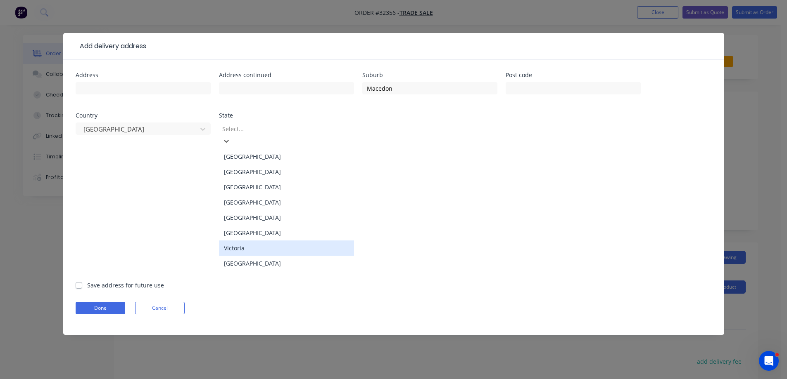
click at [242, 241] on div "Victoria" at bounding box center [286, 248] width 135 height 15
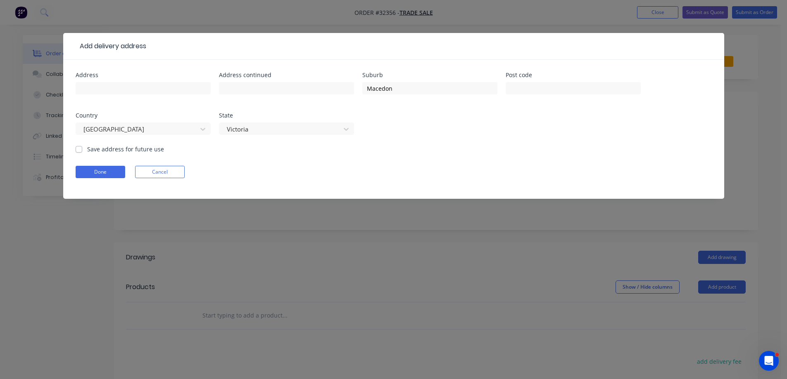
click at [87, 150] on label "Save address for future use" at bounding box center [125, 149] width 77 height 9
click at [81, 150] on input "Save address for future use" at bounding box center [79, 149] width 7 height 8
checkbox input "true"
click at [92, 176] on button "Done" at bounding box center [101, 172] width 50 height 12
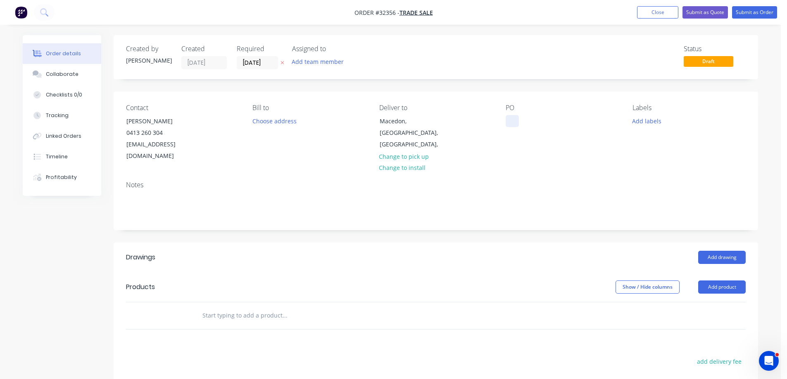
click at [510, 122] on div at bounding box center [511, 121] width 13 height 12
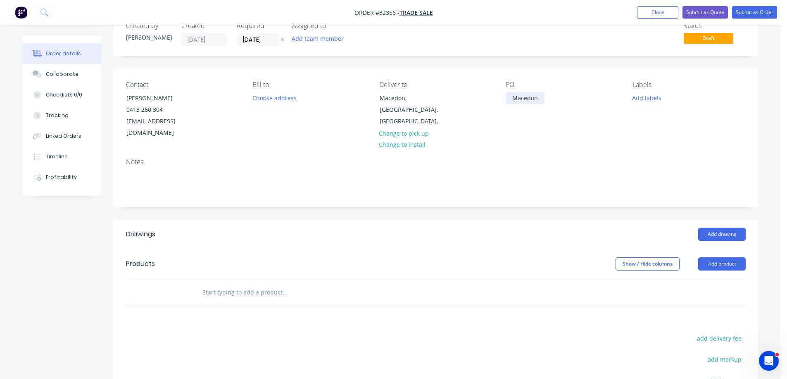
scroll to position [41, 0]
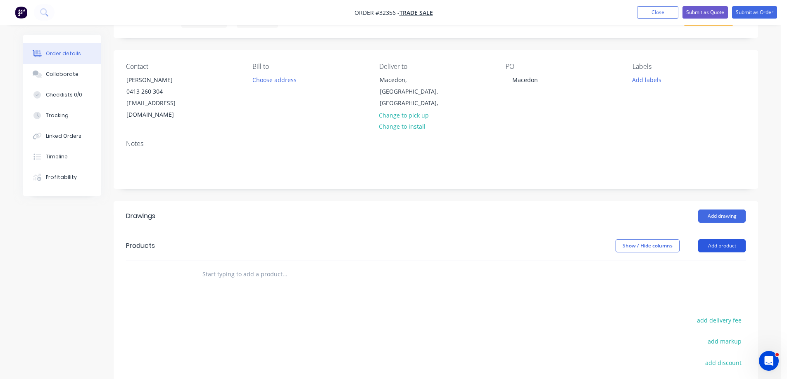
click at [729, 239] on button "Add product" at bounding box center [721, 245] width 47 height 13
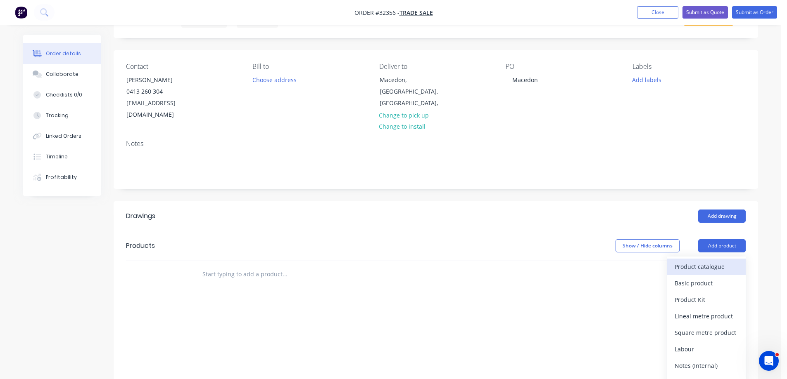
click at [707, 261] on div "Product catalogue" at bounding box center [706, 267] width 64 height 12
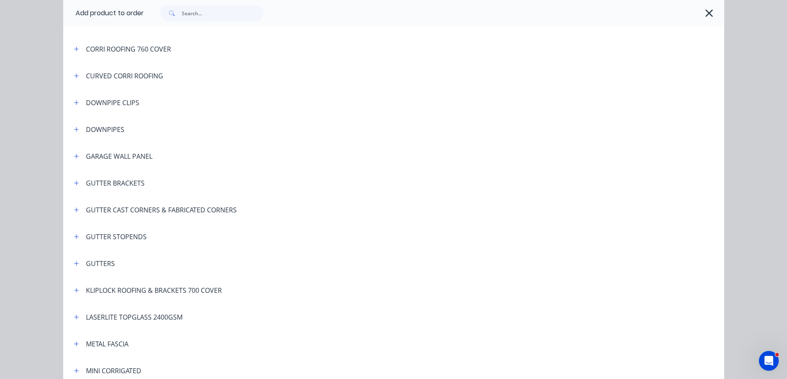
scroll to position [206, 0]
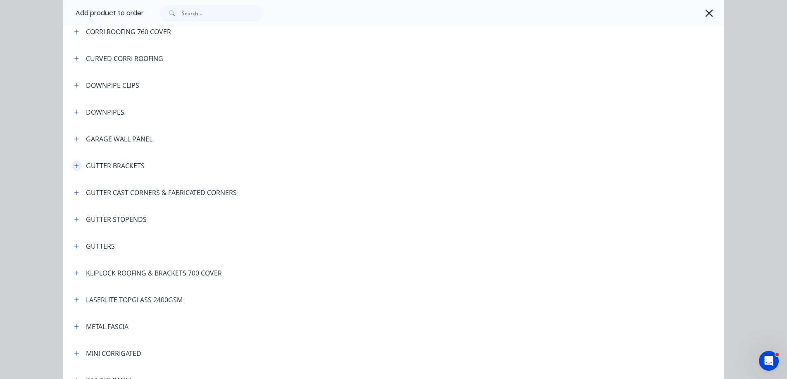
click at [74, 167] on icon "button" at bounding box center [76, 166] width 5 height 6
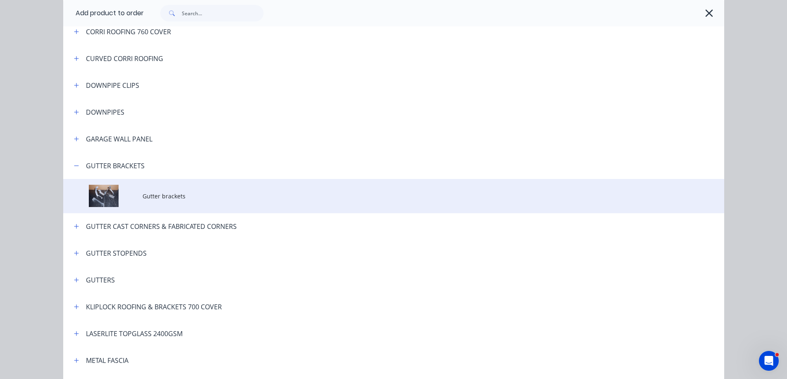
click at [171, 207] on td "Gutter brackets" at bounding box center [432, 196] width 581 height 34
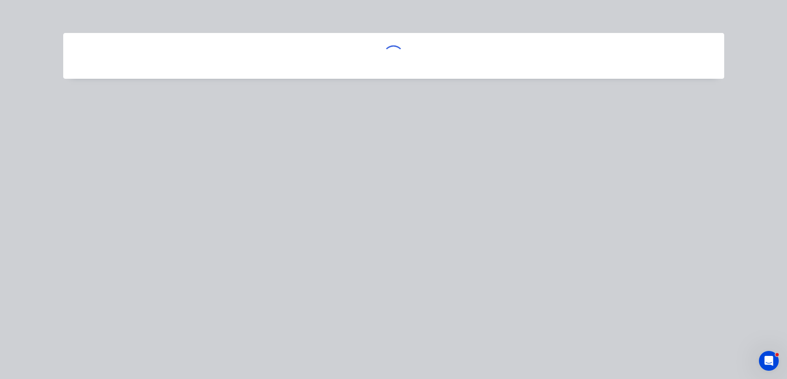
scroll to position [0, 0]
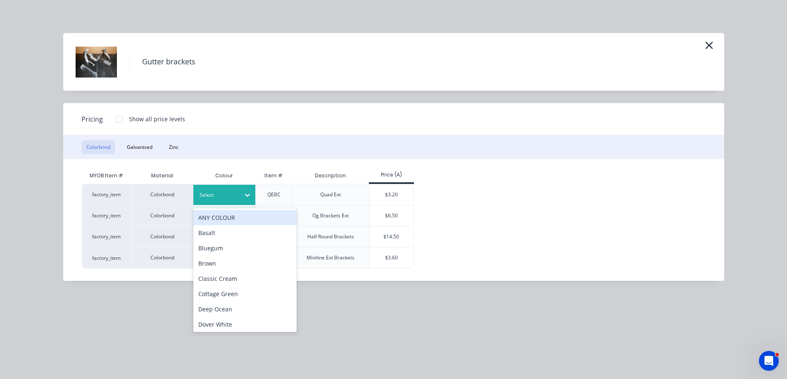
click at [222, 190] on div "Select" at bounding box center [224, 195] width 62 height 20
type input "su"
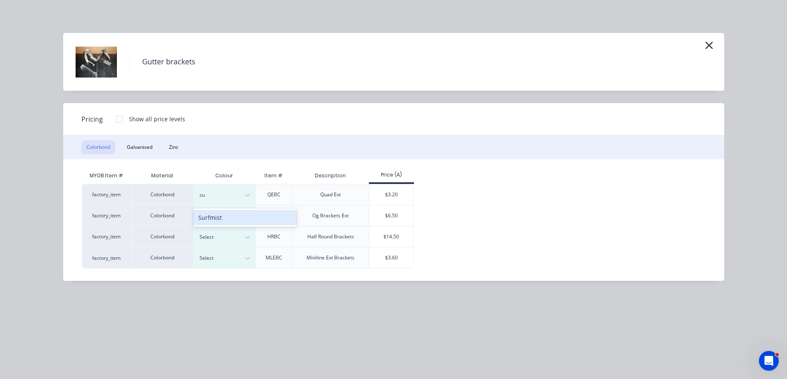
click at [224, 214] on div "Surfmist" at bounding box center [244, 217] width 103 height 15
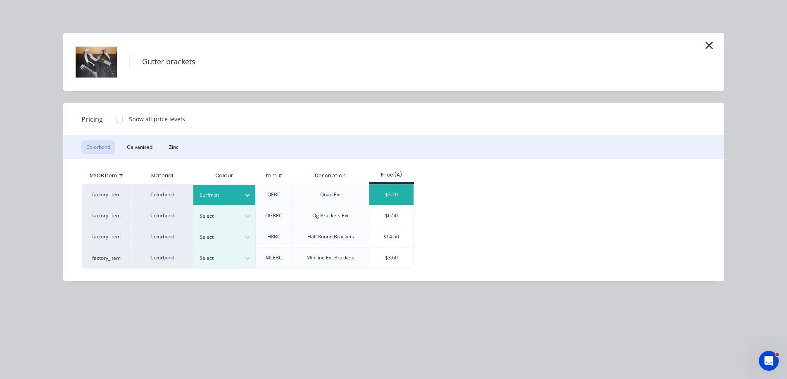
click at [406, 197] on div "$3.20" at bounding box center [391, 195] width 44 height 21
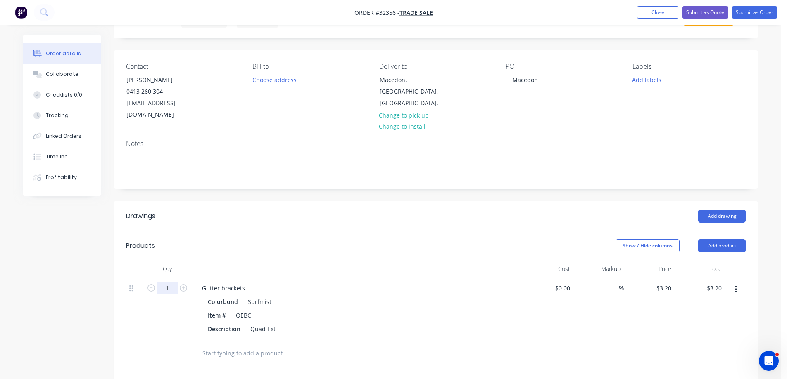
click at [172, 282] on input "1" at bounding box center [166, 288] width 21 height 12
type input "24"
type input "$76.80"
click at [722, 239] on button "Add product" at bounding box center [721, 245] width 47 height 13
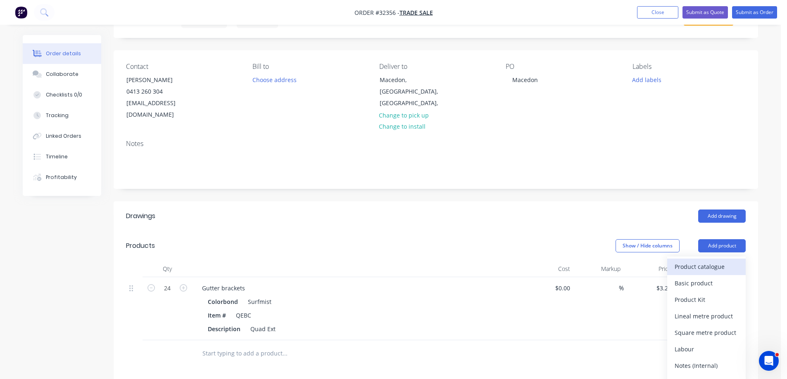
click at [698, 261] on div "Product catalogue" at bounding box center [706, 267] width 64 height 12
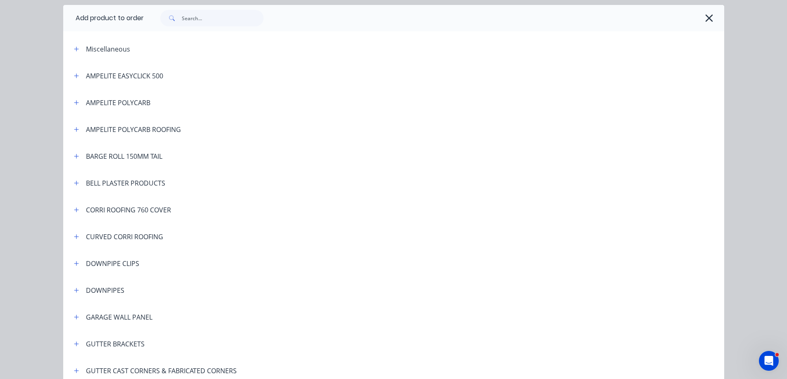
scroll to position [165, 0]
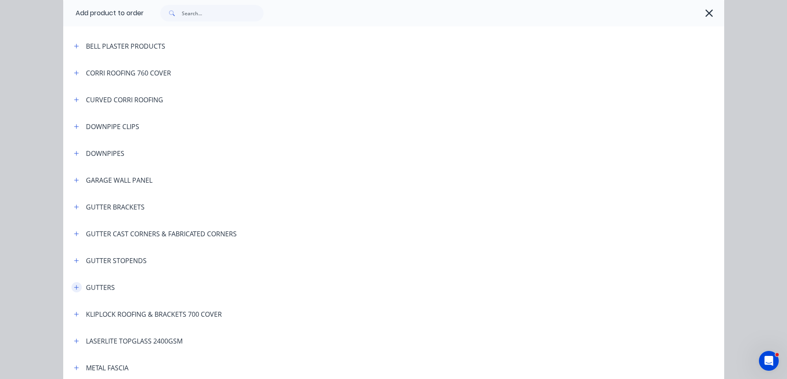
click at [74, 286] on icon "button" at bounding box center [76, 288] width 5 height 6
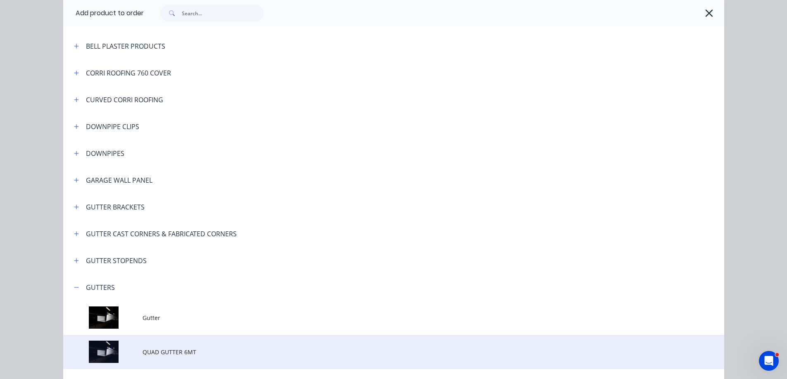
click at [193, 351] on span "QUAD GUTTER 6MT" at bounding box center [374, 352] width 465 height 9
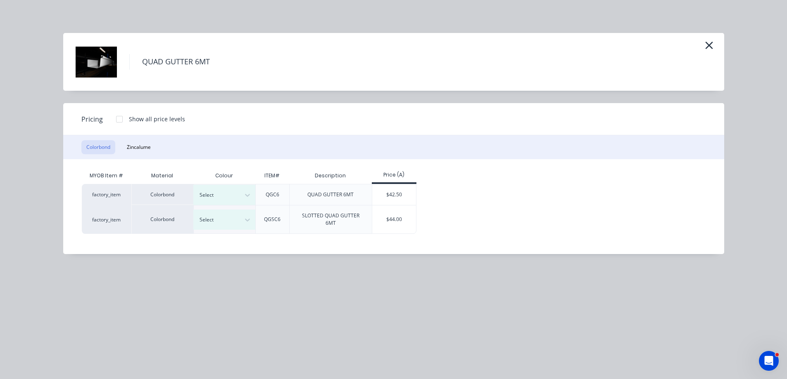
scroll to position [83, 0]
click at [240, 220] on div at bounding box center [247, 219] width 15 height 13
type input "sur"
click at [103, 302] on div "Surfmist" at bounding box center [51, 309] width 103 height 15
click at [396, 220] on div "$44.00" at bounding box center [394, 220] width 44 height 28
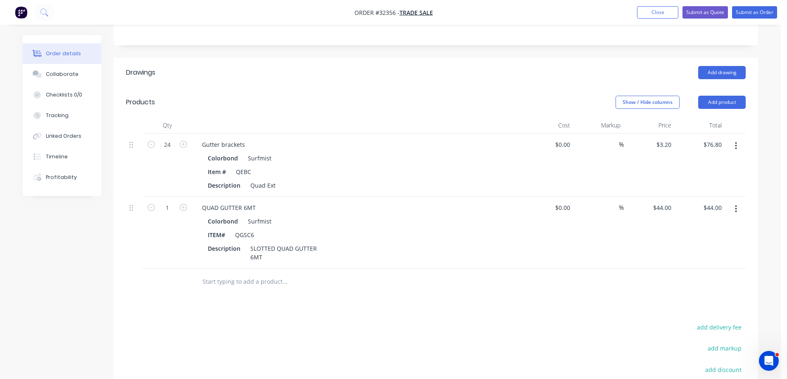
scroll to position [206, 0]
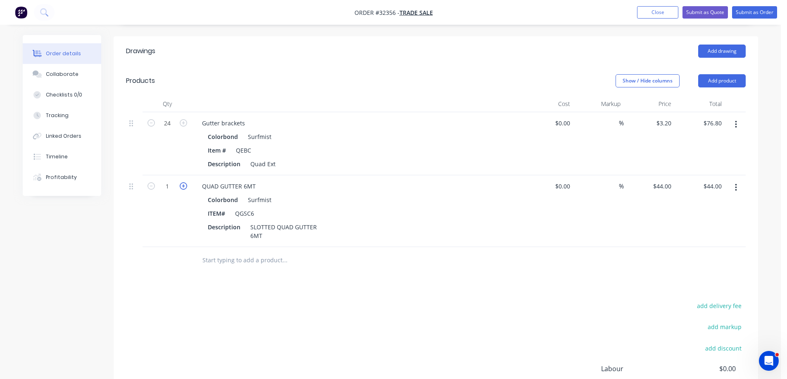
click at [186, 182] on icon "button" at bounding box center [183, 185] width 7 height 7
type input "2"
type input "$88.00"
click at [184, 182] on icon "button" at bounding box center [183, 185] width 7 height 7
type input "3"
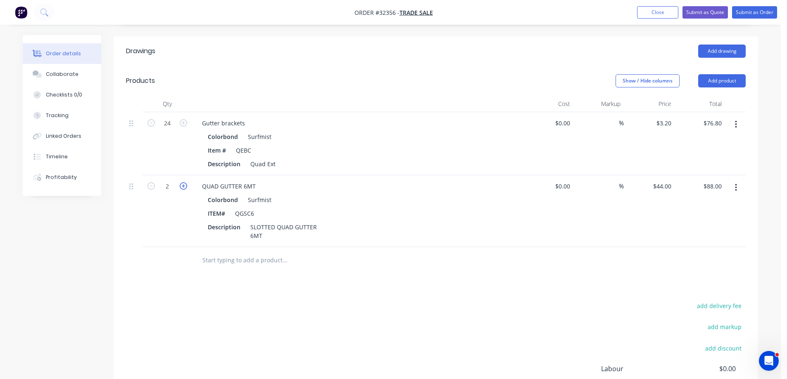
type input "$132.00"
click at [184, 182] on icon "button" at bounding box center [183, 185] width 7 height 7
type input "4"
type input "$176.00"
click at [713, 74] on button "Add product" at bounding box center [721, 80] width 47 height 13
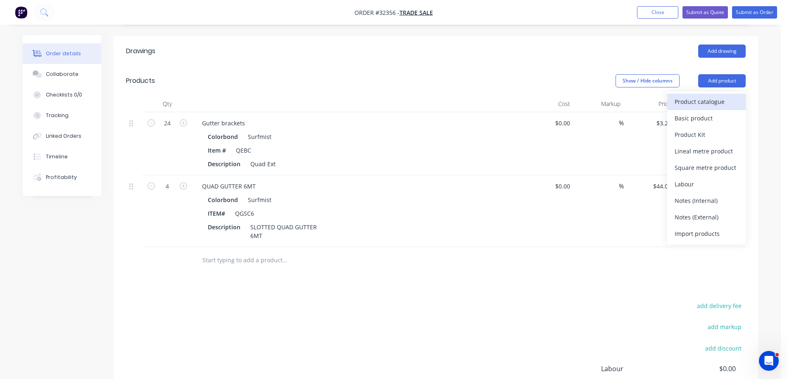
click at [675, 96] on div "Product catalogue" at bounding box center [706, 102] width 64 height 12
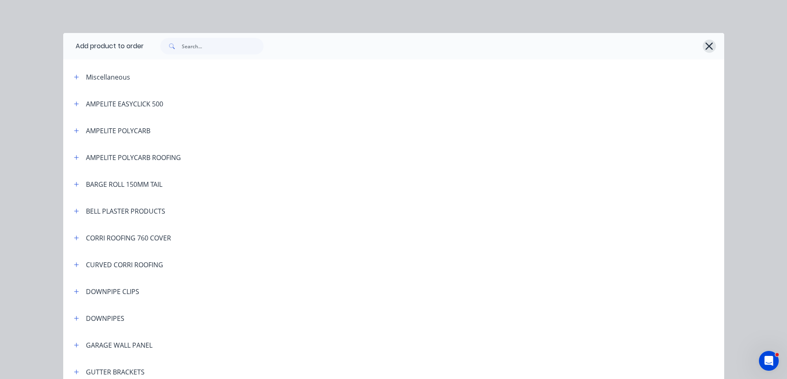
click at [704, 47] on icon "button" at bounding box center [708, 46] width 9 height 12
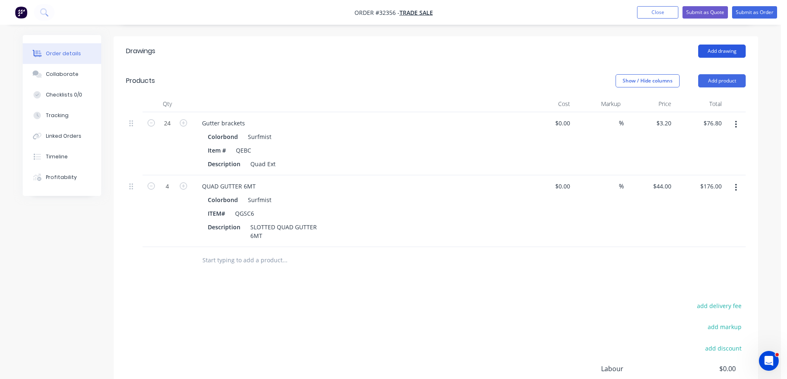
click at [712, 45] on button "Add drawing" at bounding box center [721, 51] width 47 height 13
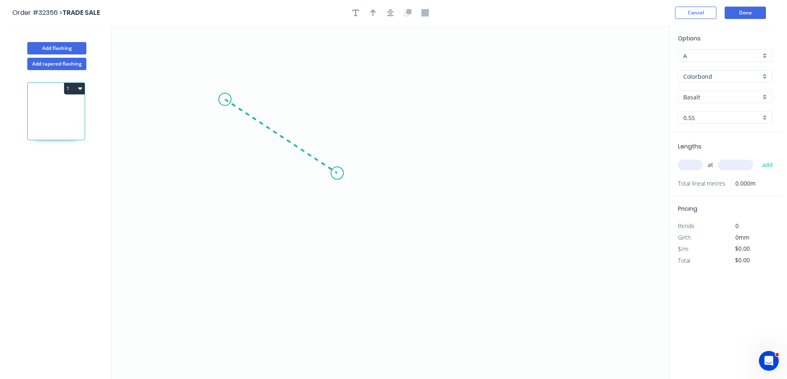
drag, startPoint x: 225, startPoint y: 100, endPoint x: 337, endPoint y: 174, distance: 135.2
click at [337, 174] on icon "0" at bounding box center [389, 203] width 557 height 354
drag, startPoint x: 337, startPoint y: 174, endPoint x: 457, endPoint y: 91, distance: 145.3
click at [457, 91] on icon "0 ?" at bounding box center [389, 203] width 557 height 354
click at [426, 97] on icon "0 ? ? ? º" at bounding box center [389, 203] width 557 height 354
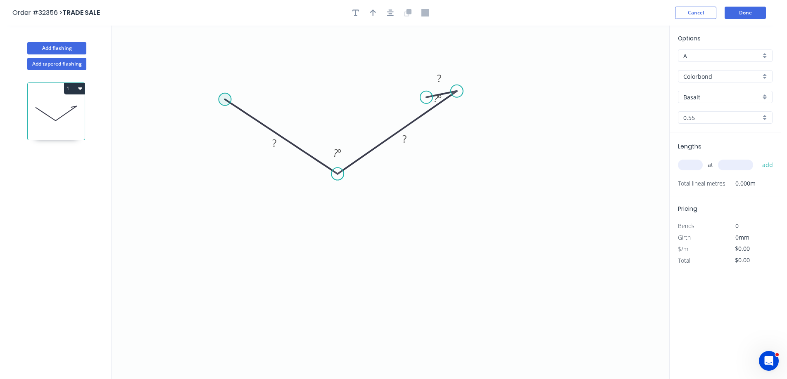
click at [227, 97] on circle at bounding box center [224, 99] width 12 height 12
drag, startPoint x: 225, startPoint y: 96, endPoint x: 257, endPoint y: 107, distance: 33.9
click at [257, 107] on icon "0 ? ? ? ? º ? º" at bounding box center [389, 203] width 557 height 354
click at [276, 137] on div "Hide angle" at bounding box center [290, 138] width 83 height 17
click at [260, 104] on circle at bounding box center [259, 104] width 12 height 12
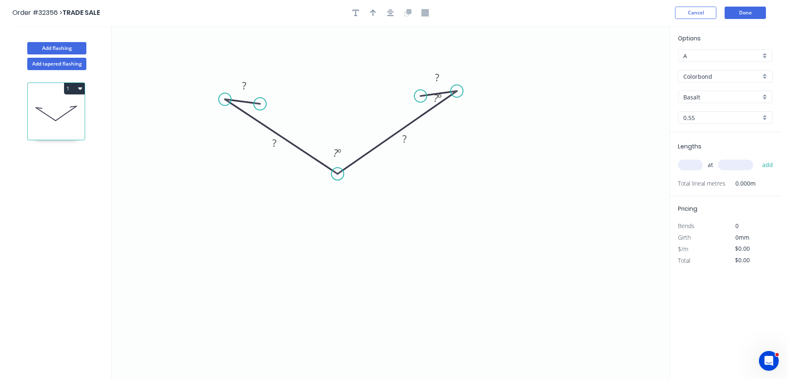
click at [420, 96] on circle at bounding box center [420, 96] width 12 height 12
click at [466, 128] on div "Hide angle" at bounding box center [479, 126] width 83 height 17
click at [368, 182] on div "Hide angle" at bounding box center [382, 180] width 83 height 17
click at [248, 87] on rect at bounding box center [244, 87] width 17 height 12
click at [372, 14] on icon "button" at bounding box center [373, 12] width 6 height 7
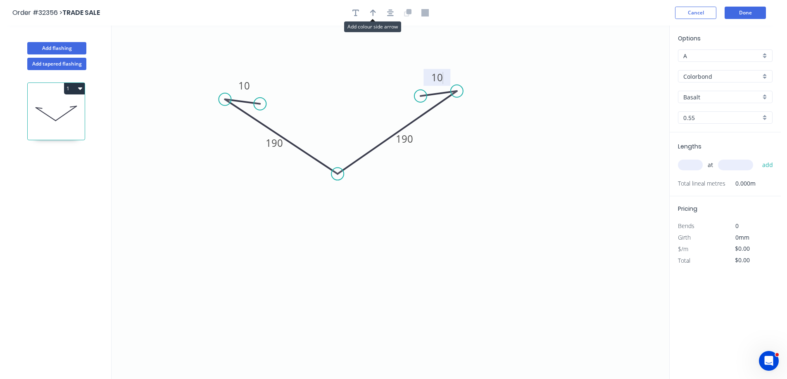
type input "$20.90"
drag, startPoint x: 626, startPoint y: 64, endPoint x: 409, endPoint y: 97, distance: 219.7
drag, startPoint x: 712, startPoint y: 97, endPoint x: 702, endPoint y: 54, distance: 44.8
click at [708, 75] on div "Options A A Colorbond Colorbond Colorbond [PERSON_NAME] Basalt 0.55 0.55" at bounding box center [724, 83] width 111 height 99
click at [737, 93] on div "Basaltsurf" at bounding box center [725, 97] width 95 height 12
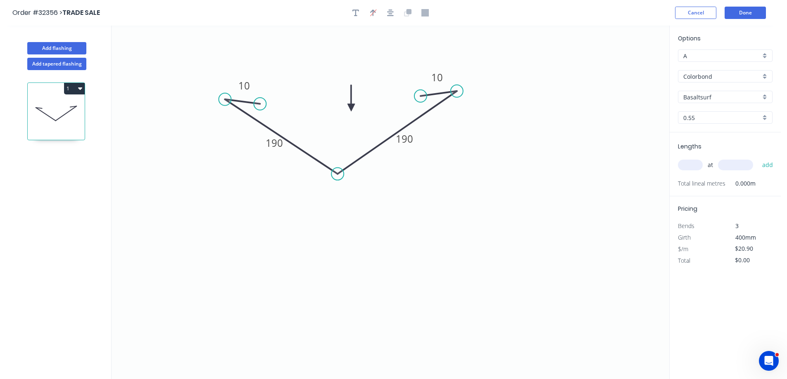
drag, startPoint x: 532, startPoint y: 128, endPoint x: 528, endPoint y: 124, distance: 5.3
click at [530, 128] on div "Add flashing Add tapered flashing 1 0 10 190 190 10 Options A A Colorbond Color…" at bounding box center [390, 210] width 780 height 369
click at [716, 112] on div "Surfmist" at bounding box center [725, 113] width 94 height 14
type input "Surfmist"
click at [687, 161] on input "text" at bounding box center [690, 165] width 25 height 11
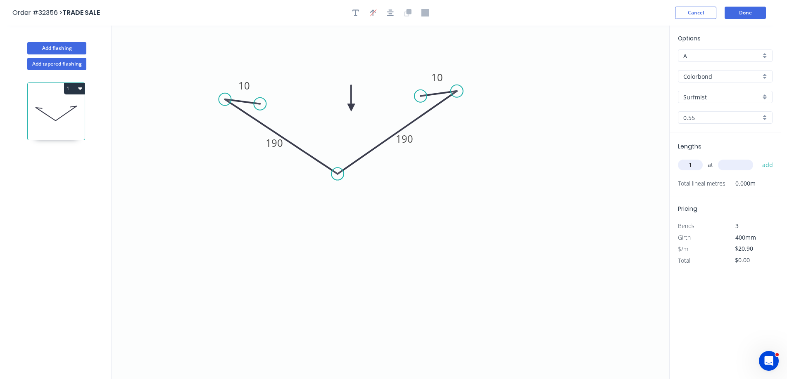
type input "1"
type input "6000"
click at [758, 158] on button "add" at bounding box center [767, 165] width 19 height 14
type input "$125.40"
click at [351, 11] on button "button" at bounding box center [355, 13] width 12 height 12
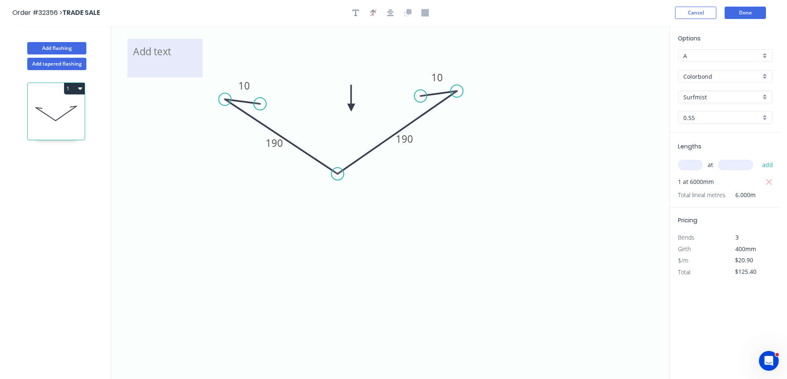
drag, startPoint x: 124, startPoint y: 61, endPoint x: 133, endPoint y: 64, distance: 9.0
click at [133, 64] on icon "10 190 190 10" at bounding box center [389, 203] width 557 height 354
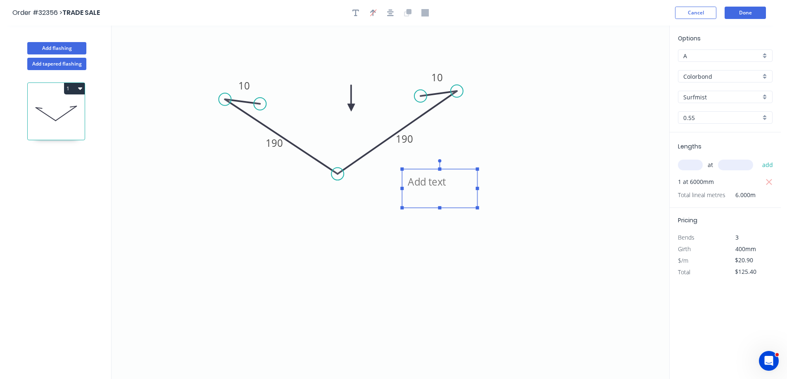
drag, startPoint x: 133, startPoint y: 64, endPoint x: 407, endPoint y: 194, distance: 304.0
click at [407, 194] on textarea at bounding box center [439, 188] width 67 height 31
type textarea "VALLEY"
click at [742, 17] on button "Done" at bounding box center [744, 13] width 41 height 12
click at [753, 14] on button "Done" at bounding box center [744, 13] width 41 height 12
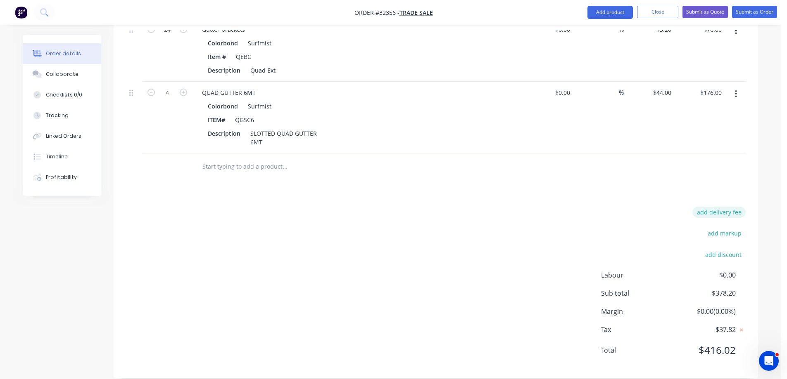
click at [708, 207] on button "add delivery fee" at bounding box center [718, 212] width 53 height 11
type input "95.00"
click input "submit" at bounding box center [0, 0] width 0 height 0
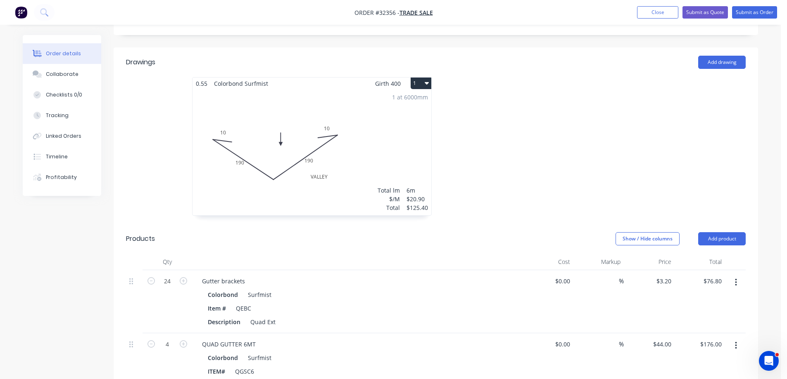
scroll to position [0, 0]
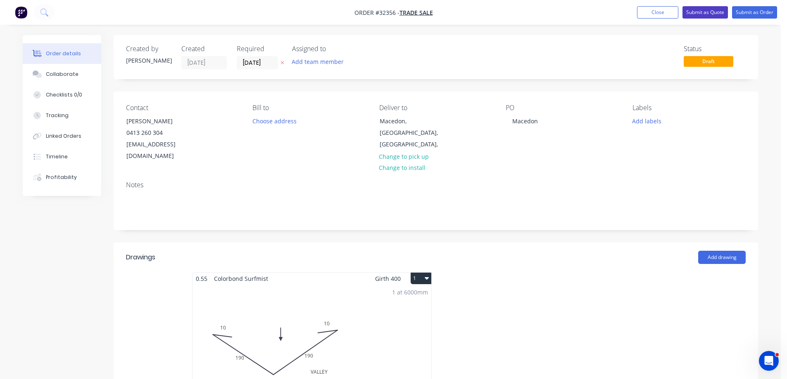
click at [701, 13] on button "Submit as Quote" at bounding box center [704, 12] width 45 height 12
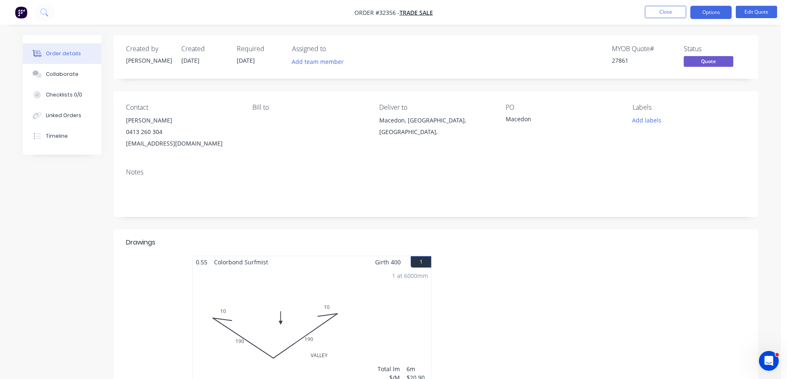
click at [701, 13] on button "Options" at bounding box center [710, 12] width 41 height 13
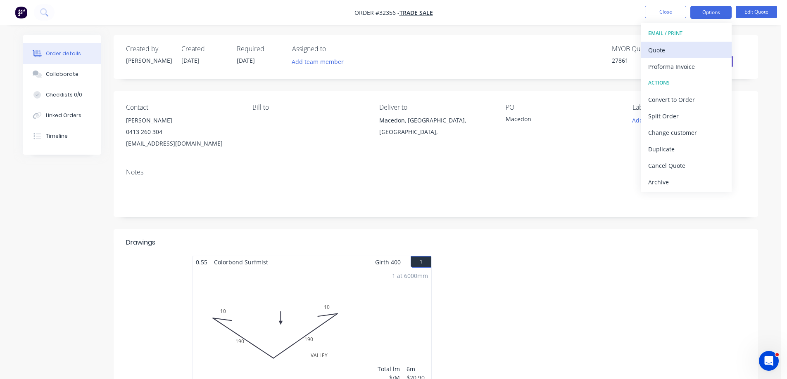
click at [666, 52] on div "Quote" at bounding box center [686, 50] width 76 height 12
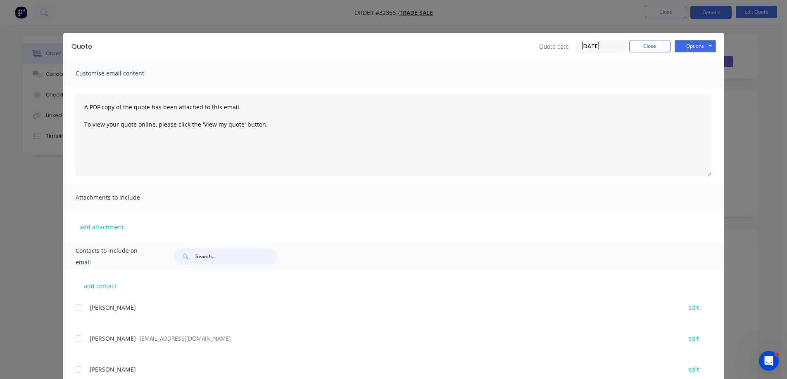
click at [204, 251] on input "text" at bounding box center [236, 257] width 82 height 17
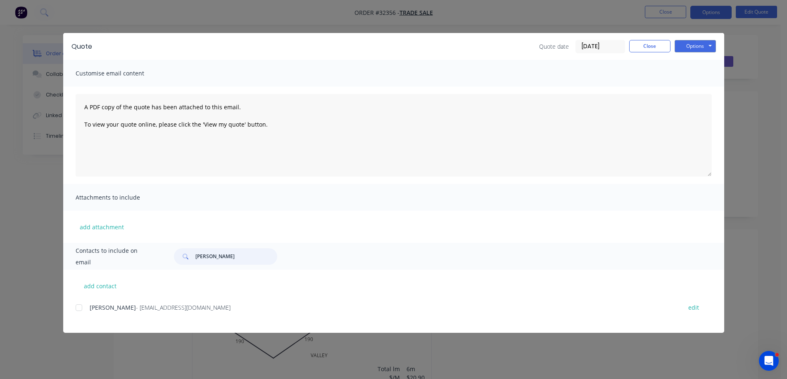
drag, startPoint x: 79, startPoint y: 311, endPoint x: 87, endPoint y: 311, distance: 8.3
click at [79, 311] on div at bounding box center [79, 308] width 17 height 17
type input "[PERSON_NAME]"
click at [704, 43] on button "Options" at bounding box center [694, 46] width 41 height 12
click at [697, 90] on button "Email" at bounding box center [700, 88] width 53 height 14
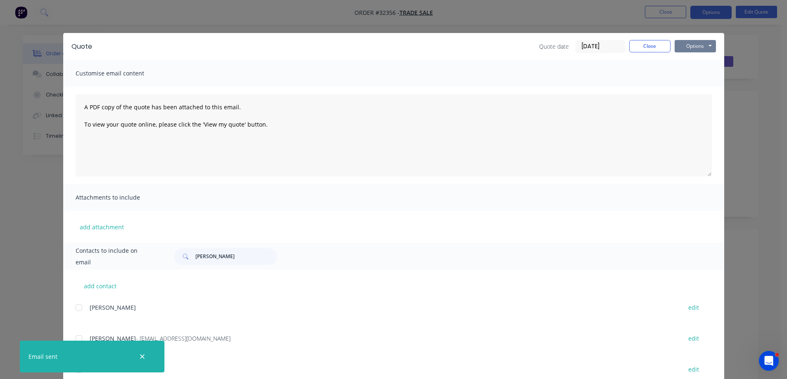
click at [707, 46] on button "Options" at bounding box center [694, 46] width 41 height 12
click at [706, 71] on button "Print" at bounding box center [700, 75] width 53 height 14
drag, startPoint x: 637, startPoint y: 47, endPoint x: 666, endPoint y: 10, distance: 47.1
click at [638, 47] on button "Close" at bounding box center [649, 46] width 41 height 12
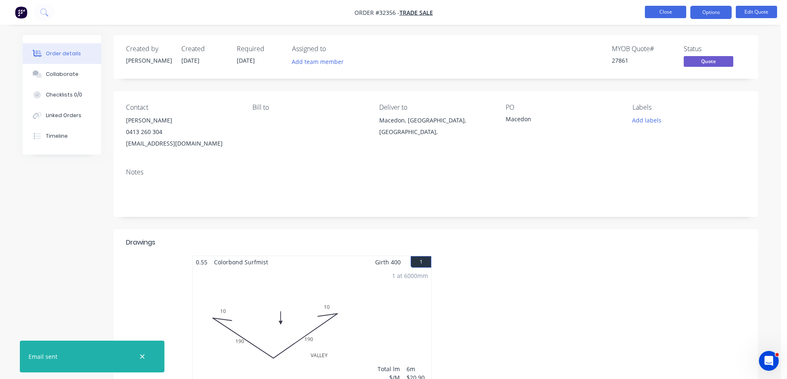
click at [666, 10] on button "Close" at bounding box center [664, 12] width 41 height 12
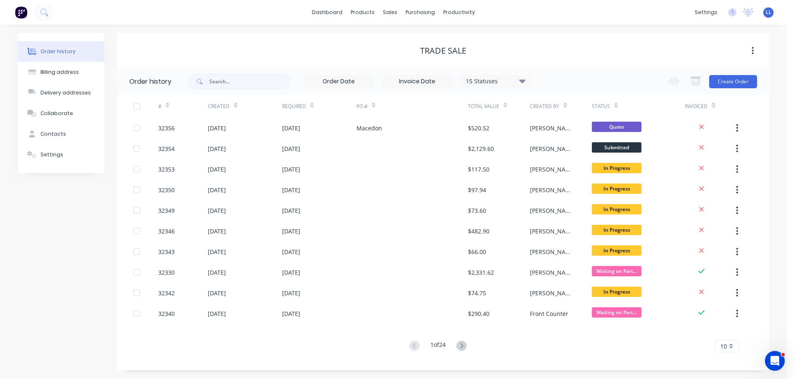
click at [19, 11] on img at bounding box center [21, 12] width 12 height 12
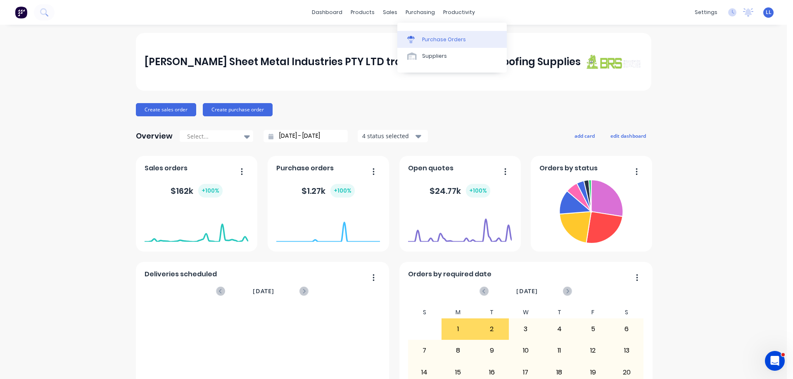
click at [431, 39] on div "Purchase Orders" at bounding box center [444, 39] width 44 height 7
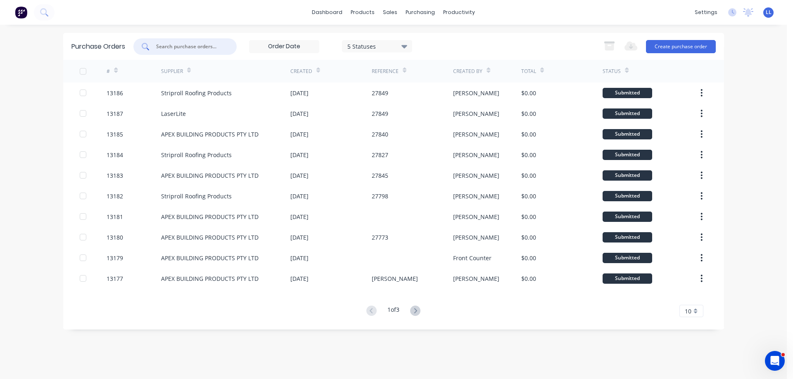
click at [181, 49] on input "text" at bounding box center [189, 47] width 69 height 8
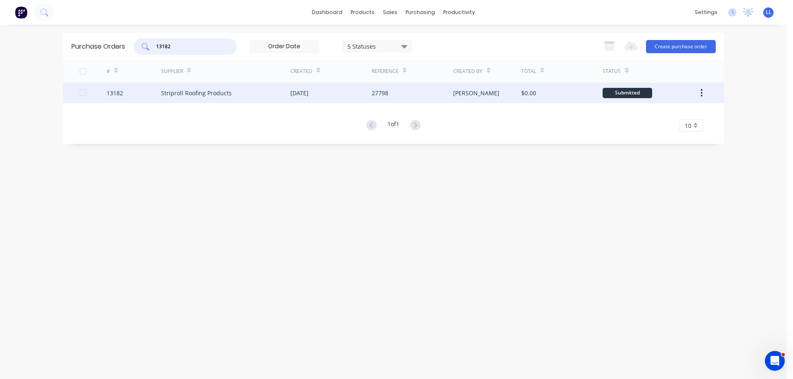
type input "13182"
click at [495, 88] on div "[PERSON_NAME]" at bounding box center [487, 93] width 68 height 21
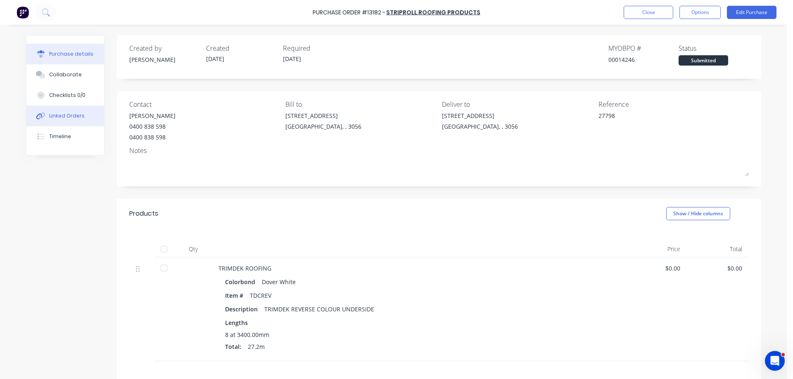
click at [56, 111] on button "Linked Orders" at bounding box center [65, 116] width 78 height 21
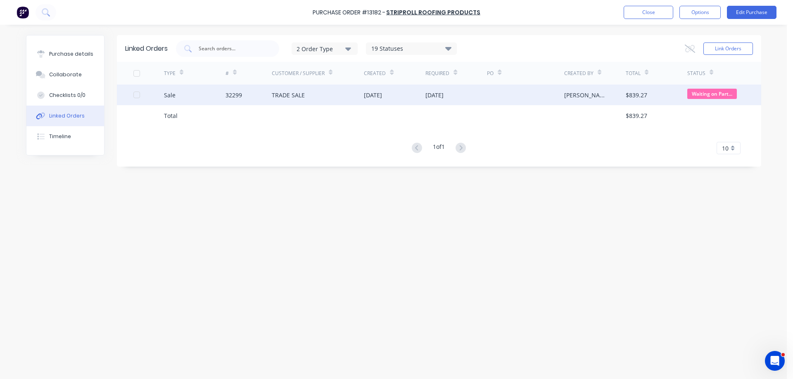
click at [309, 102] on div "TRADE SALE" at bounding box center [318, 95] width 92 height 21
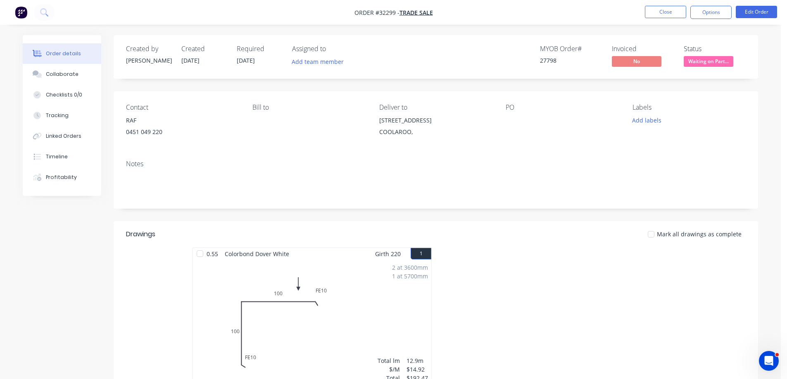
click at [70, 55] on div "Order details" at bounding box center [63, 53] width 35 height 7
click at [54, 139] on div "Linked Orders" at bounding box center [64, 136] width 36 height 7
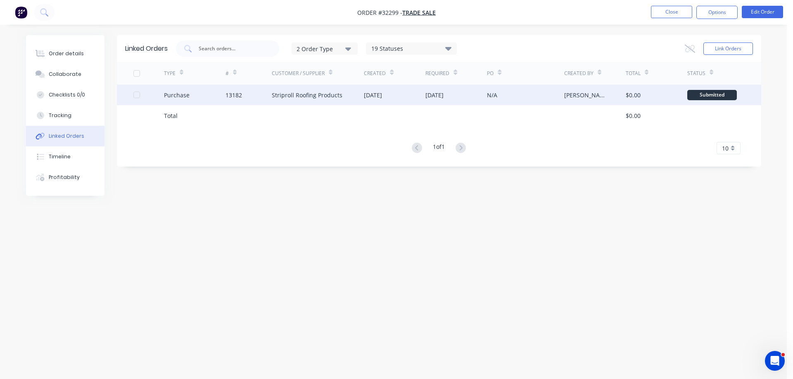
click at [316, 94] on div "Striproll Roofing Products" at bounding box center [307, 95] width 71 height 9
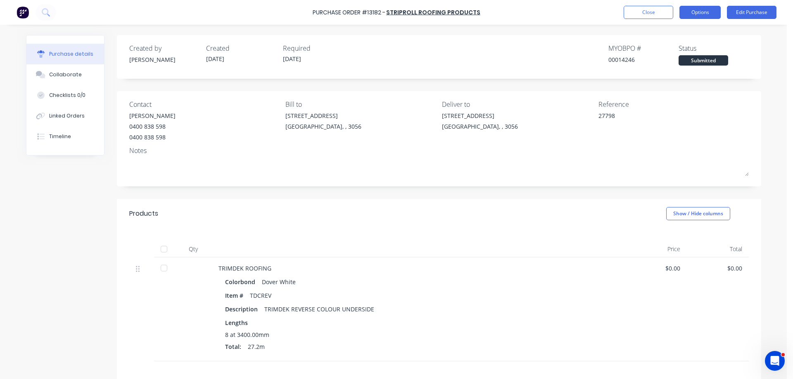
click at [698, 10] on button "Options" at bounding box center [699, 12] width 41 height 13
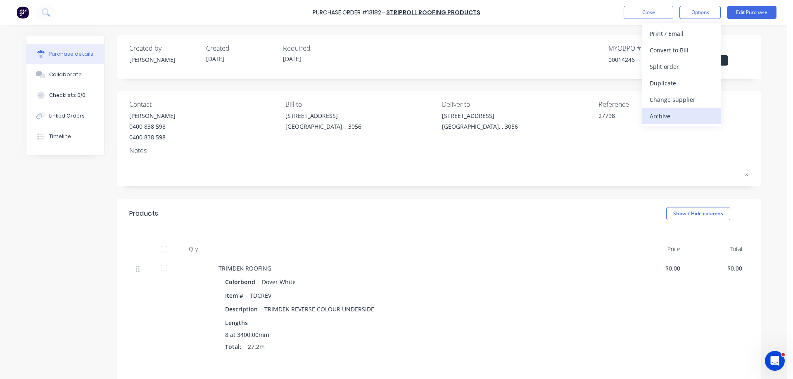
click at [662, 116] on div "Archive" at bounding box center [681, 116] width 64 height 12
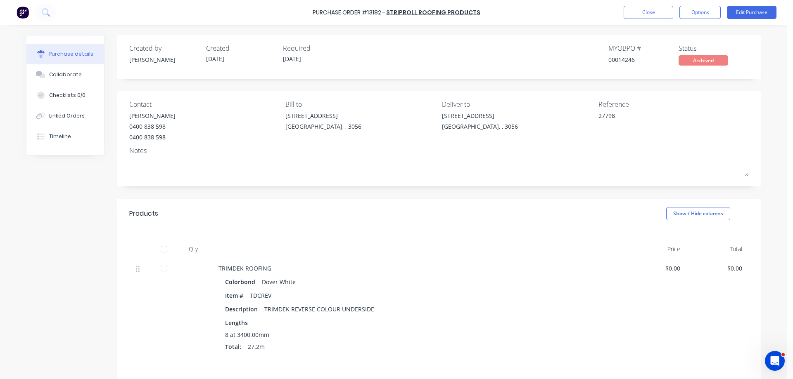
type textarea "x"
click at [705, 15] on button "Options" at bounding box center [699, 12] width 41 height 13
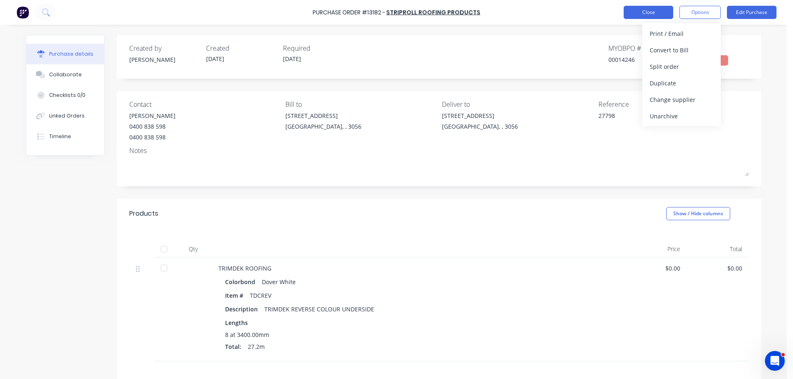
click at [654, 13] on button "Close" at bounding box center [648, 12] width 50 height 13
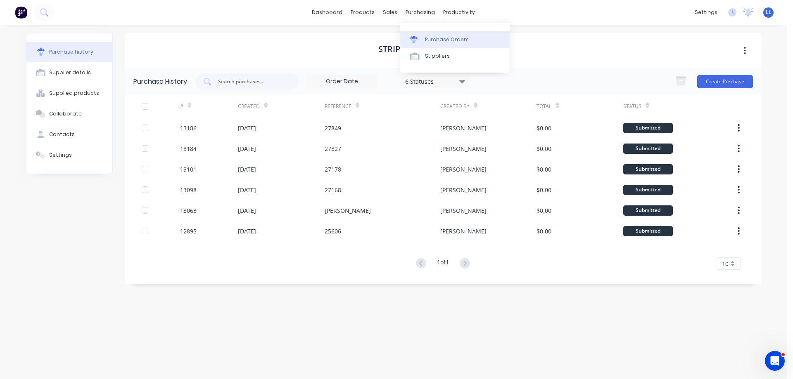
click at [420, 41] on div at bounding box center [416, 39] width 12 height 7
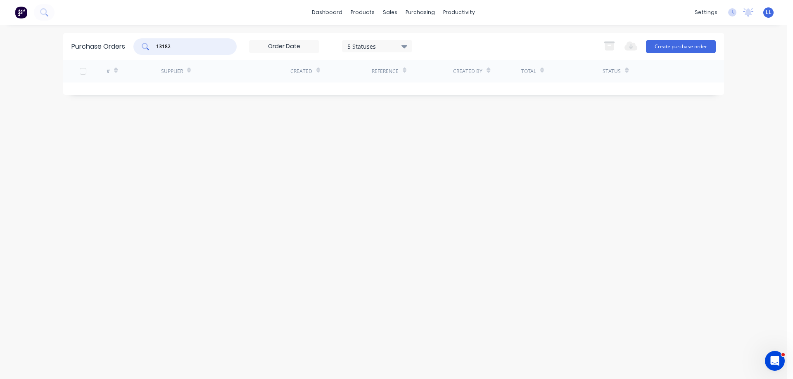
drag, startPoint x: 156, startPoint y: 43, endPoint x: 149, endPoint y: 43, distance: 7.0
click at [149, 43] on div "13182" at bounding box center [184, 46] width 103 height 17
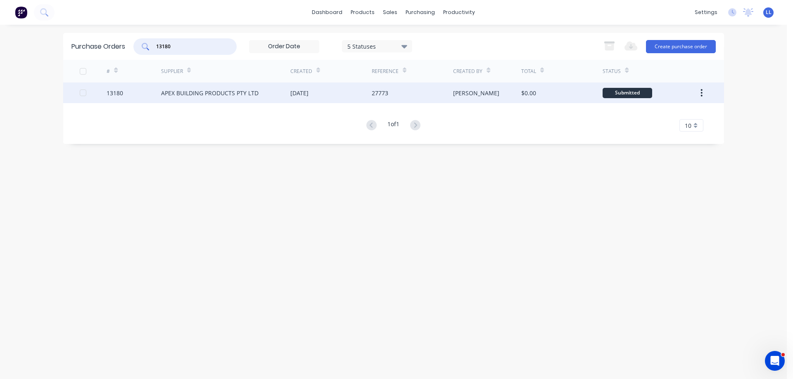
type input "13180"
click at [344, 102] on div "[DATE]" at bounding box center [330, 93] width 81 height 21
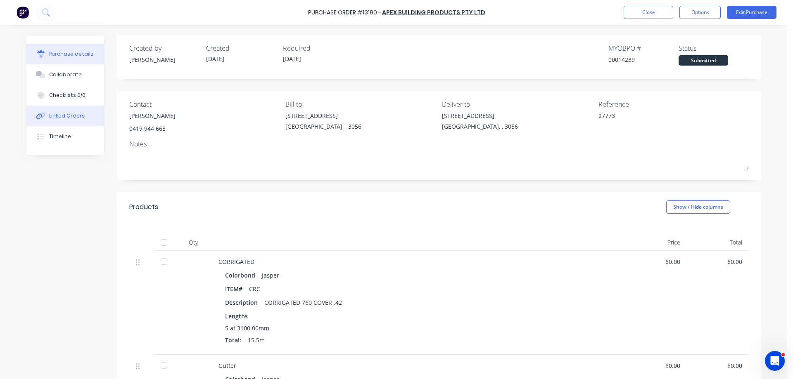
click at [53, 114] on div "Linked Orders" at bounding box center [67, 115] width 36 height 7
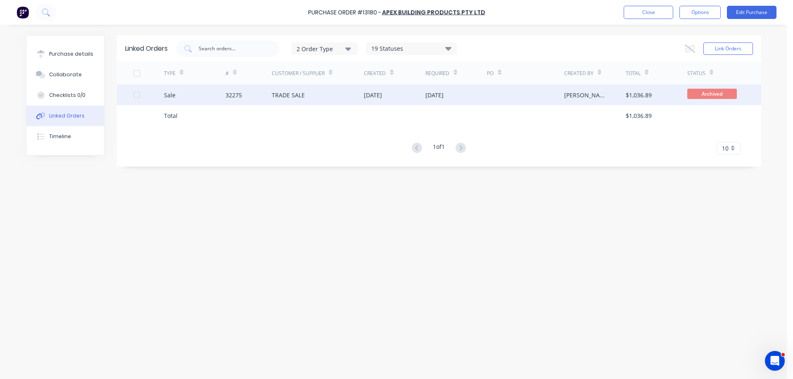
click at [443, 96] on div "[DATE]" at bounding box center [434, 95] width 18 height 9
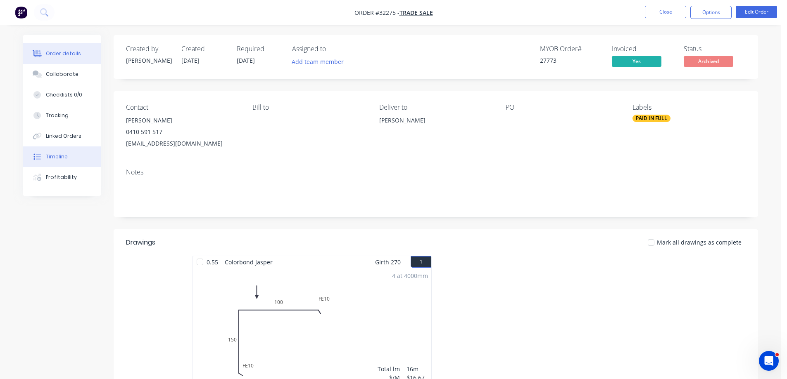
click at [50, 154] on div "Timeline" at bounding box center [57, 156] width 22 height 7
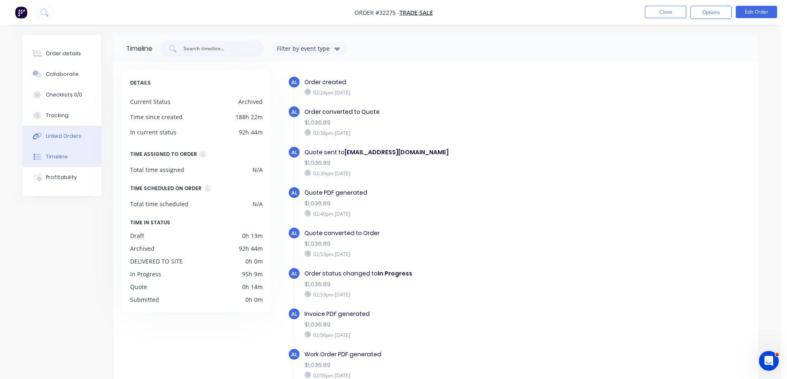
click at [56, 140] on button "Linked Orders" at bounding box center [62, 136] width 78 height 21
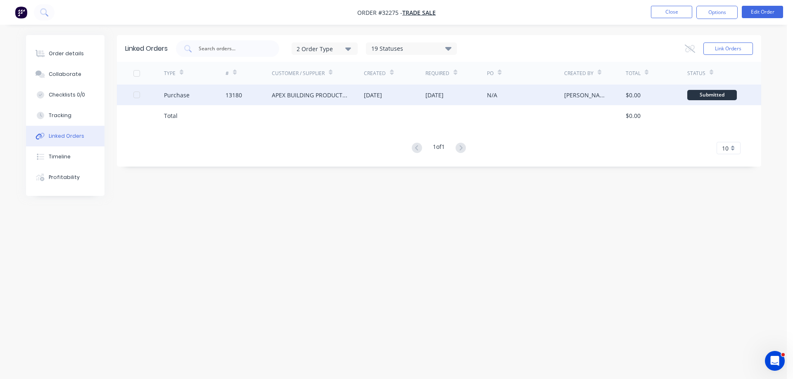
click at [451, 101] on div "[DATE]" at bounding box center [456, 95] width 62 height 21
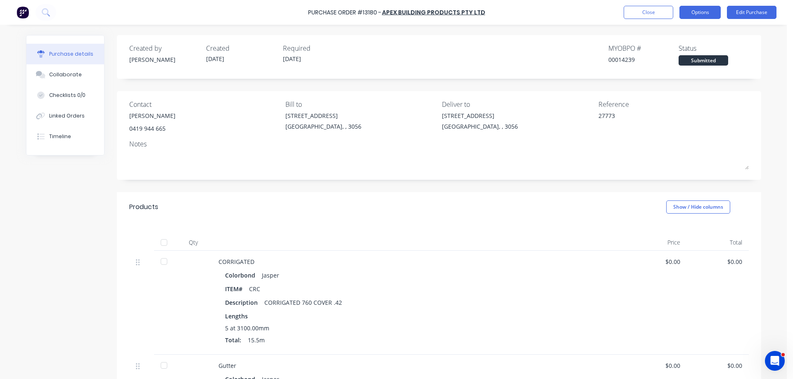
click at [711, 16] on button "Options" at bounding box center [699, 12] width 41 height 13
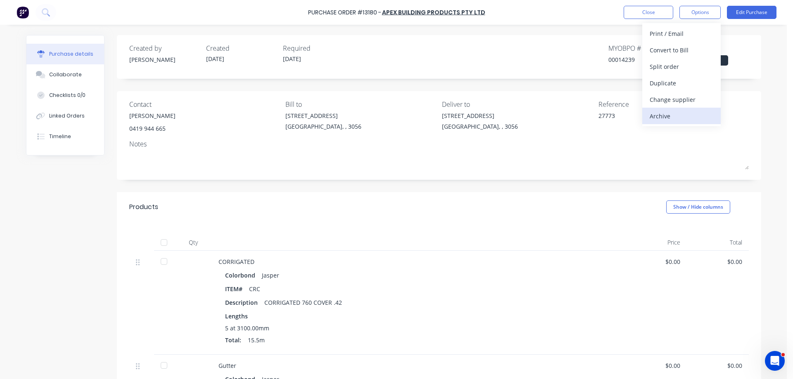
click at [657, 116] on div "Archive" at bounding box center [681, 116] width 64 height 12
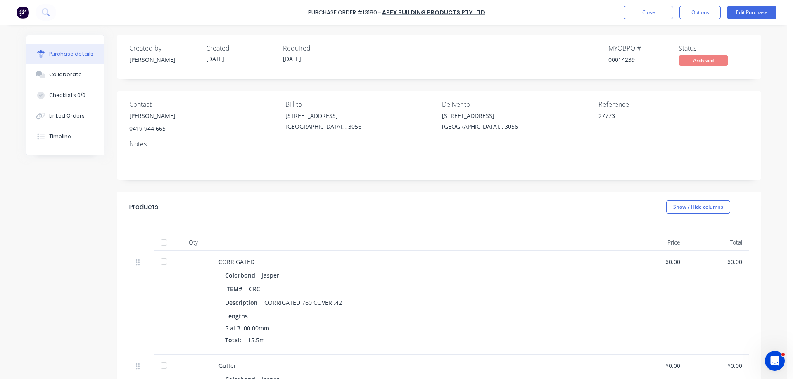
type textarea "x"
click at [656, 8] on button "Close" at bounding box center [648, 12] width 50 height 13
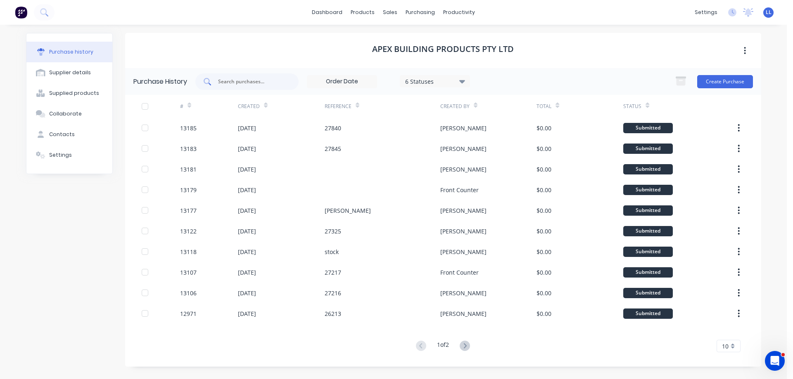
click at [247, 80] on input "text" at bounding box center [251, 82] width 69 height 8
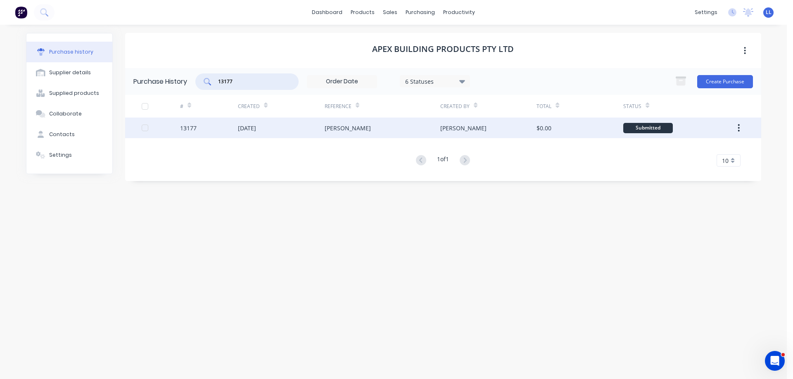
type input "13177"
click at [293, 129] on div "[DATE]" at bounding box center [281, 128] width 87 height 21
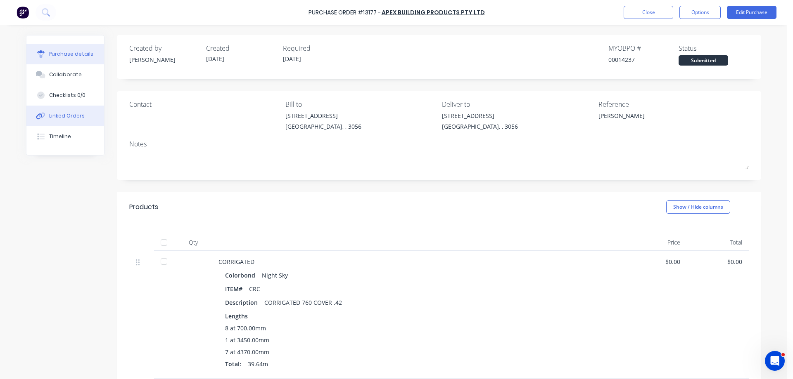
click at [57, 116] on div "Linked Orders" at bounding box center [67, 115] width 36 height 7
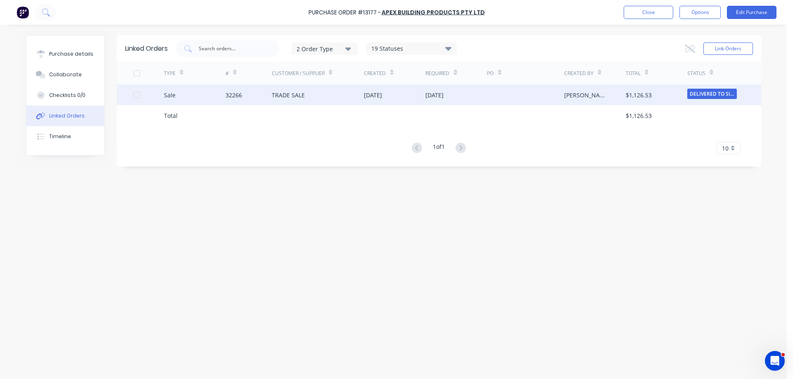
click at [326, 101] on div "TRADE SALE" at bounding box center [318, 95] width 92 height 21
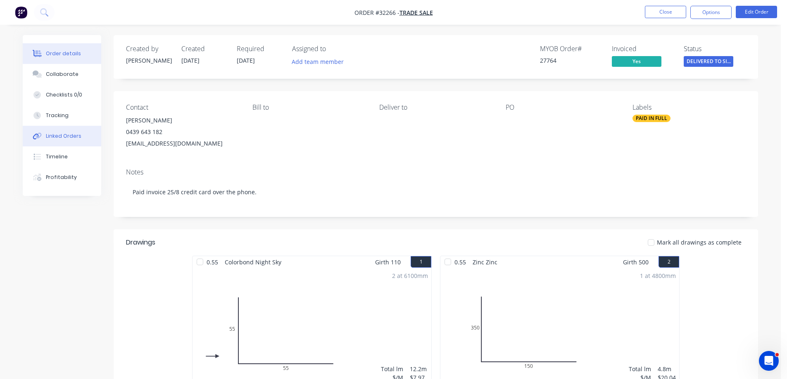
click at [50, 135] on div "Linked Orders" at bounding box center [64, 136] width 36 height 7
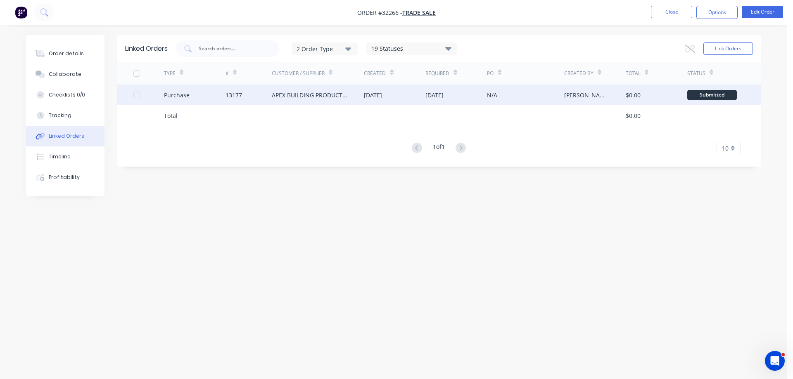
click at [495, 101] on div "N/A" at bounding box center [525, 95] width 77 height 21
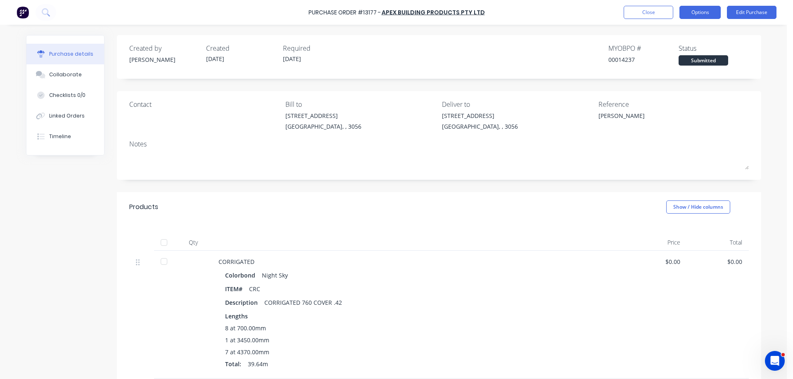
click at [692, 14] on button "Options" at bounding box center [699, 12] width 41 height 13
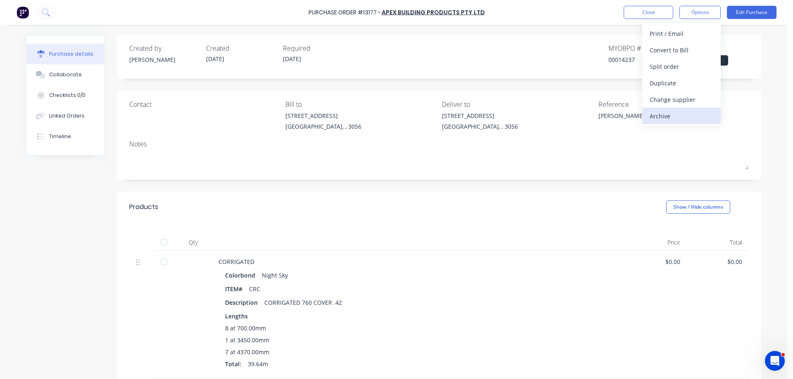
click at [661, 112] on div "Archive" at bounding box center [681, 116] width 64 height 12
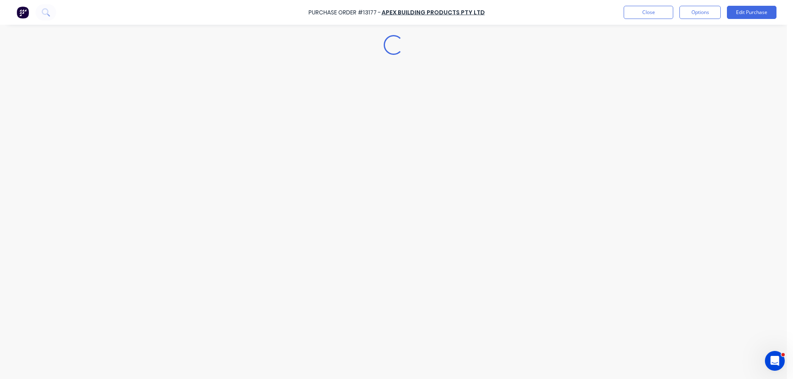
type textarea "x"
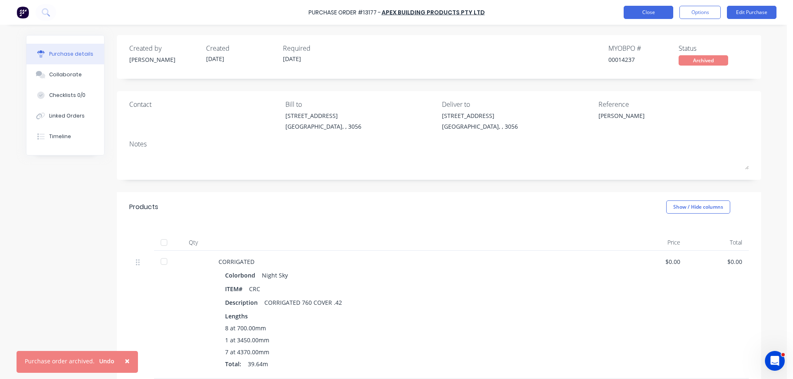
click at [640, 8] on button "Close" at bounding box center [648, 12] width 50 height 13
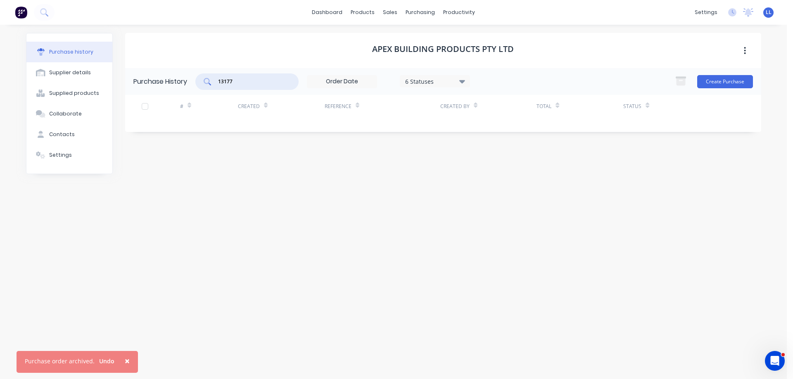
drag, startPoint x: 239, startPoint y: 78, endPoint x: 172, endPoint y: 83, distance: 67.5
click at [173, 83] on div "Purchase History 13177 6 Statuses 6 Statuses Create Purchase" at bounding box center [443, 81] width 636 height 27
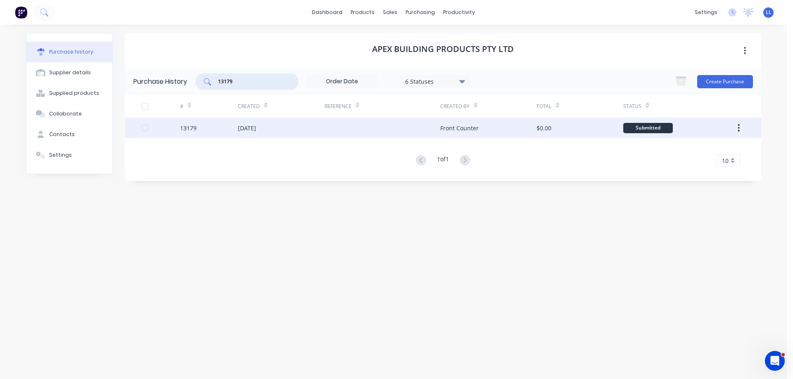
type input "13179"
click at [328, 127] on div at bounding box center [383, 128] width 116 height 21
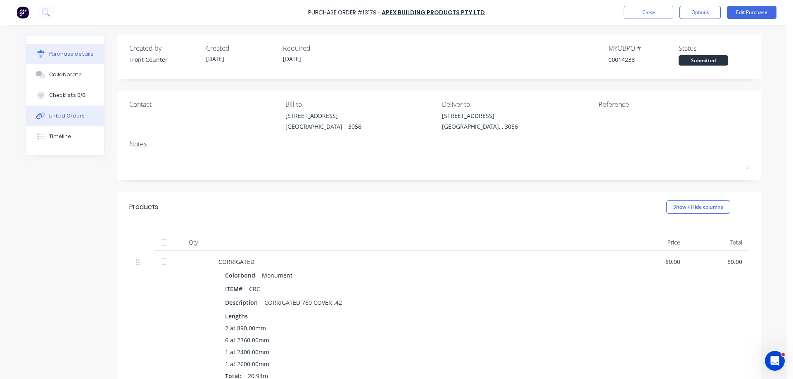
click at [76, 114] on div "Linked Orders" at bounding box center [67, 115] width 36 height 7
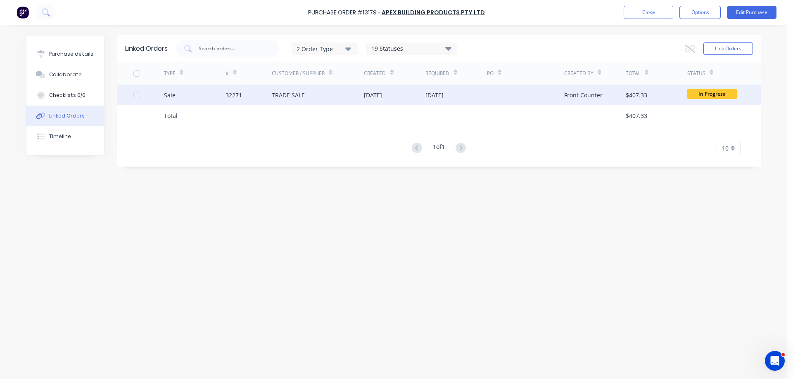
click at [302, 94] on div "TRADE SALE" at bounding box center [288, 95] width 33 height 9
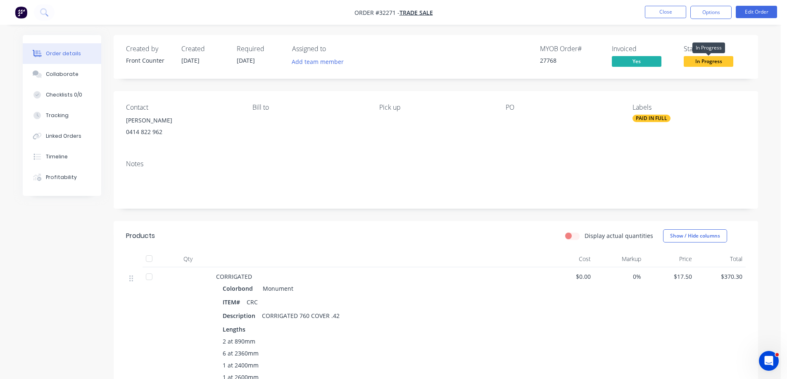
click at [695, 63] on span "In Progress" at bounding box center [708, 61] width 50 height 10
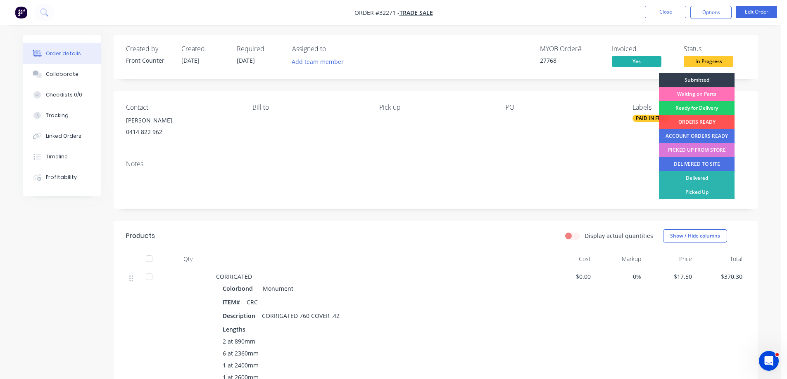
click at [675, 161] on div "DELIVERED TO SITE" at bounding box center [697, 164] width 76 height 14
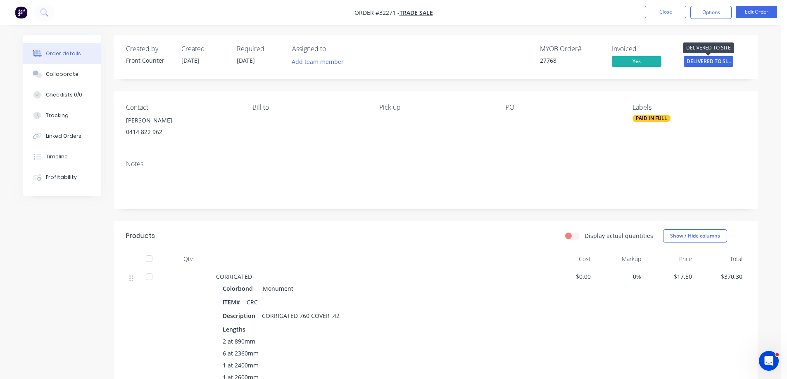
click at [696, 62] on span "DELIVERED TO SI..." at bounding box center [708, 61] width 50 height 10
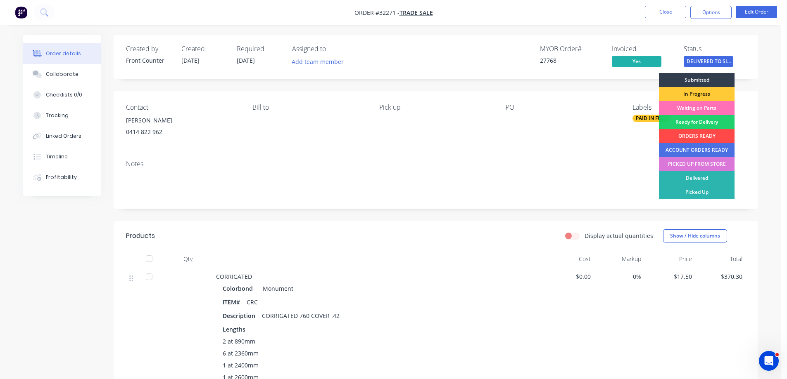
click at [686, 137] on div "ORDERS READY" at bounding box center [697, 136] width 76 height 14
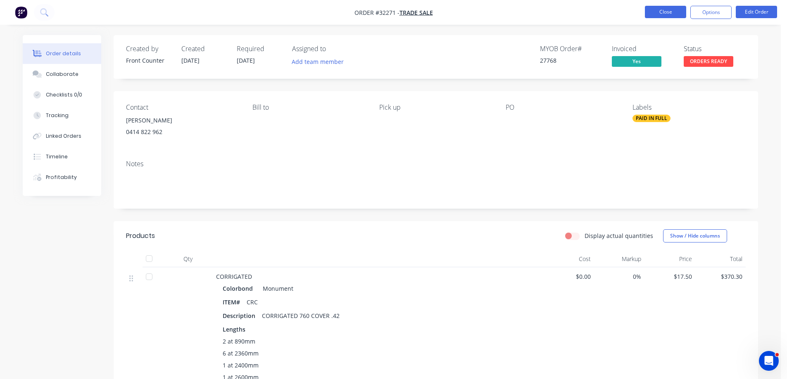
click at [661, 14] on button "Close" at bounding box center [664, 12] width 41 height 12
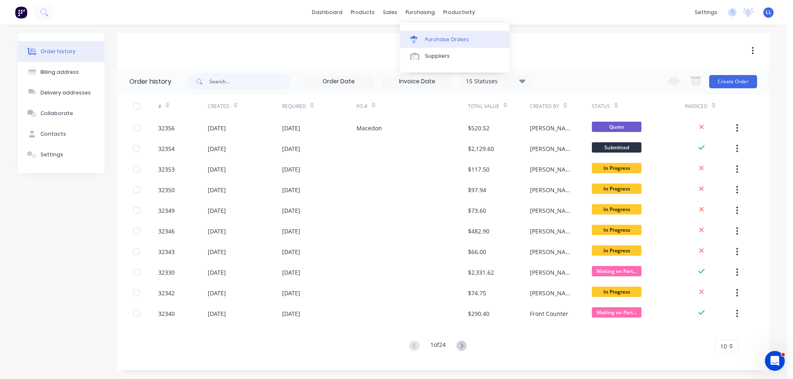
click at [425, 37] on div "Purchase Orders" at bounding box center [447, 39] width 44 height 7
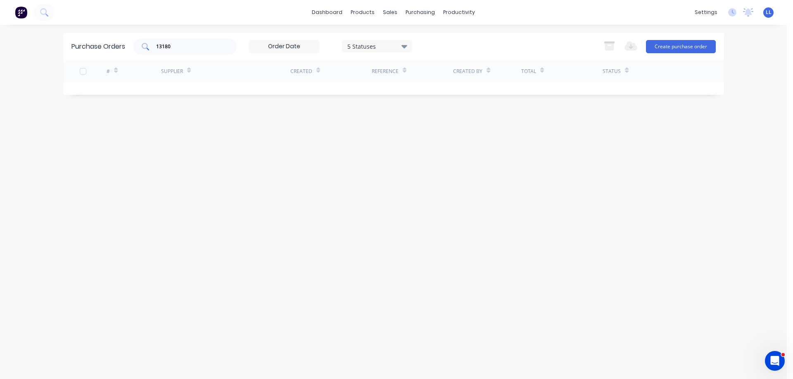
drag, startPoint x: 176, startPoint y: 48, endPoint x: 143, endPoint y: 49, distance: 32.6
click at [138, 48] on div "13180" at bounding box center [184, 46] width 103 height 17
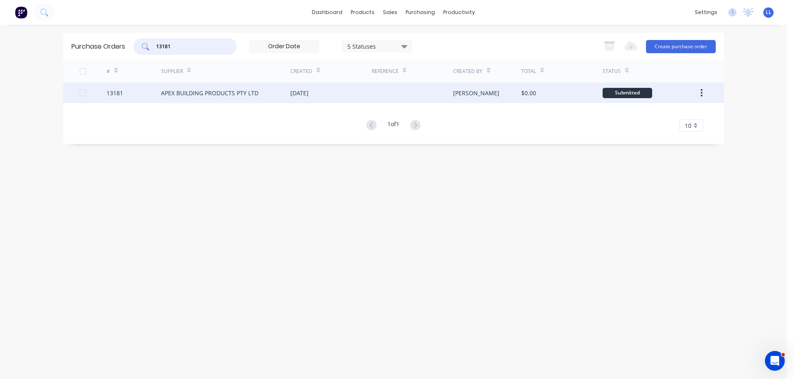
type input "13181"
click at [345, 95] on div "[DATE]" at bounding box center [330, 93] width 81 height 21
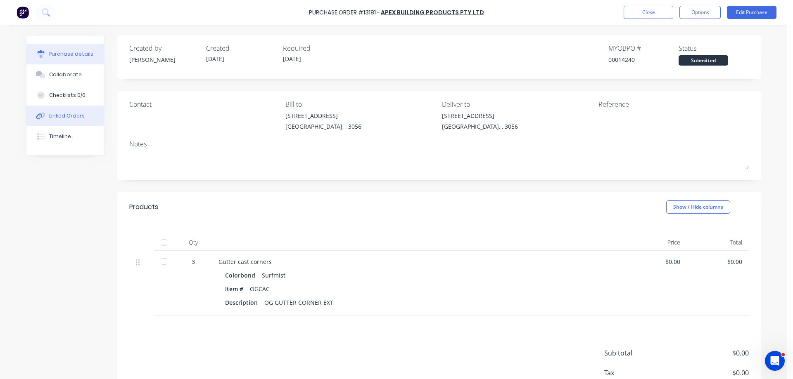
click at [52, 119] on div "Linked Orders" at bounding box center [67, 115] width 36 height 7
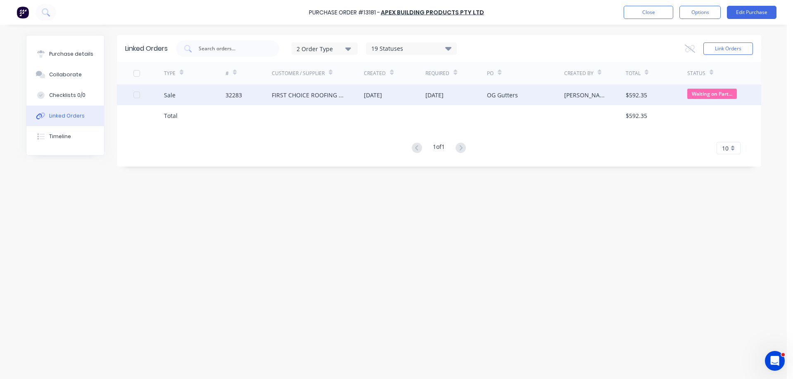
click at [360, 98] on div "FIRST CHOICE ROOFING & PLUMBING" at bounding box center [318, 95] width 92 height 21
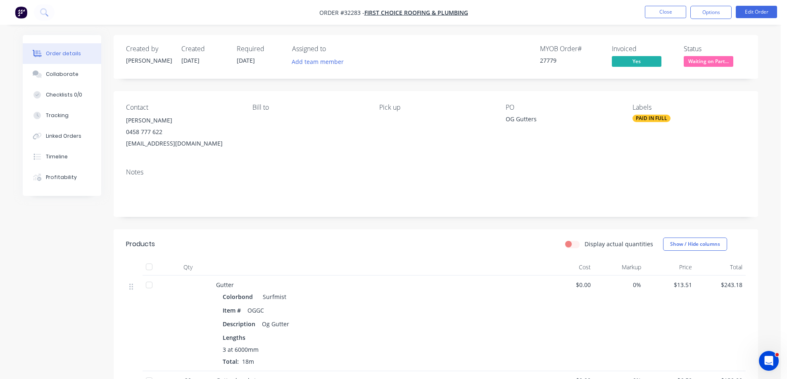
drag, startPoint x: 77, startPoint y: 137, endPoint x: 114, endPoint y: 136, distance: 37.2
click at [77, 137] on div "Linked Orders" at bounding box center [64, 136] width 36 height 7
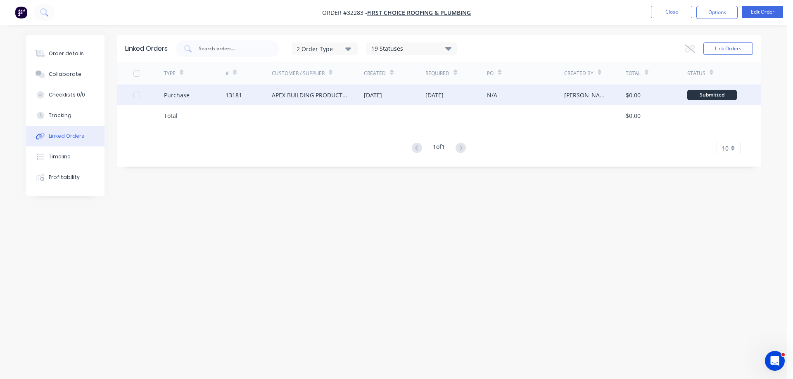
click at [334, 95] on div "APEX BUILDING PRODUCTS PTY LTD" at bounding box center [310, 95] width 76 height 9
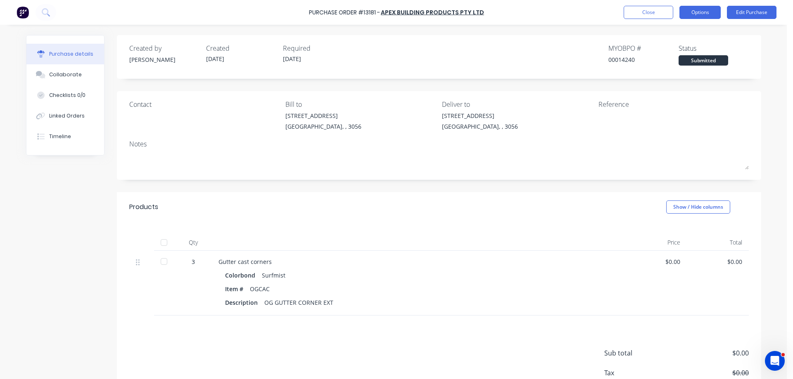
click at [717, 10] on button "Options" at bounding box center [699, 12] width 41 height 13
drag, startPoint x: 663, startPoint y: 114, endPoint x: 668, endPoint y: 112, distance: 5.4
click at [664, 114] on div "Archive" at bounding box center [681, 116] width 64 height 12
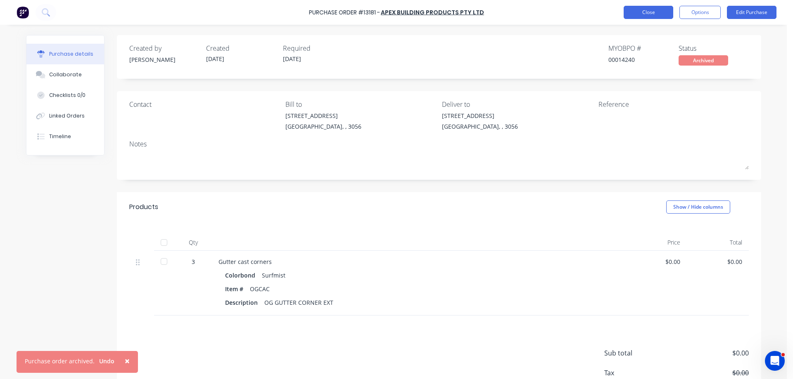
click at [641, 12] on button "Close" at bounding box center [648, 12] width 50 height 13
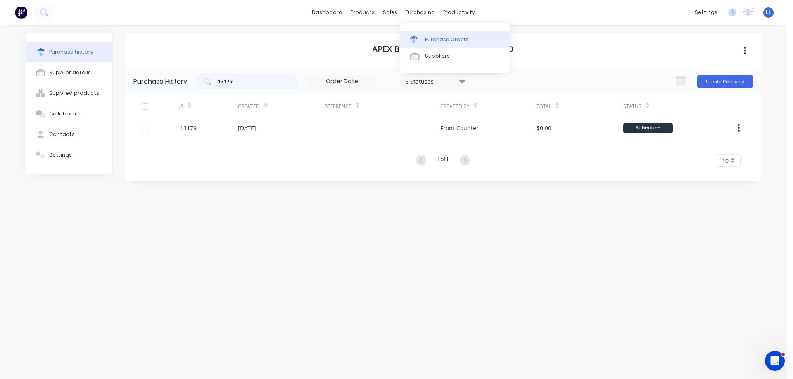
click at [422, 38] on link "Purchase Orders" at bounding box center [454, 39] width 109 height 17
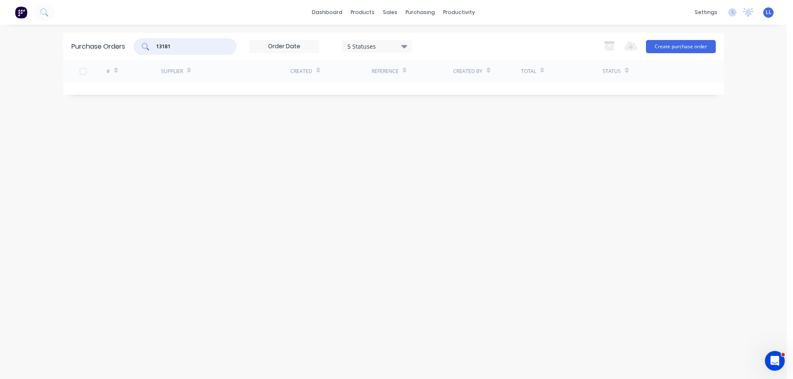
click at [112, 46] on div "Purchase Orders 13181 5 Statuses 5 Statuses Export to Excel (XLSX) Create purch…" at bounding box center [393, 46] width 661 height 27
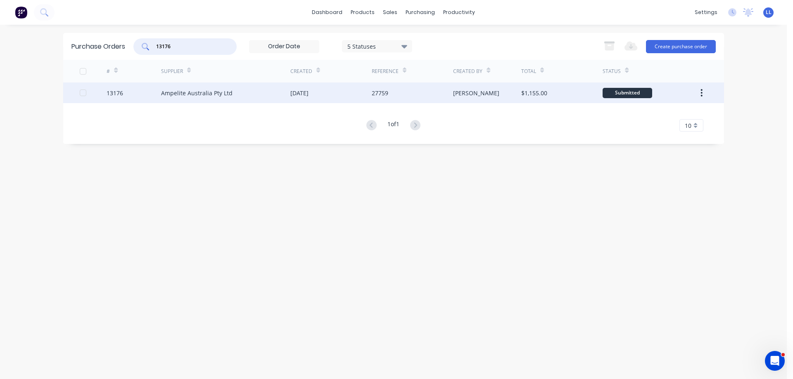
type input "13176"
click at [461, 97] on div "[PERSON_NAME]" at bounding box center [487, 93] width 68 height 21
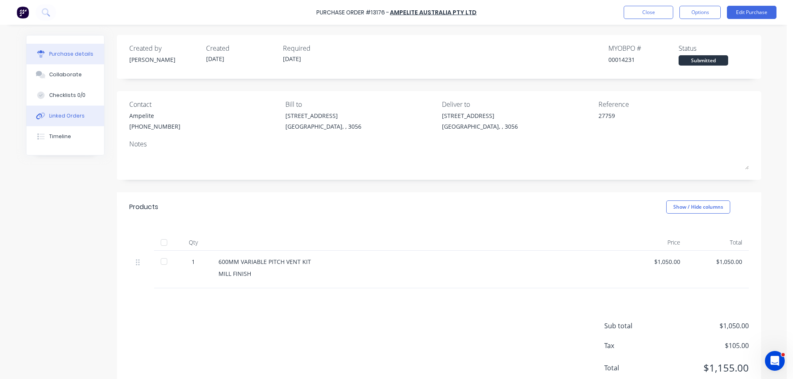
click at [74, 119] on button "Linked Orders" at bounding box center [65, 116] width 78 height 21
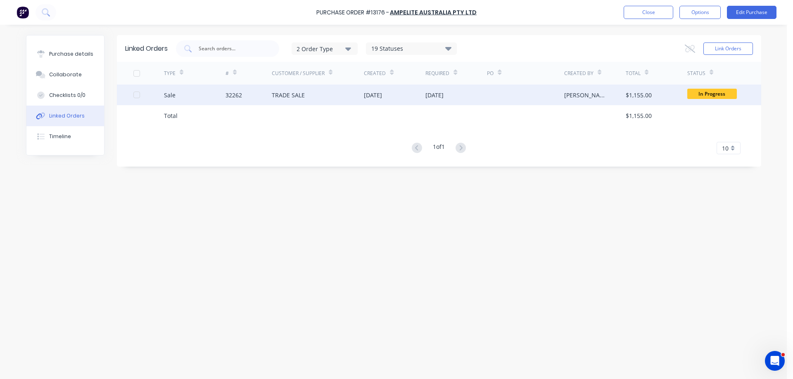
click at [492, 99] on div at bounding box center [525, 95] width 77 height 21
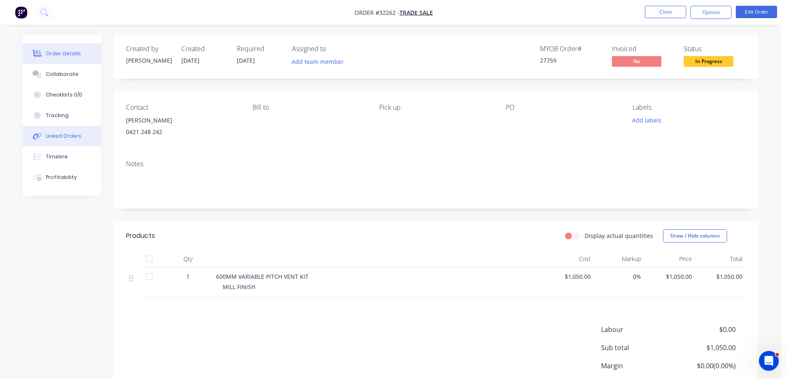
click at [73, 141] on button "Linked Orders" at bounding box center [62, 136] width 78 height 21
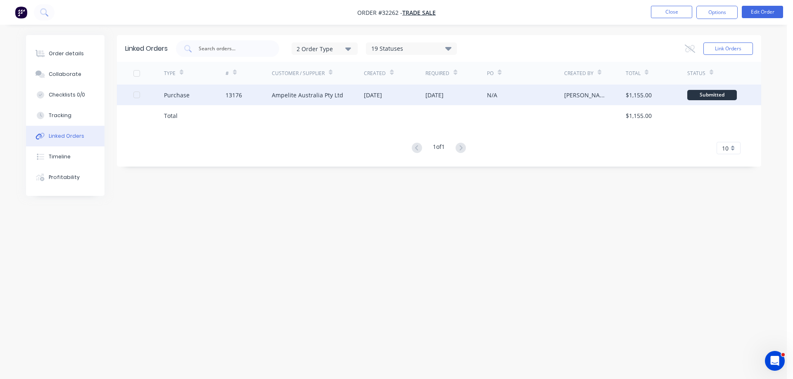
click at [381, 94] on div "[DATE]" at bounding box center [373, 95] width 18 height 9
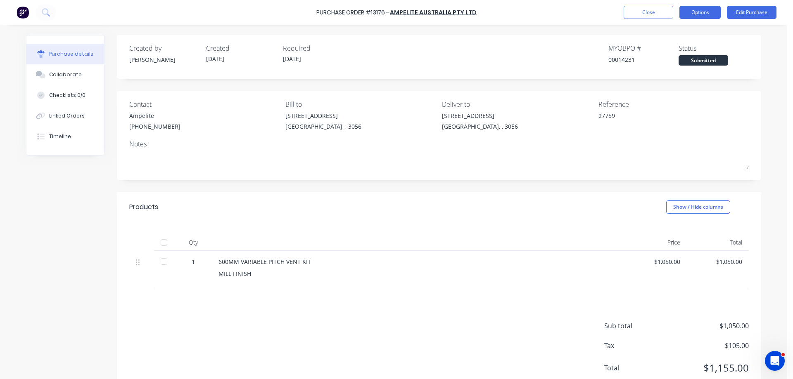
click at [702, 12] on button "Options" at bounding box center [699, 12] width 41 height 13
drag, startPoint x: 678, startPoint y: 114, endPoint x: 689, endPoint y: 111, distance: 10.8
click at [682, 112] on div "Archive" at bounding box center [681, 116] width 64 height 12
type textarea "x"
click at [646, 12] on button "Close" at bounding box center [648, 12] width 50 height 13
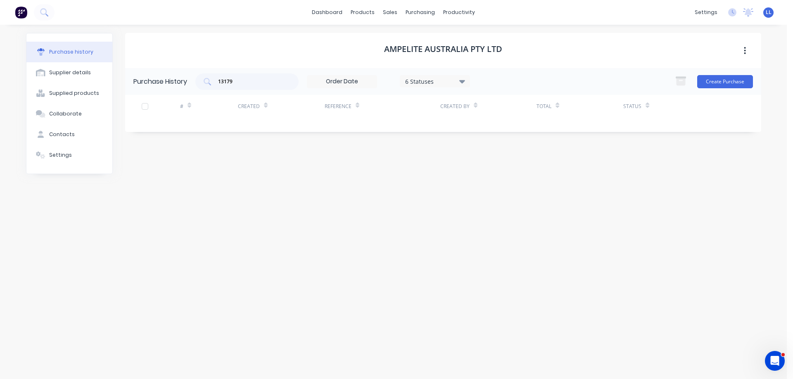
click at [21, 17] on img at bounding box center [21, 12] width 12 height 12
